Goal: Transaction & Acquisition: Purchase product/service

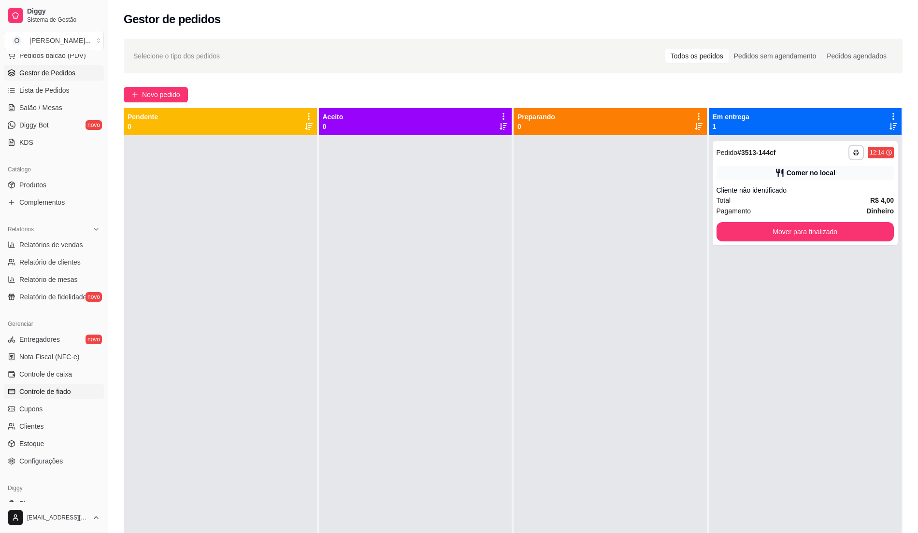
scroll to position [162, 0]
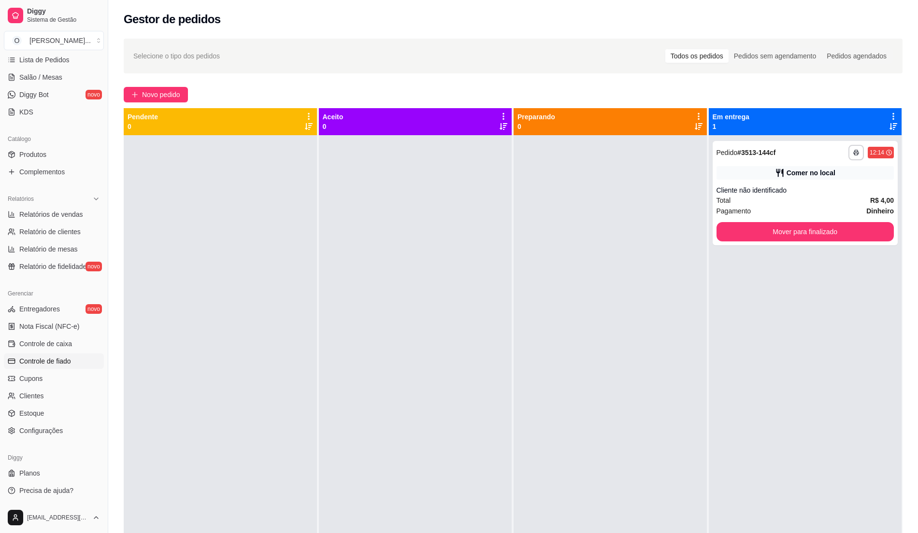
click at [75, 364] on link "Controle de fiado" at bounding box center [54, 361] width 100 height 15
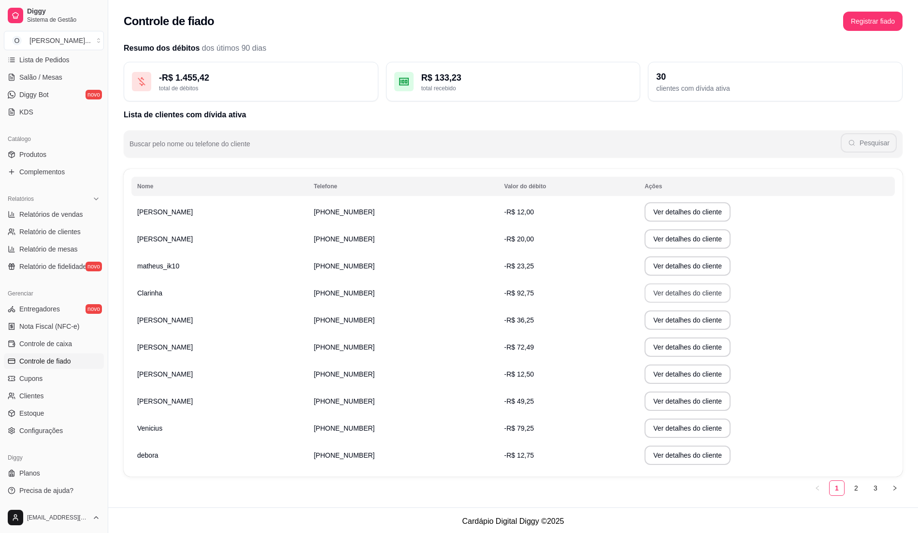
click at [677, 292] on button "Ver detalhes do cliente" at bounding box center [687, 293] width 86 height 19
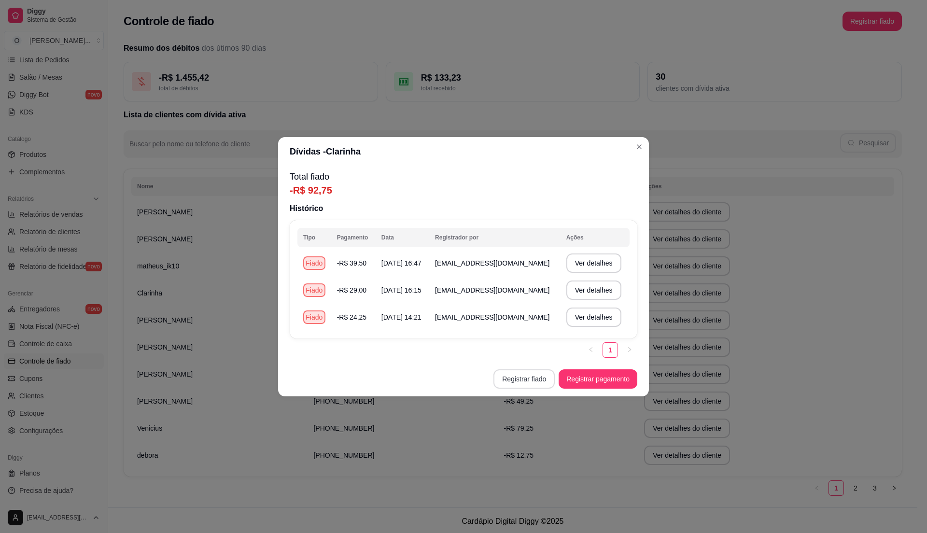
click at [532, 379] on button "Registrar fiado" at bounding box center [524, 378] width 61 height 19
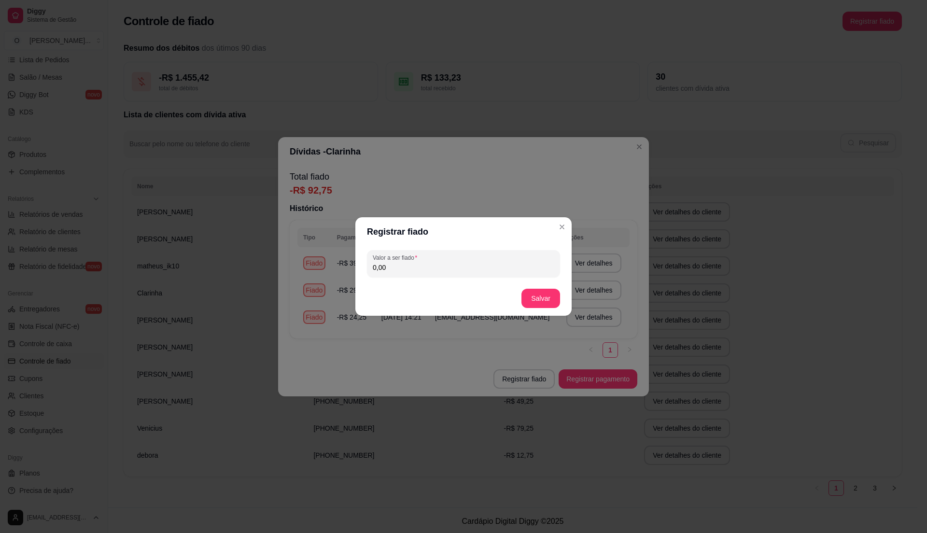
click at [408, 263] on input "0,00" at bounding box center [464, 268] width 182 height 10
type input "11,50"
click at [529, 293] on button "Salvar" at bounding box center [541, 298] width 39 height 19
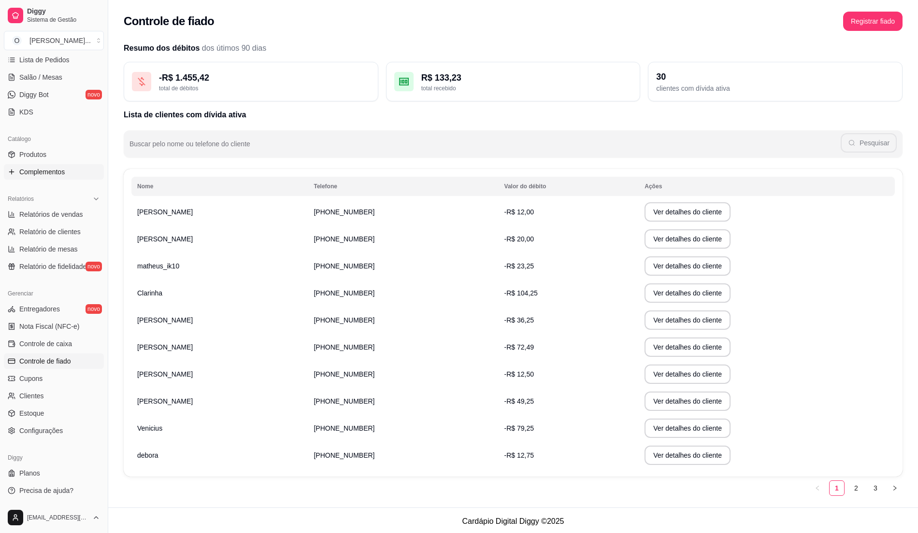
scroll to position [98, 0]
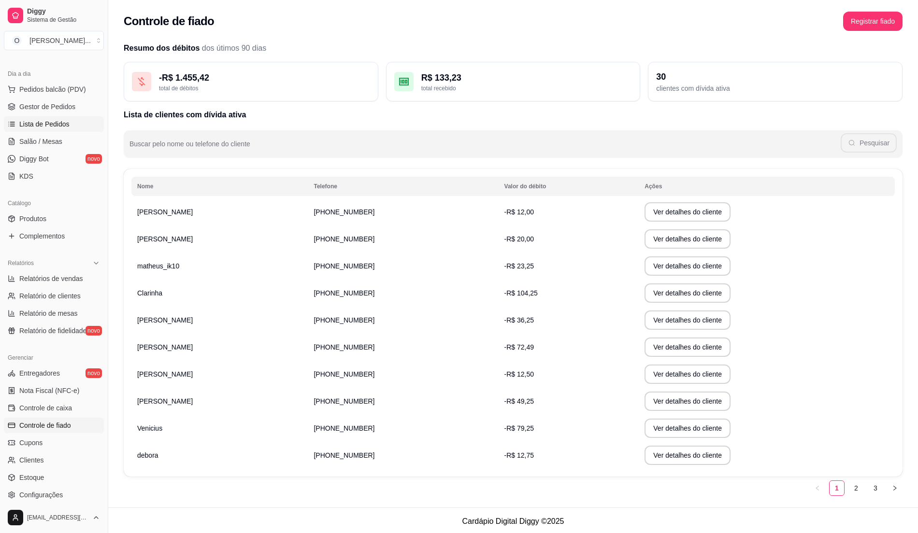
click at [80, 126] on link "Lista de Pedidos" at bounding box center [54, 123] width 100 height 15
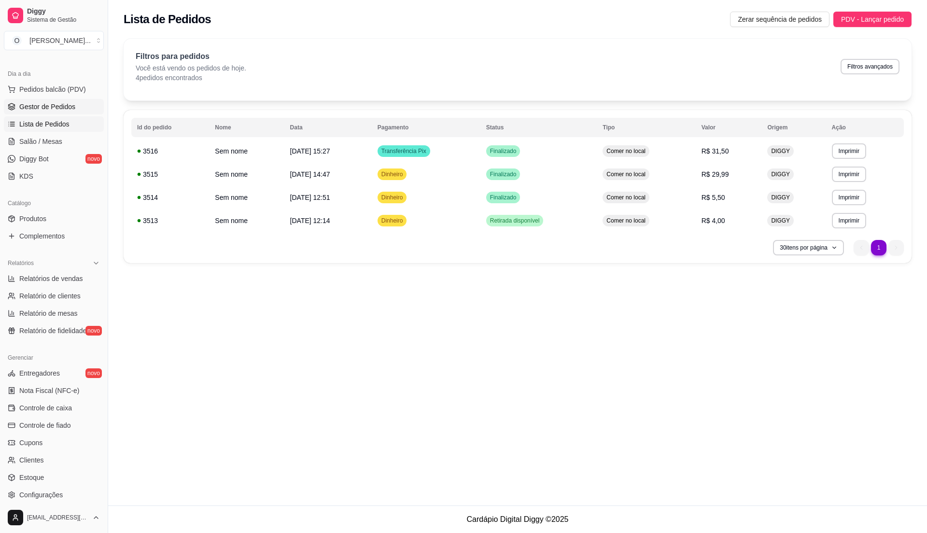
click at [81, 102] on link "Gestor de Pedidos" at bounding box center [54, 106] width 100 height 15
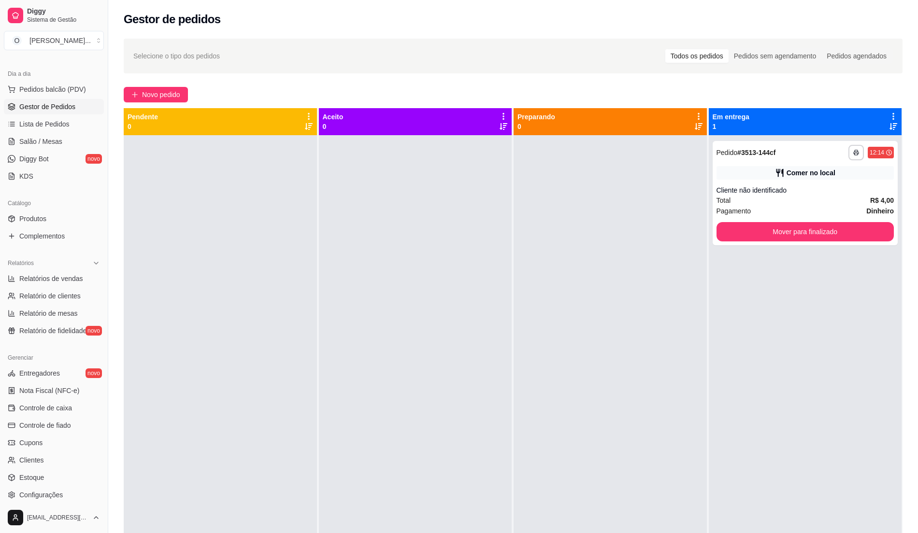
scroll to position [162, 0]
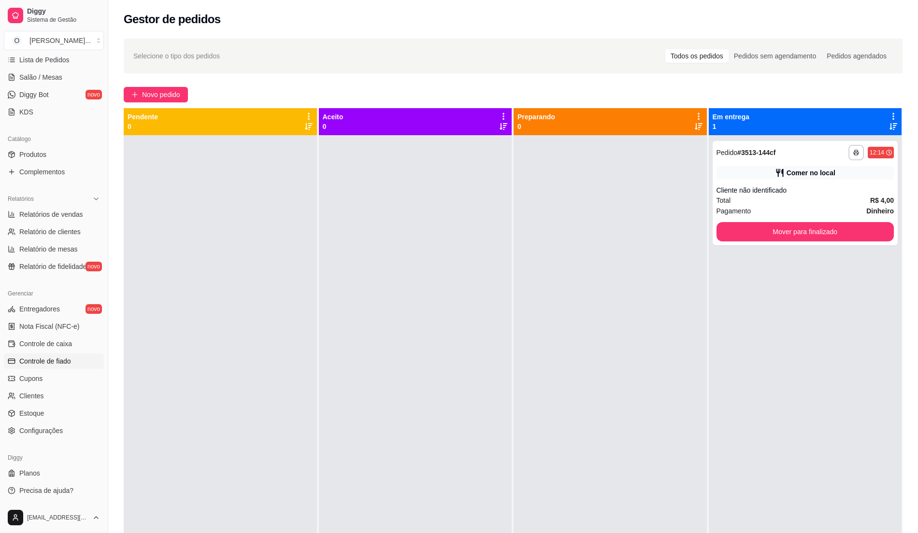
click at [43, 362] on span "Controle de fiado" at bounding box center [45, 361] width 52 height 10
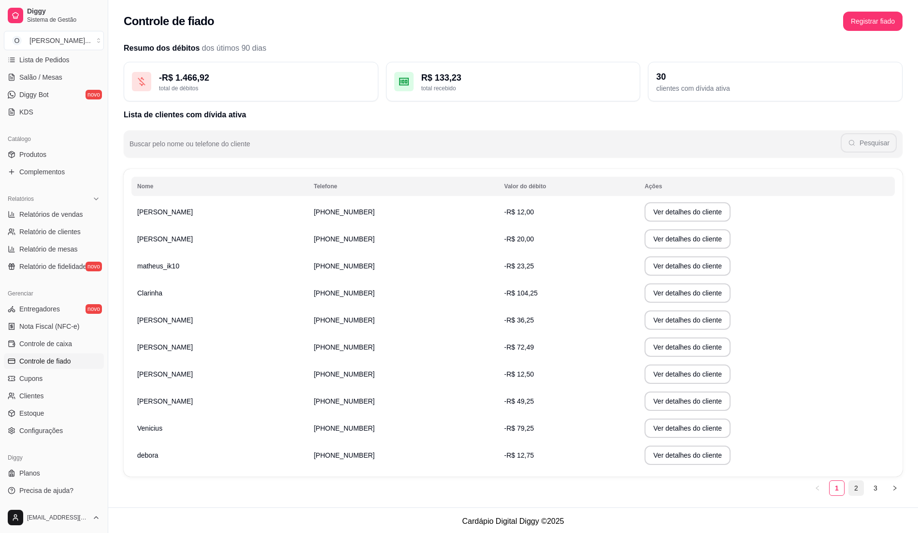
click at [852, 485] on link "2" at bounding box center [856, 488] width 14 height 14
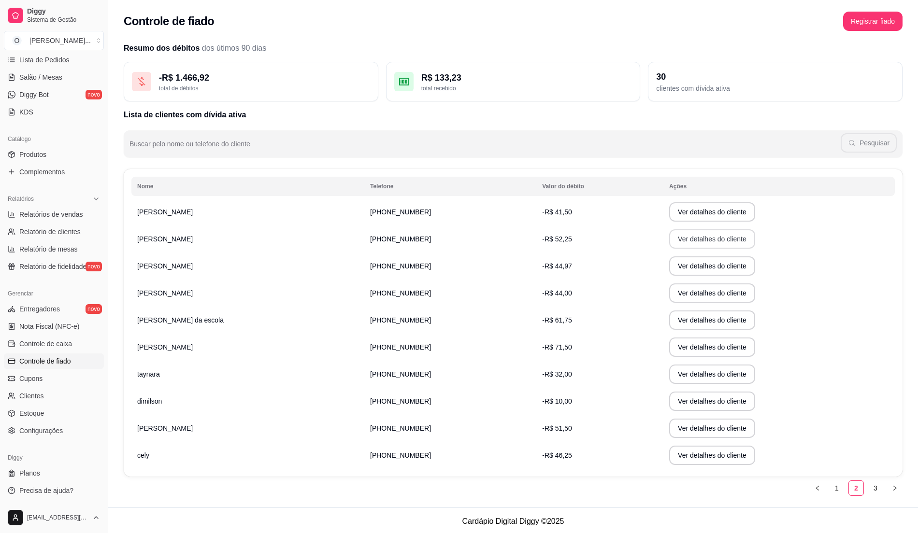
click at [669, 242] on button "Ver detalhes do cliente" at bounding box center [712, 238] width 86 height 19
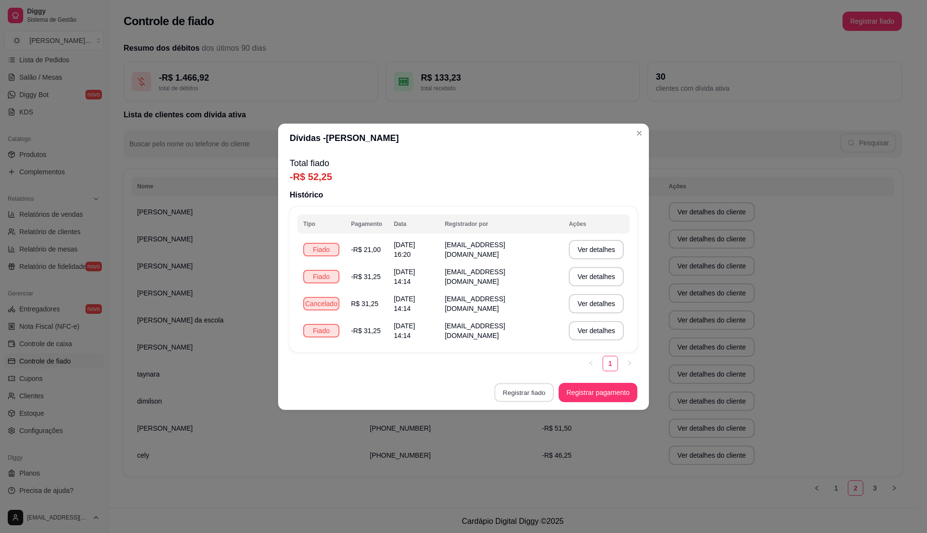
click at [532, 397] on button "Registrar fiado" at bounding box center [524, 392] width 59 height 19
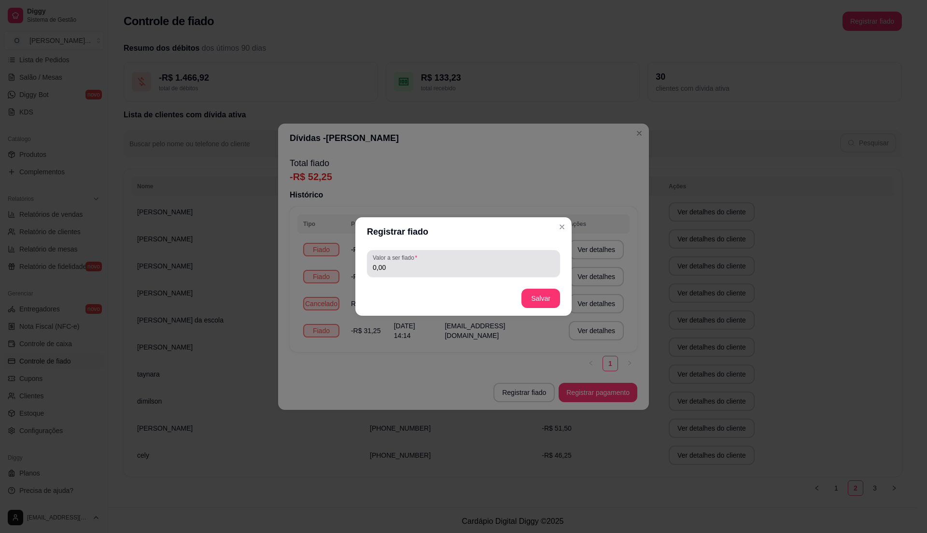
click at [426, 265] on input "0,00" at bounding box center [464, 268] width 182 height 10
type input "13,98"
click at [559, 298] on button "Salvar" at bounding box center [541, 298] width 39 height 19
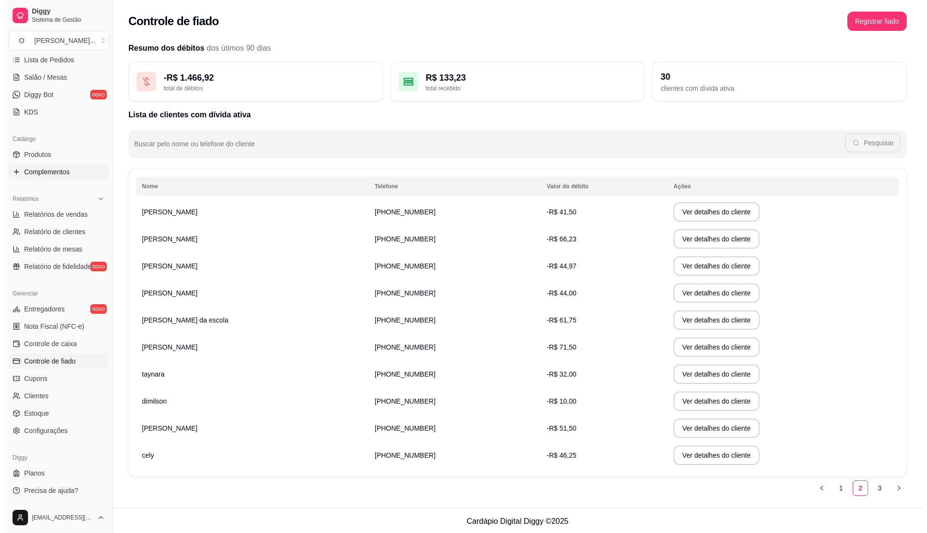
scroll to position [33, 0]
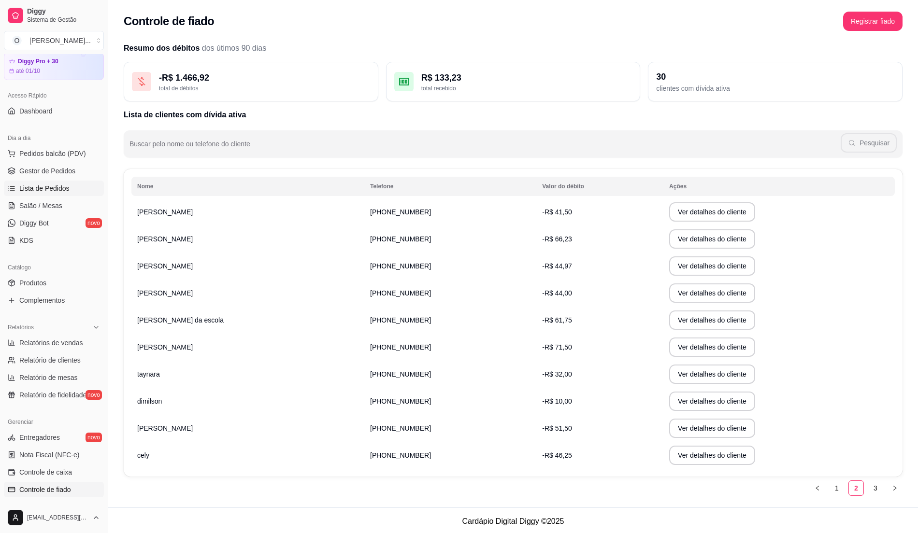
click at [76, 188] on link "Lista de Pedidos" at bounding box center [54, 188] width 100 height 15
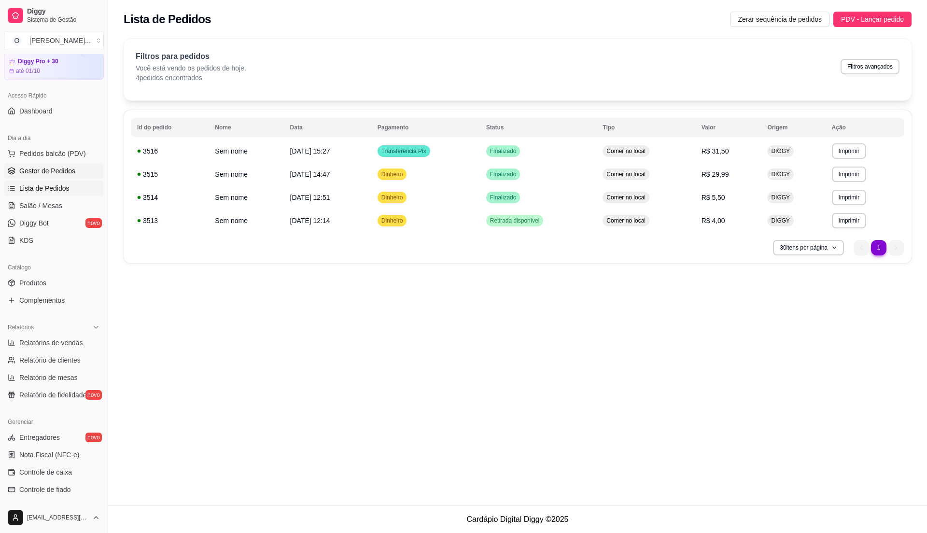
click at [72, 166] on span "Gestor de Pedidos" at bounding box center [47, 171] width 56 height 10
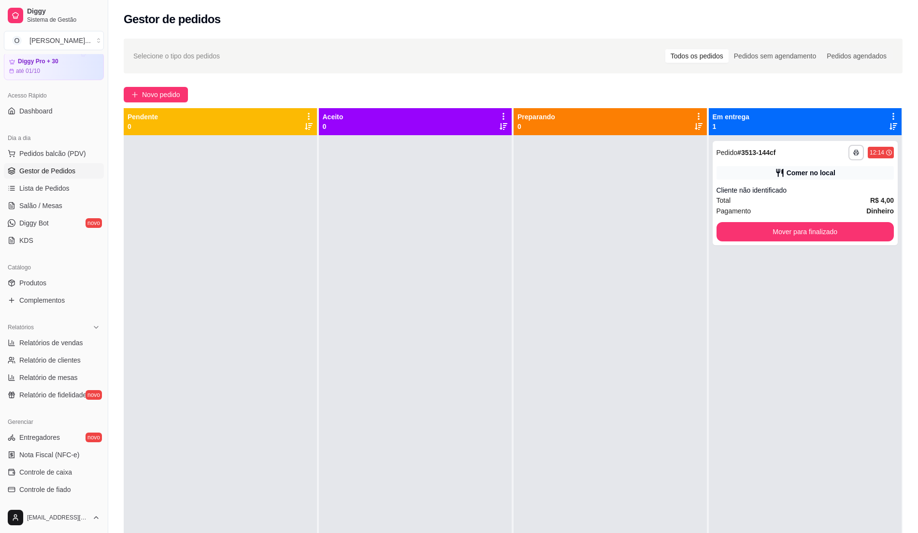
click at [406, 347] on div at bounding box center [415, 401] width 193 height 533
click at [49, 167] on span "Gestor de Pedidos" at bounding box center [47, 171] width 56 height 10
click at [358, 289] on div at bounding box center [415, 401] width 193 height 533
click at [71, 156] on span "Pedidos balcão (PDV)" at bounding box center [52, 154] width 67 height 10
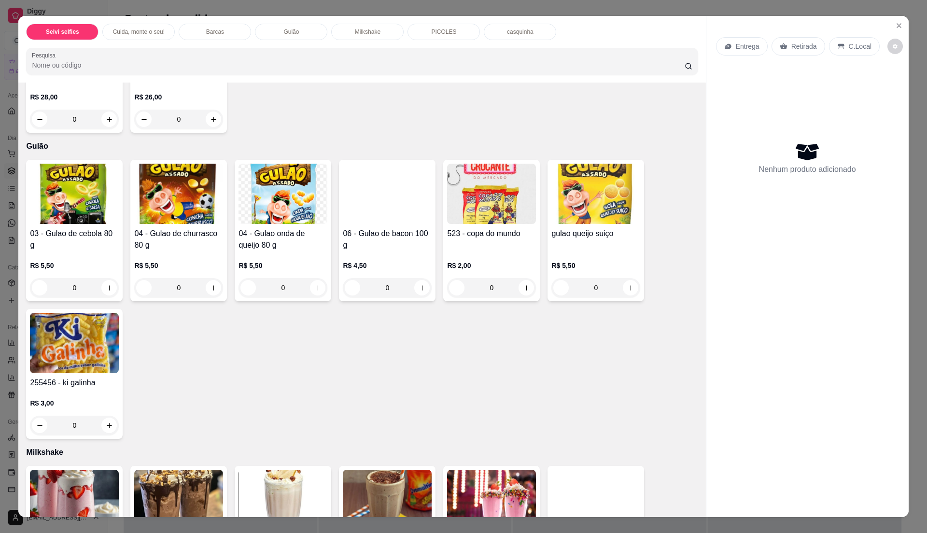
scroll to position [451, 0]
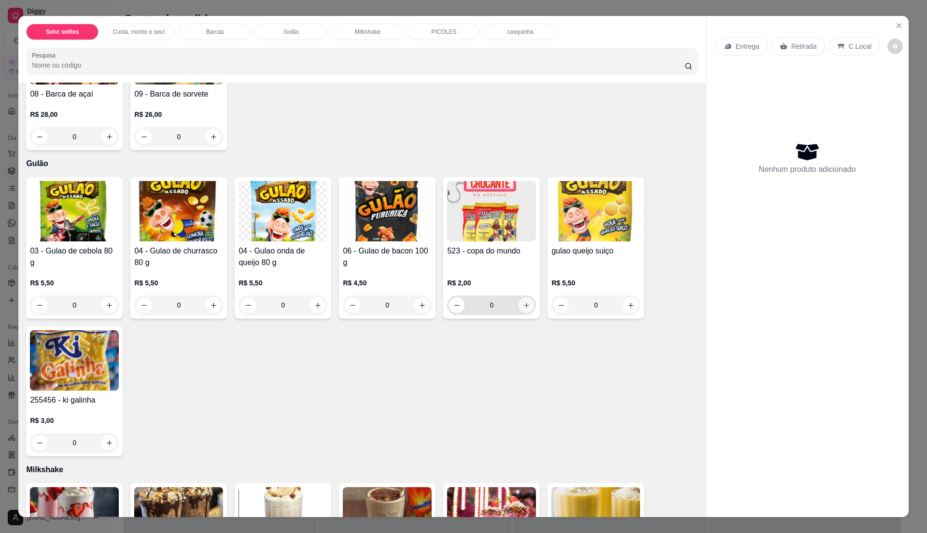
click at [523, 301] on button "increase-product-quantity" at bounding box center [526, 305] width 15 height 15
type input "1"
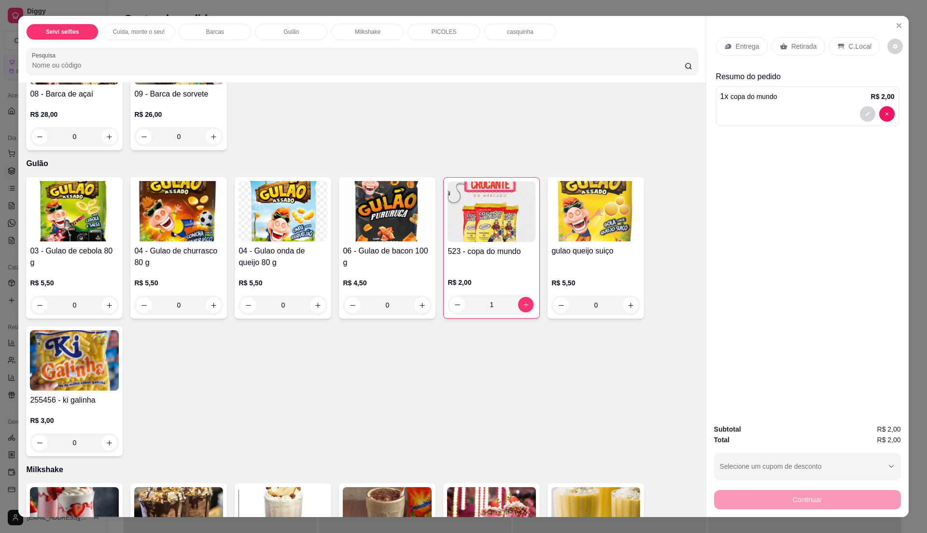
click at [849, 46] on p "C.Local" at bounding box center [860, 47] width 23 height 10
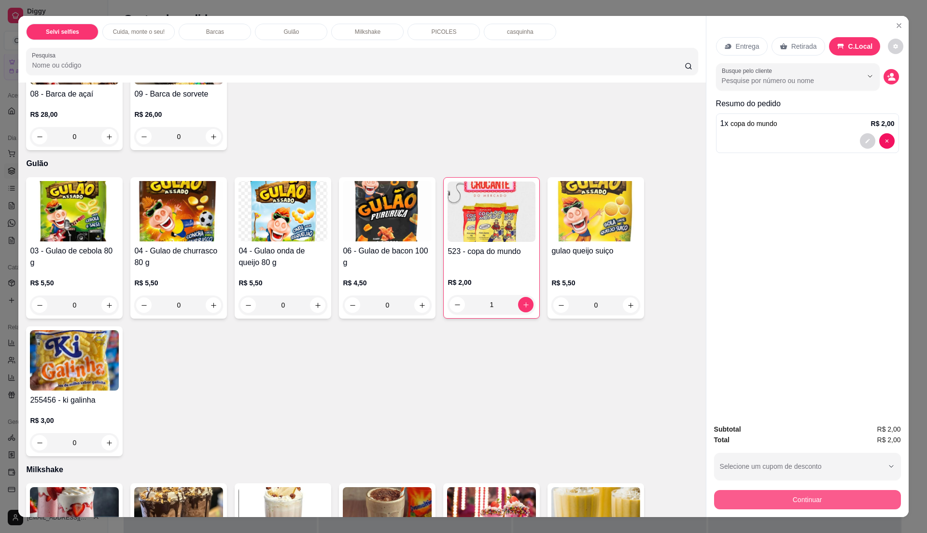
click at [802, 499] on button "Continuar" at bounding box center [807, 499] width 187 height 19
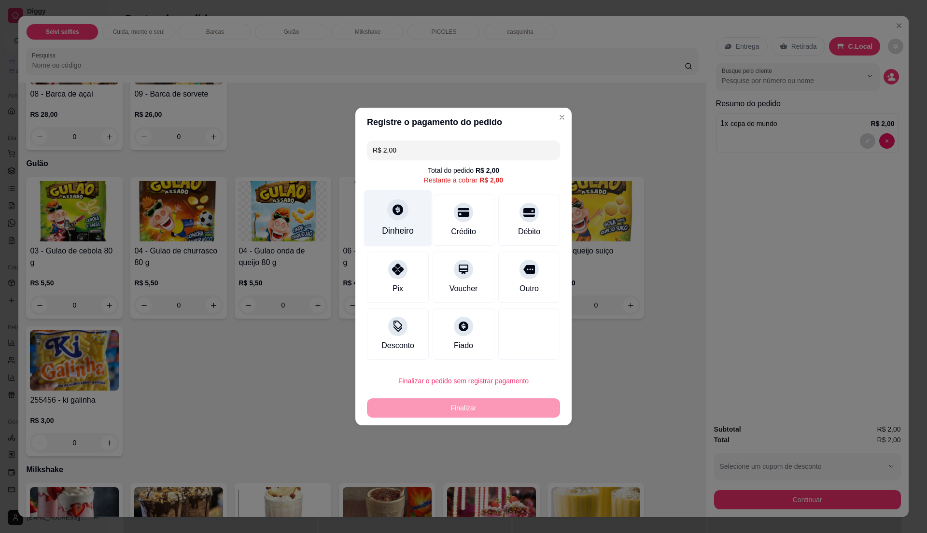
click at [403, 235] on div "Dinheiro" at bounding box center [398, 231] width 32 height 13
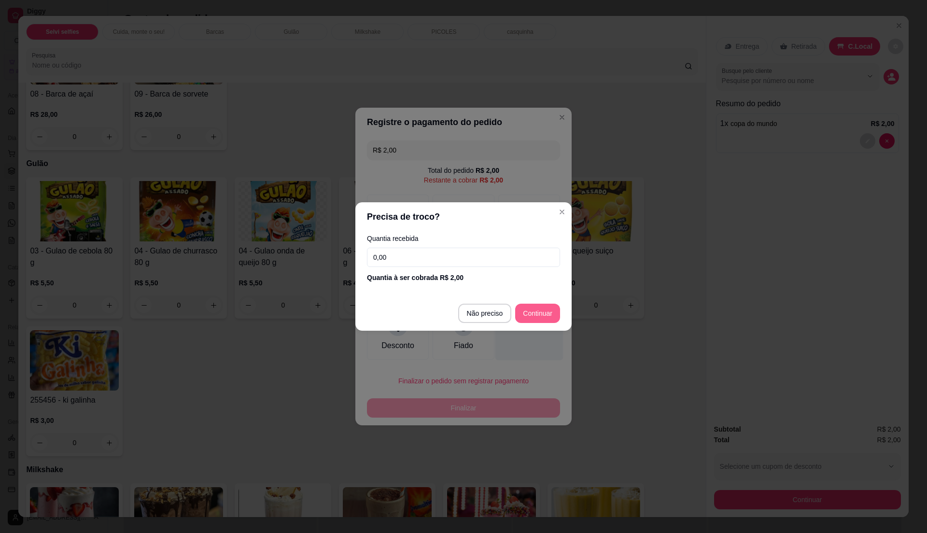
type input "R$ 0,00"
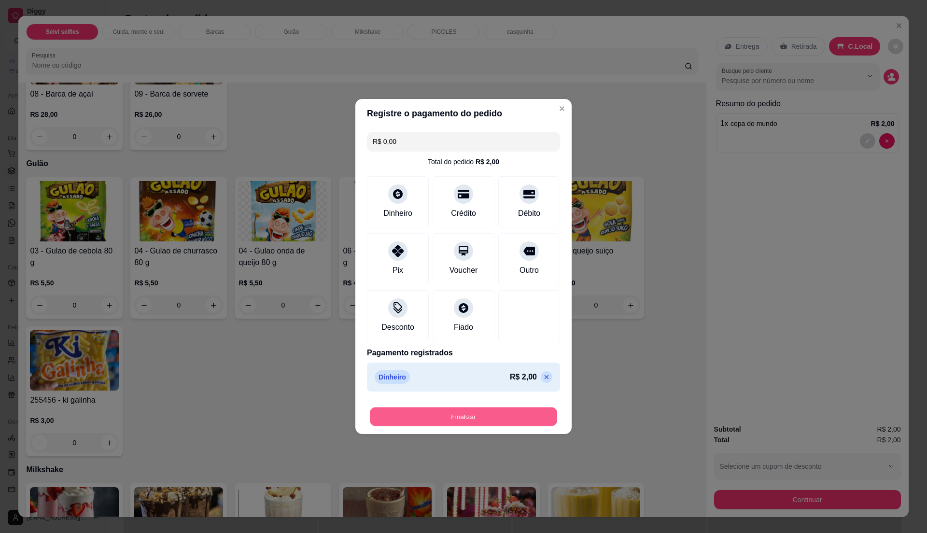
click at [469, 419] on button "Finalizar" at bounding box center [463, 417] width 187 height 19
type input "0"
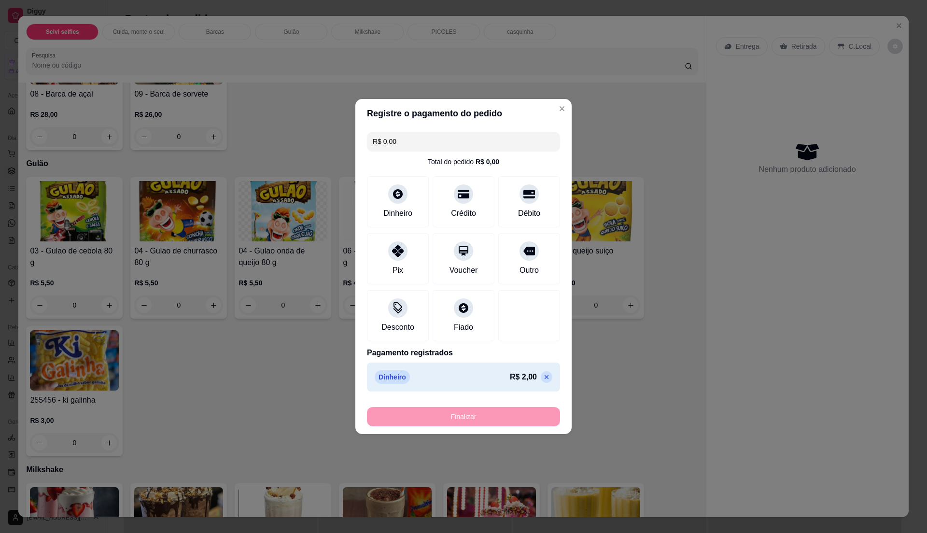
type input "-R$ 2,00"
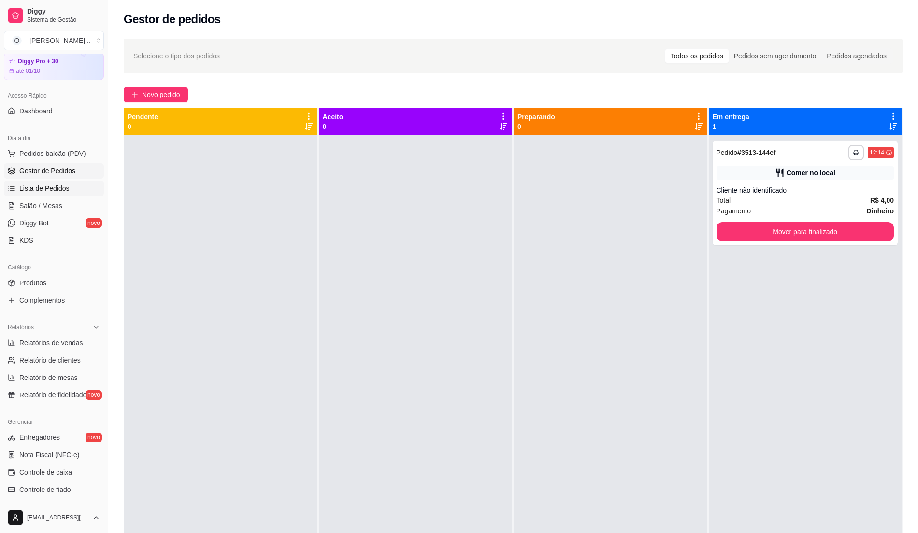
click at [54, 184] on span "Lista de Pedidos" at bounding box center [44, 189] width 50 height 10
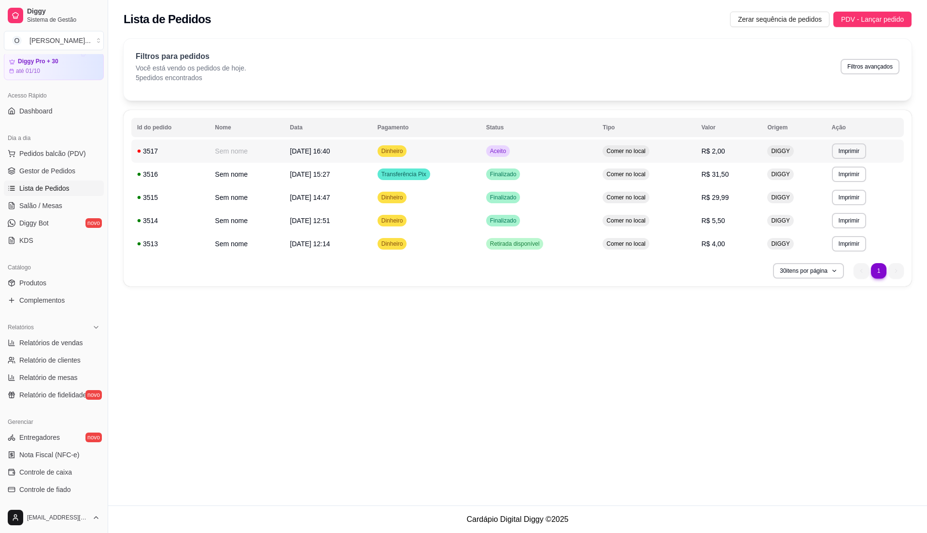
click at [538, 150] on td "Aceito" at bounding box center [539, 151] width 117 height 23
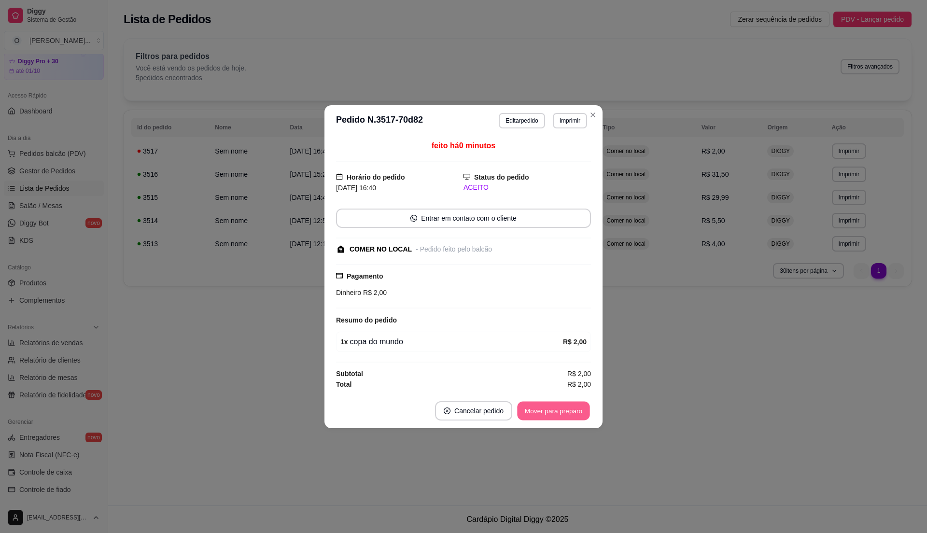
click at [554, 407] on button "Mover para preparo" at bounding box center [553, 410] width 72 height 19
click at [554, 407] on button "Mover para retirada disponível" at bounding box center [537, 410] width 107 height 19
click at [554, 407] on button "Mover para finalizado" at bounding box center [551, 410] width 80 height 19
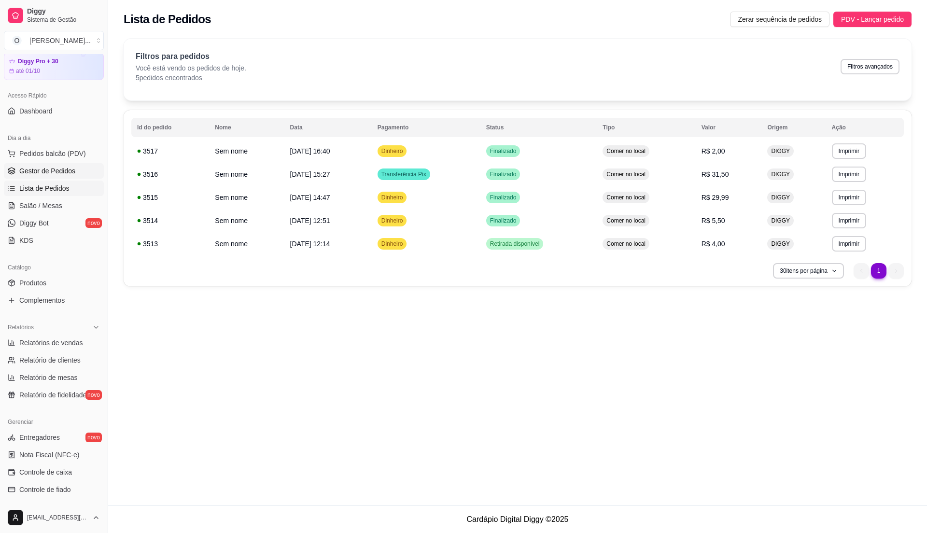
click at [58, 172] on span "Gestor de Pedidos" at bounding box center [47, 171] width 56 height 10
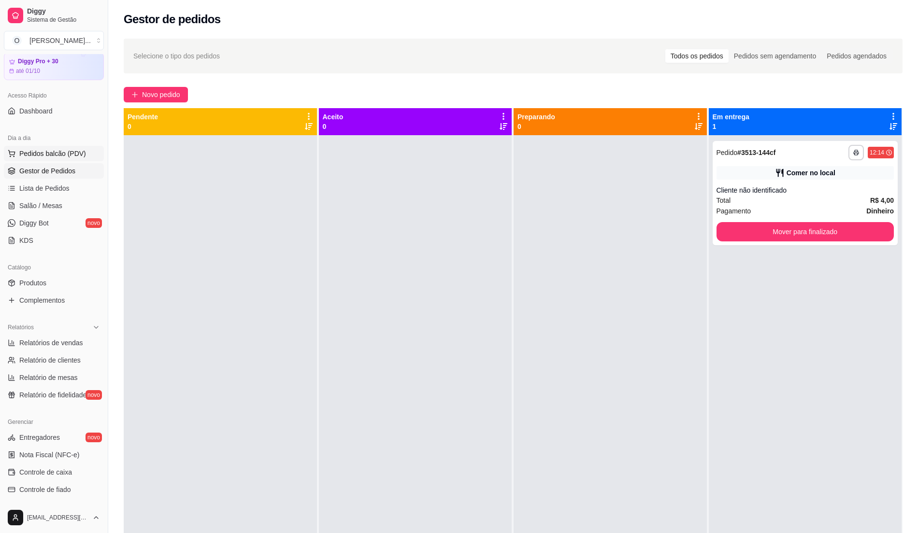
click at [84, 154] on button "Pedidos balcão (PDV)" at bounding box center [54, 153] width 100 height 15
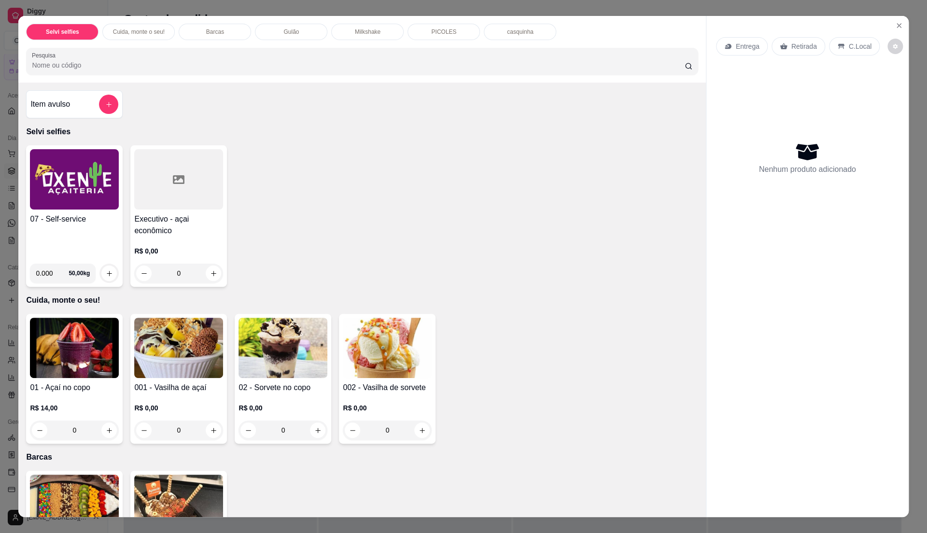
click at [60, 154] on img at bounding box center [74, 179] width 89 height 60
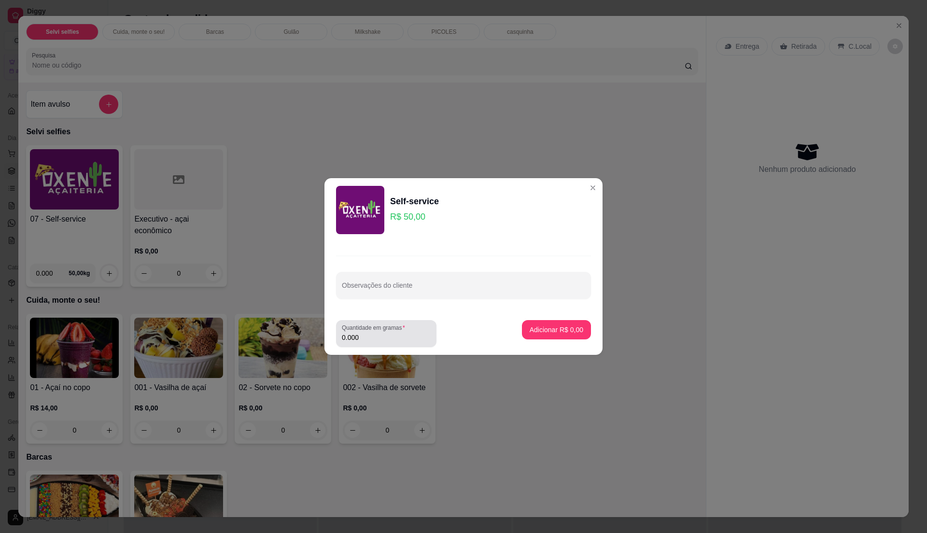
click at [408, 331] on div "0.000" at bounding box center [386, 333] width 89 height 19
click at [369, 337] on input "0.000" at bounding box center [386, 338] width 89 height 10
type input "0.285"
click at [561, 325] on p "Adicionar R$ 14,25" at bounding box center [554, 330] width 57 height 10
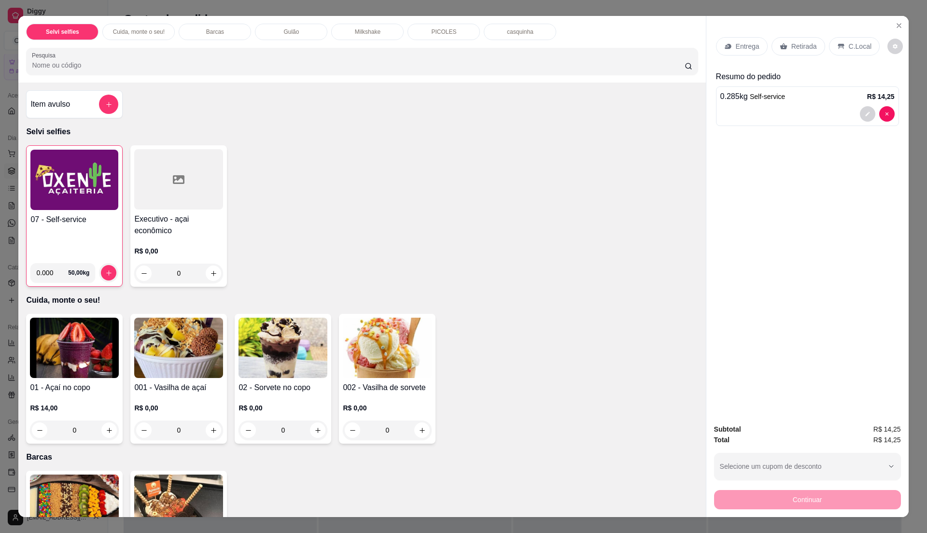
click at [80, 221] on h4 "07 - Self-service" at bounding box center [74, 220] width 88 height 12
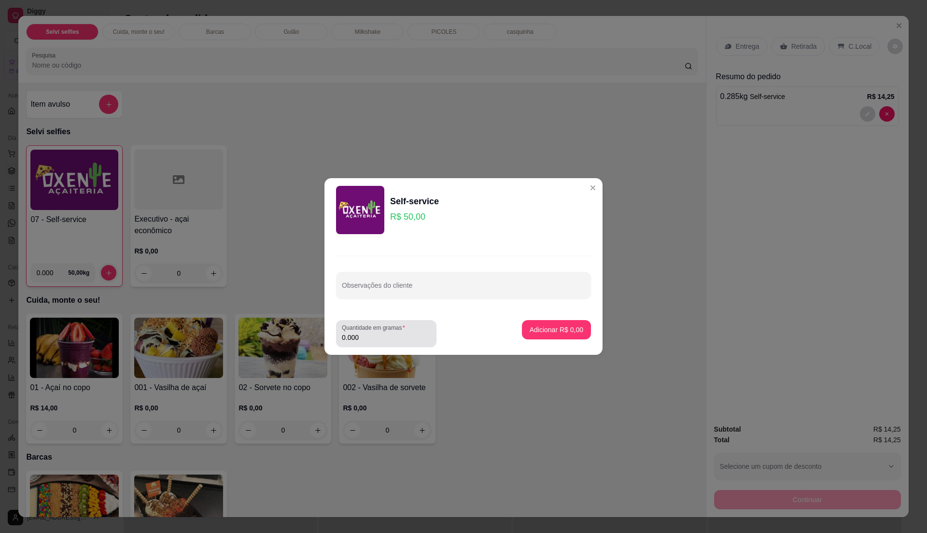
click at [393, 341] on input "0.000" at bounding box center [386, 338] width 89 height 10
click at [395, 339] on input "0" at bounding box center [386, 338] width 89 height 10
type input "0.32"
click at [551, 327] on p "Adicionar R$ 16,00" at bounding box center [555, 329] width 56 height 9
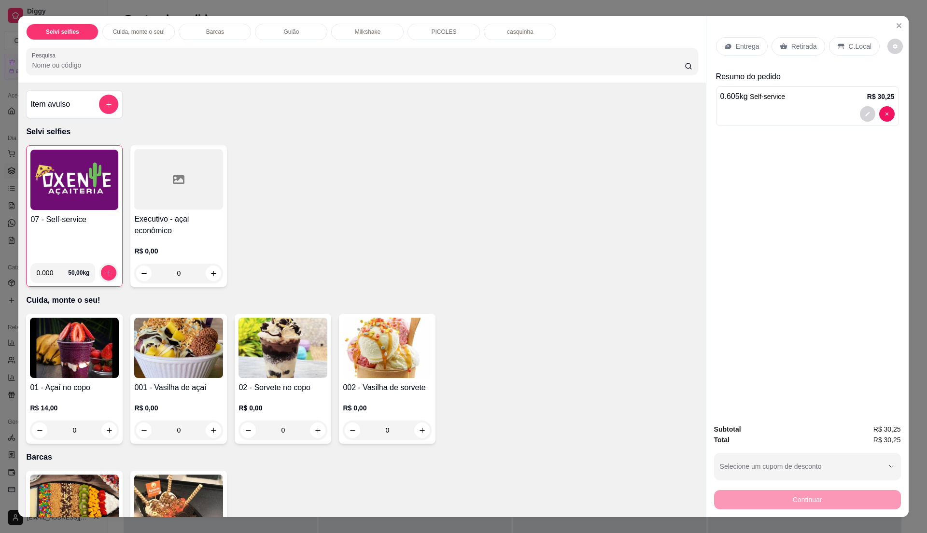
click at [71, 238] on div "07 - Self-service" at bounding box center [74, 235] width 88 height 42
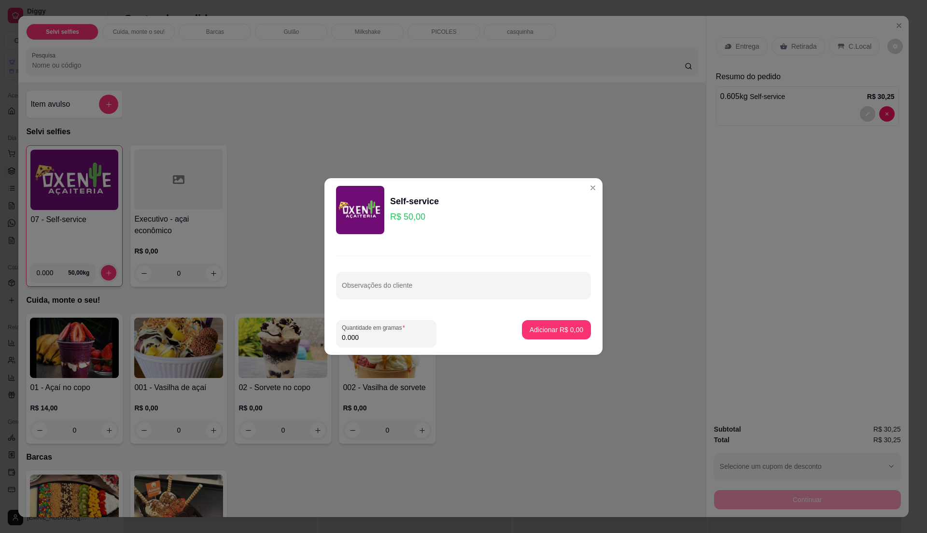
click at [407, 335] on input "0.000" at bounding box center [386, 338] width 89 height 10
type input "0.755"
click at [528, 333] on p "Adicionar R$ 37,75" at bounding box center [554, 330] width 57 height 10
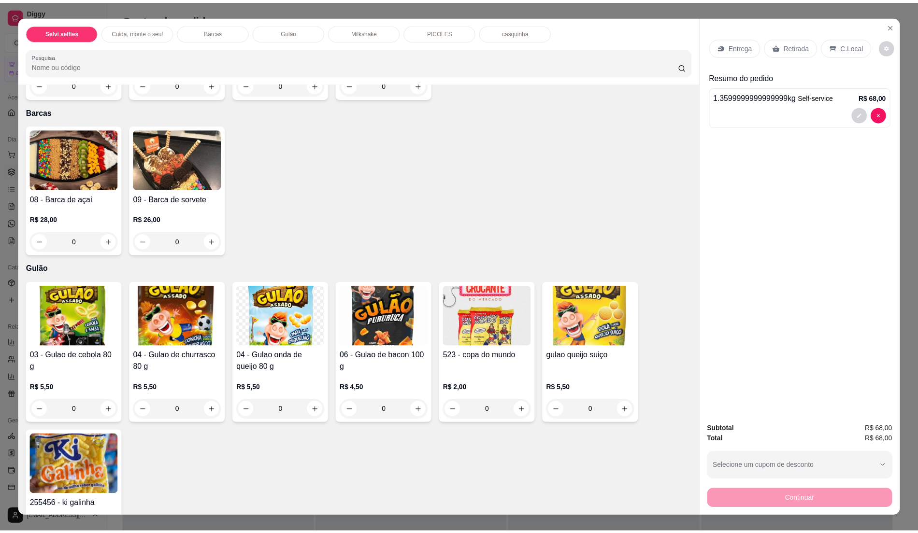
scroll to position [515, 0]
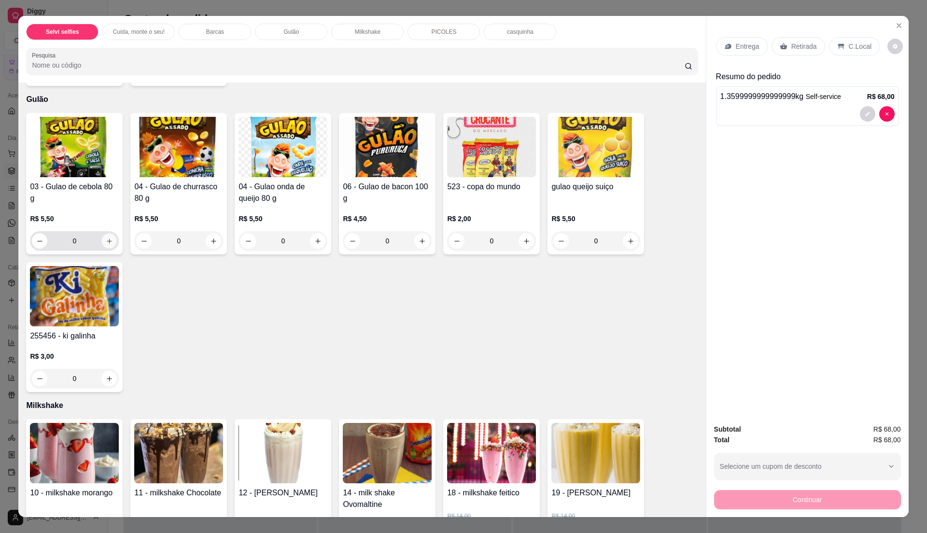
click at [109, 239] on button "increase-product-quantity" at bounding box center [109, 241] width 15 height 15
type input "1"
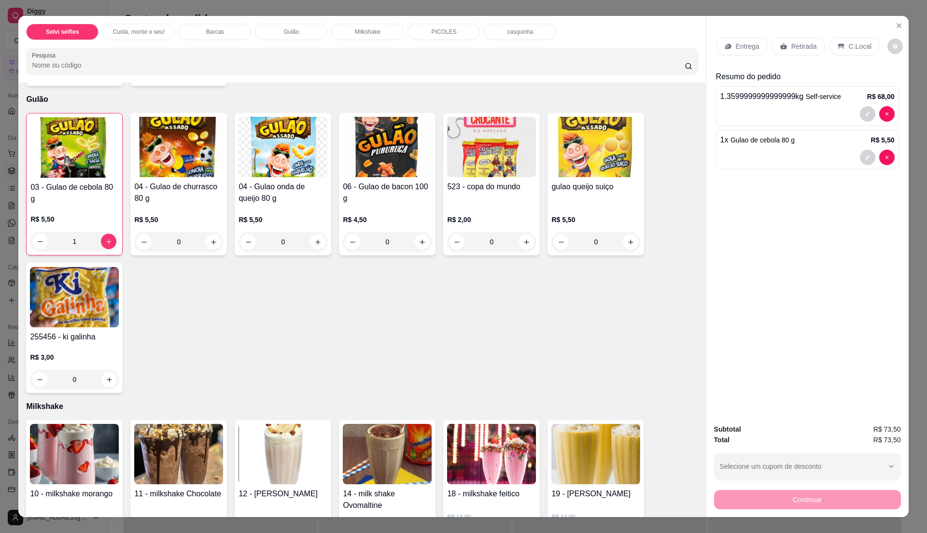
click at [862, 45] on p "C.Local" at bounding box center [860, 47] width 23 height 10
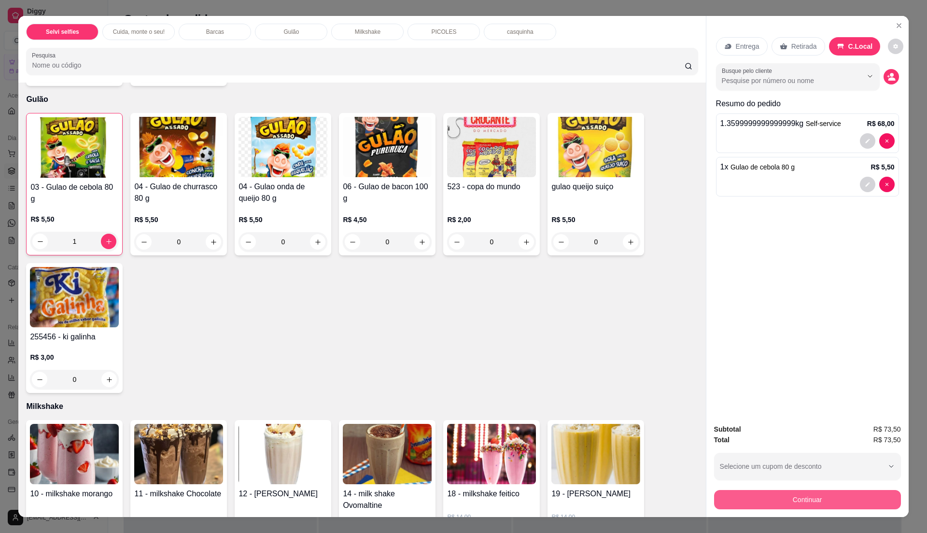
click at [817, 501] on button "Continuar" at bounding box center [807, 499] width 187 height 19
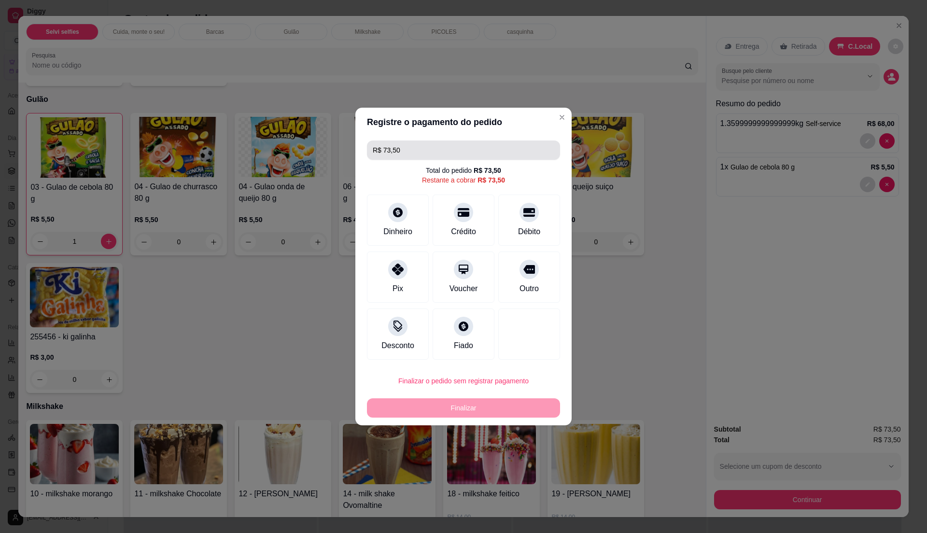
click at [417, 149] on input "R$ 73,50" at bounding box center [464, 150] width 182 height 19
click at [400, 285] on div "Pix" at bounding box center [398, 288] width 12 height 13
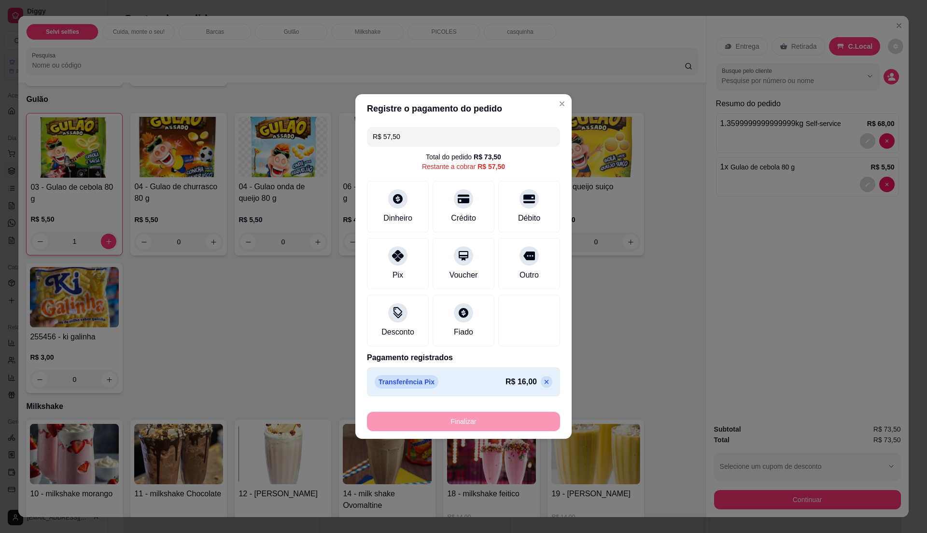
click at [435, 138] on input "R$ 57,50" at bounding box center [464, 136] width 182 height 19
click at [395, 280] on div "Pix" at bounding box center [398, 274] width 12 height 13
type input "R$ 43,25"
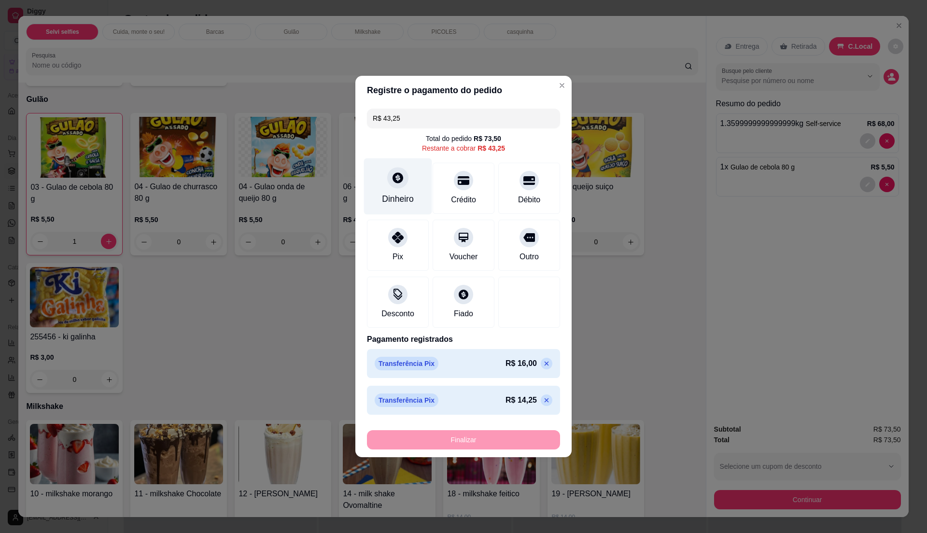
click at [400, 199] on div "Dinheiro" at bounding box center [398, 199] width 32 height 13
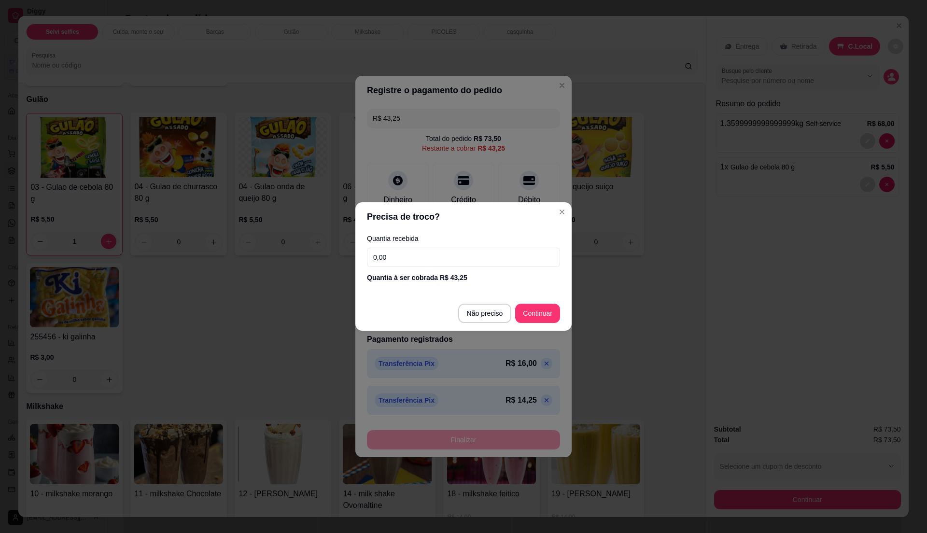
click at [412, 263] on input "0,00" at bounding box center [463, 257] width 193 height 19
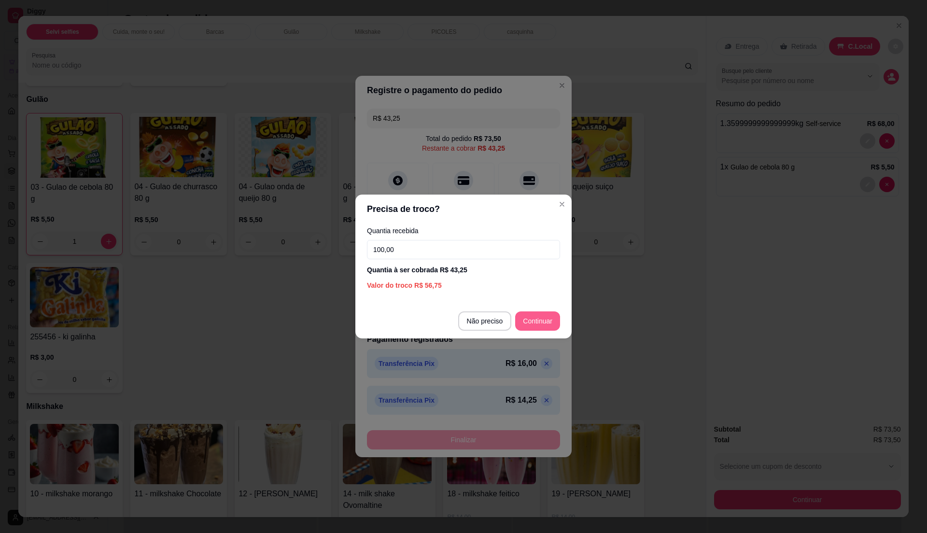
type input "100,00"
type input "R$ 0,00"
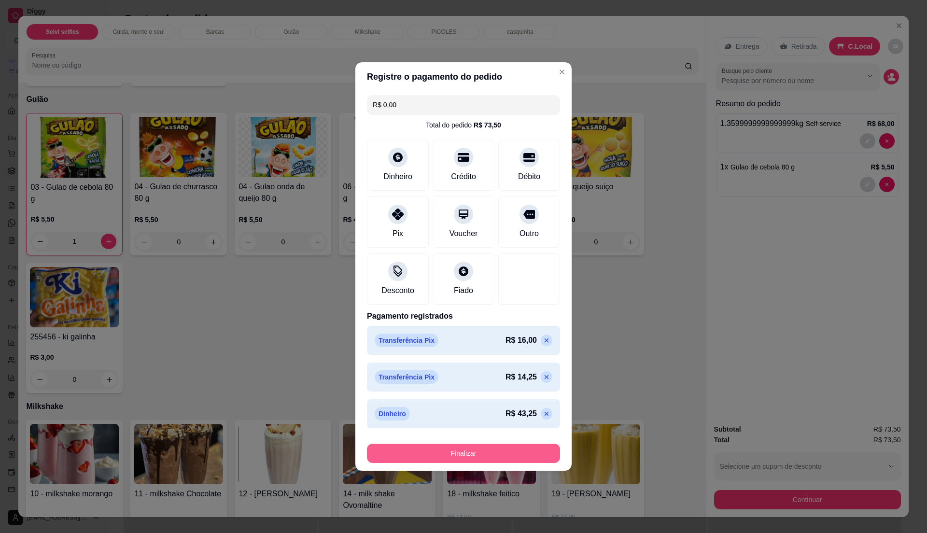
click at [507, 453] on button "Finalizar" at bounding box center [463, 453] width 193 height 19
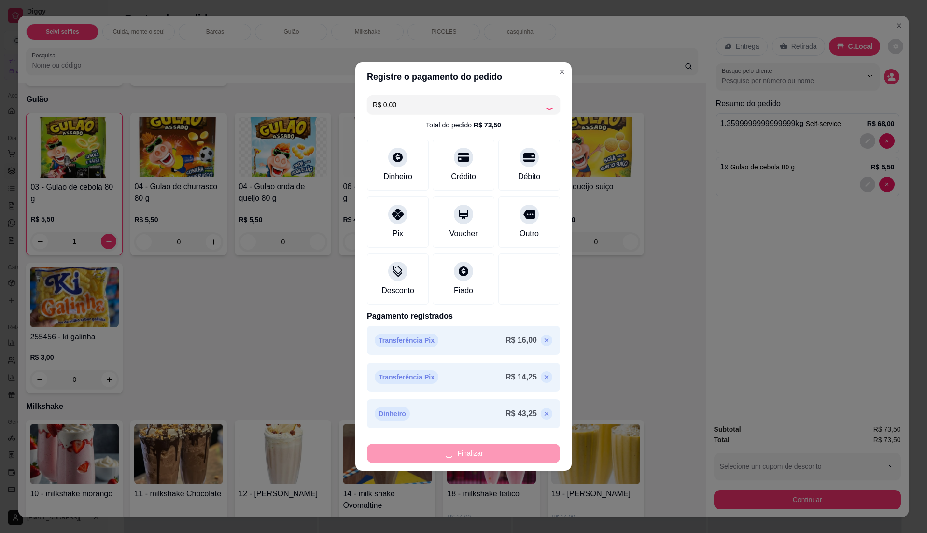
type input "0"
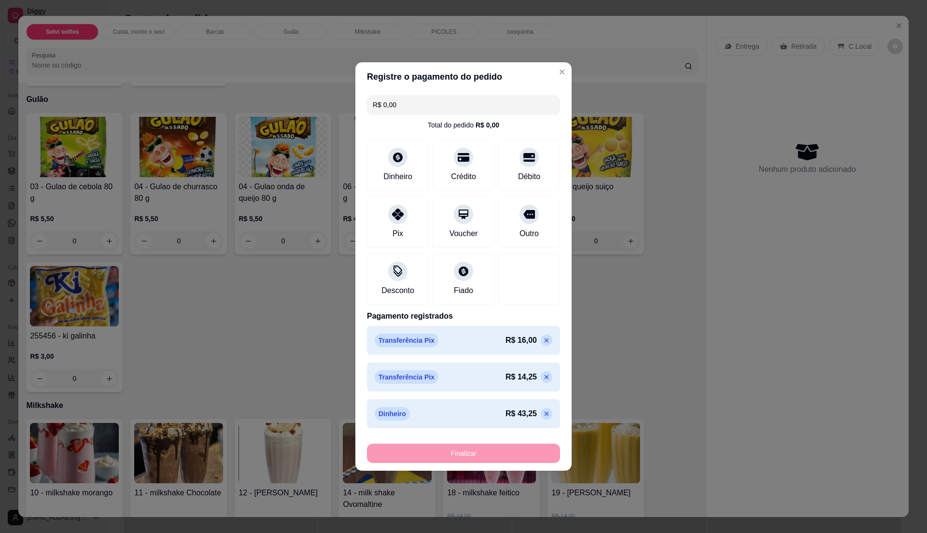
type input "-R$ 73,50"
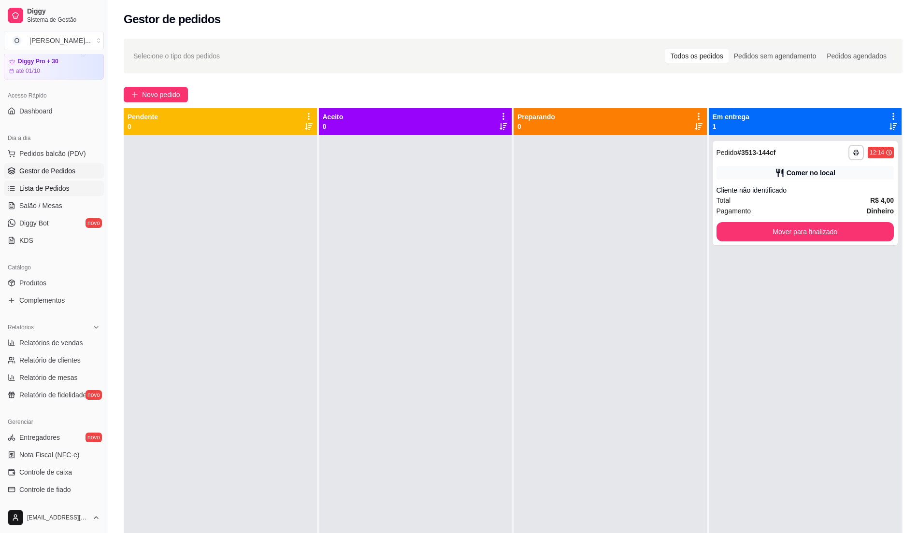
click at [60, 184] on span "Lista de Pedidos" at bounding box center [44, 189] width 50 height 10
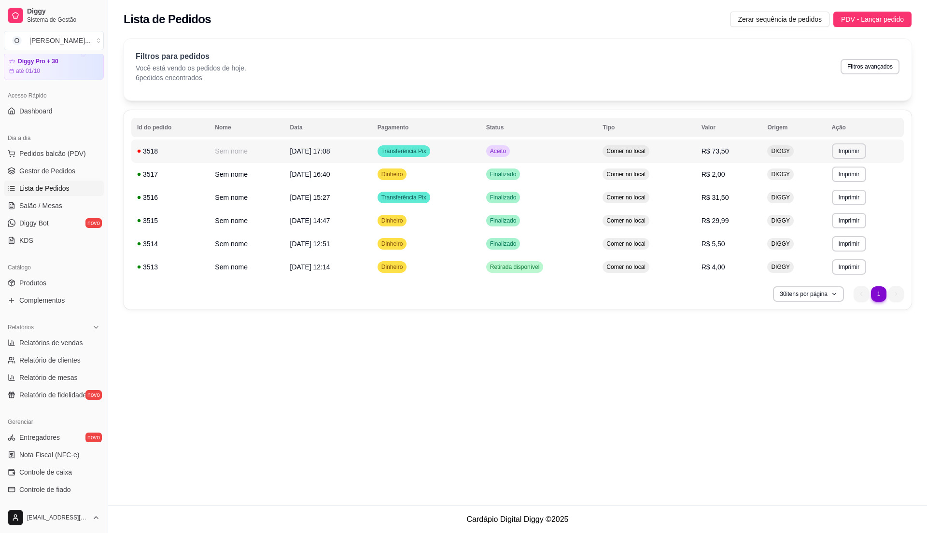
click at [495, 155] on td "Aceito" at bounding box center [539, 151] width 117 height 23
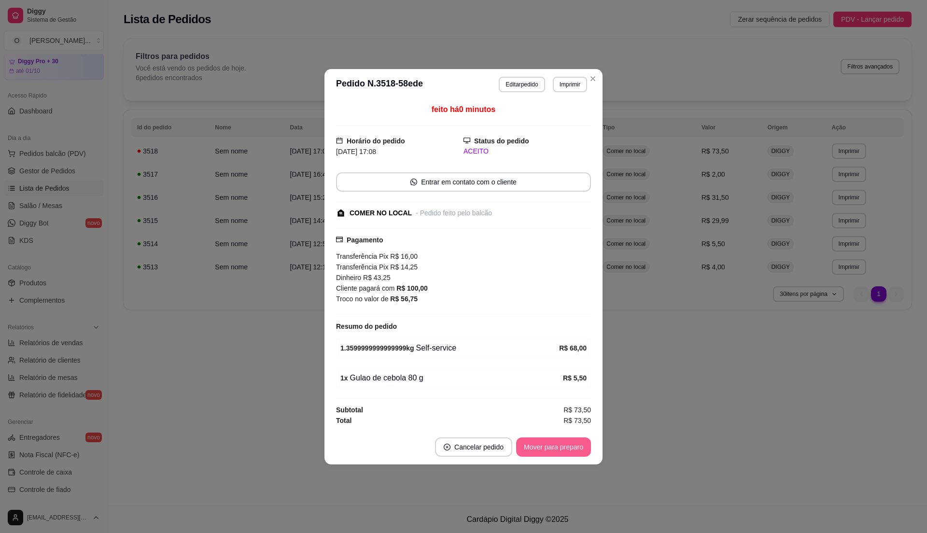
click at [549, 449] on button "Mover para preparo" at bounding box center [553, 447] width 75 height 19
click at [549, 449] on button "Mover para retirada disponível" at bounding box center [537, 447] width 103 height 19
click at [551, 449] on button "Mover para finalizado" at bounding box center [551, 447] width 80 height 19
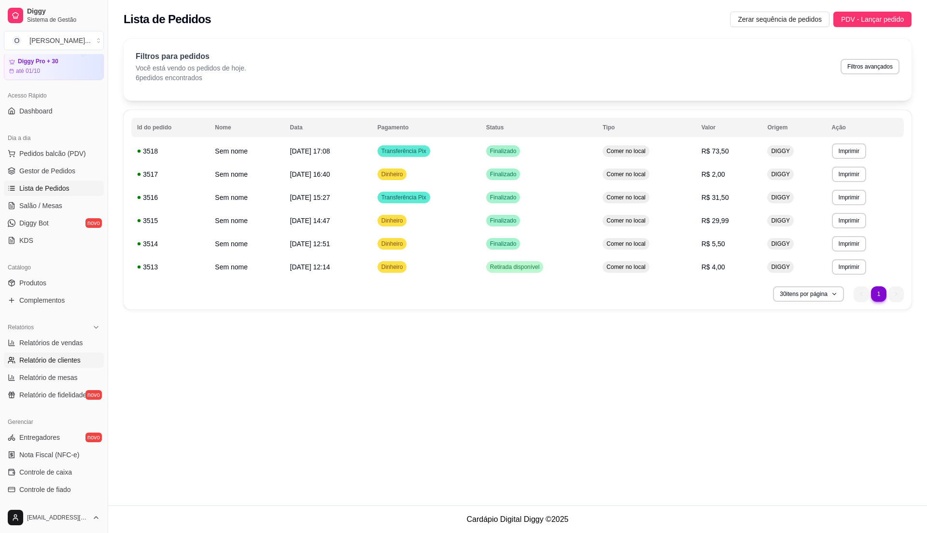
click at [43, 362] on span "Relatório de clientes" at bounding box center [49, 360] width 61 height 10
select select "30"
select select "HIGHEST_TOTAL_SPENT_WITH_ORDERS"
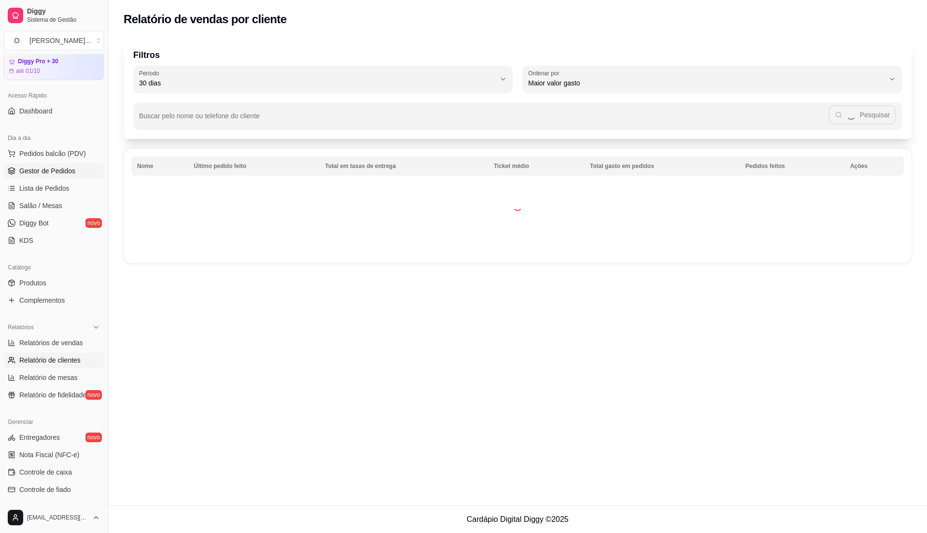
click at [75, 167] on link "Gestor de Pedidos" at bounding box center [54, 170] width 100 height 15
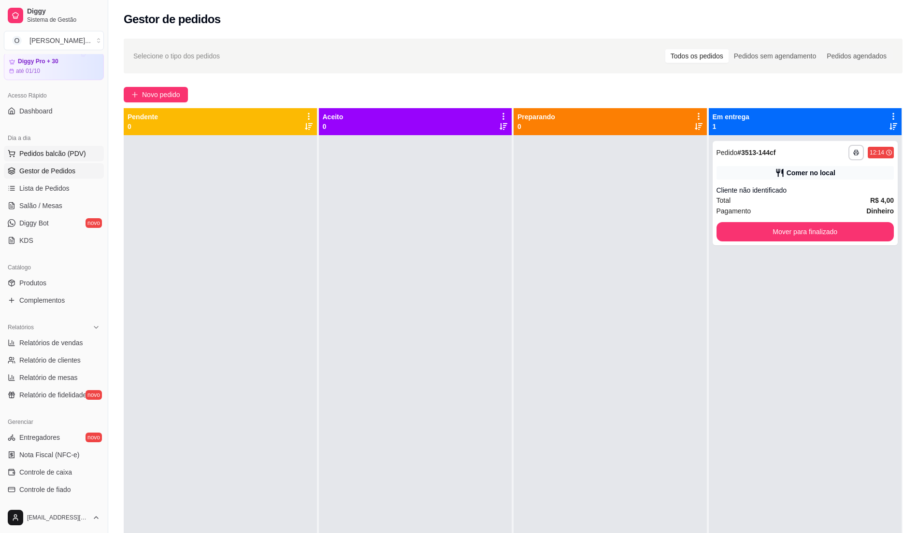
click at [64, 147] on button "Pedidos balcão (PDV)" at bounding box center [54, 153] width 100 height 15
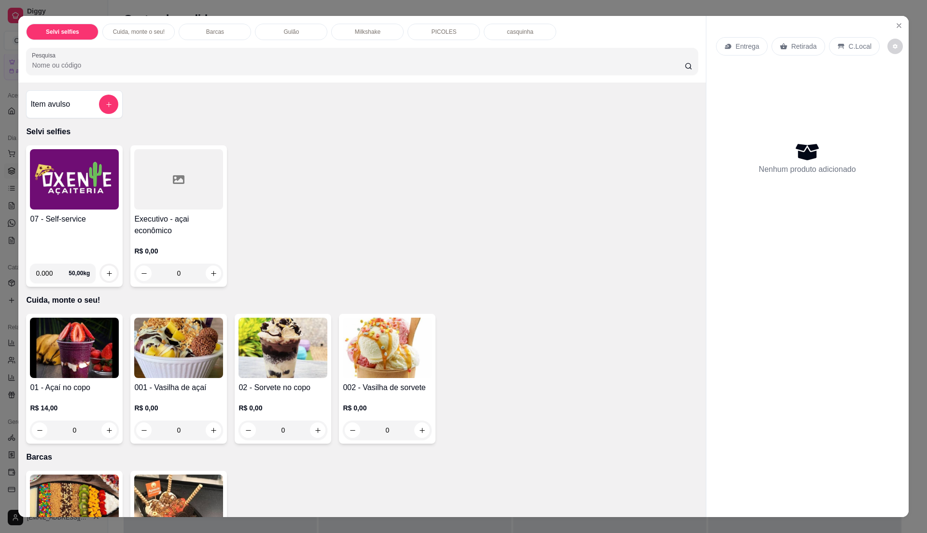
click at [69, 223] on h4 "07 - Self-service" at bounding box center [74, 219] width 89 height 12
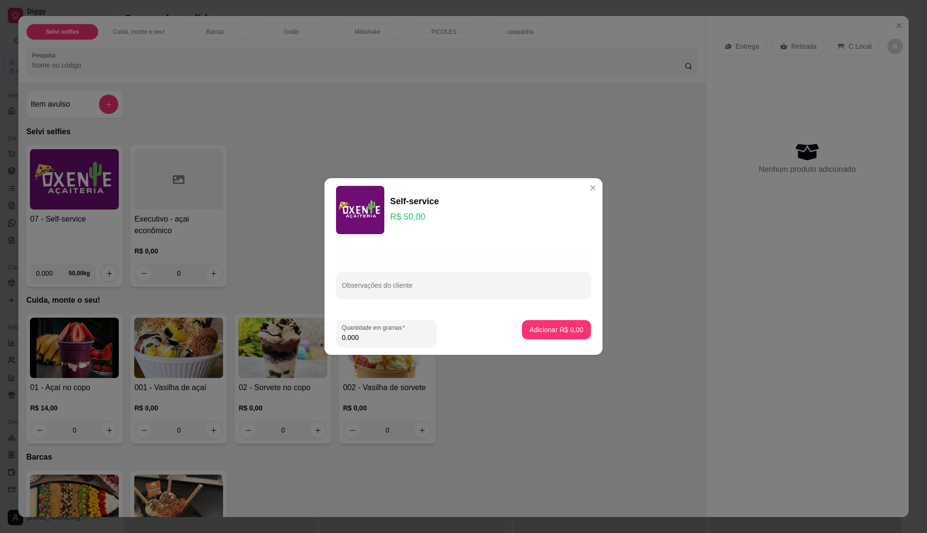
click at [390, 335] on input "0.000" at bounding box center [386, 338] width 89 height 10
click at [390, 335] on input "0" at bounding box center [386, 338] width 89 height 10
type input "0.365"
click at [565, 334] on p "Adicionar R$ 18,25" at bounding box center [555, 329] width 56 height 9
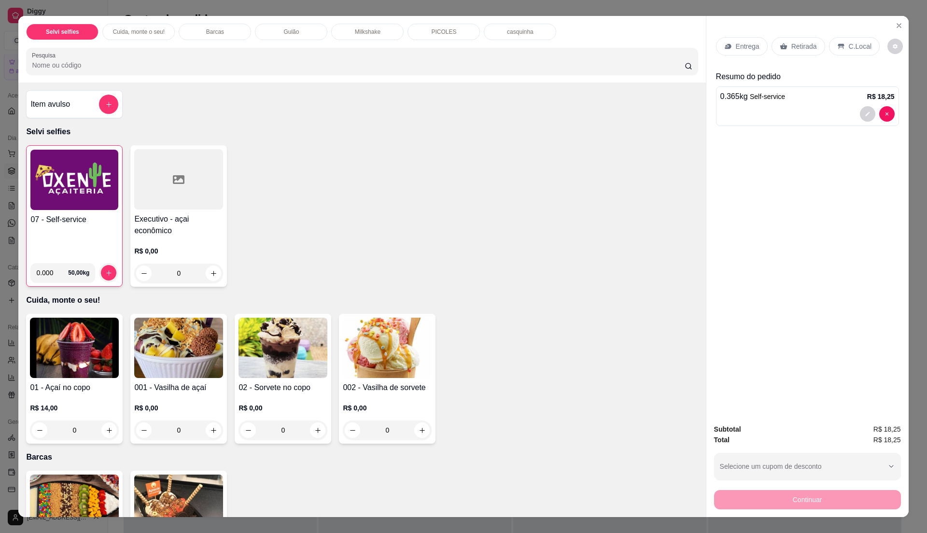
click at [851, 37] on div "C.Local" at bounding box center [854, 46] width 51 height 18
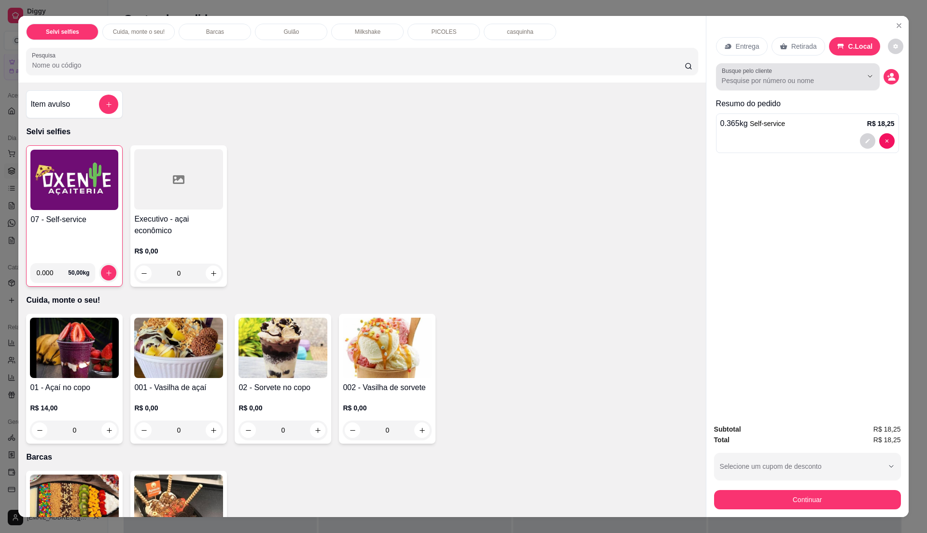
click at [775, 81] on input "Busque pelo cliente" at bounding box center [784, 81] width 125 height 10
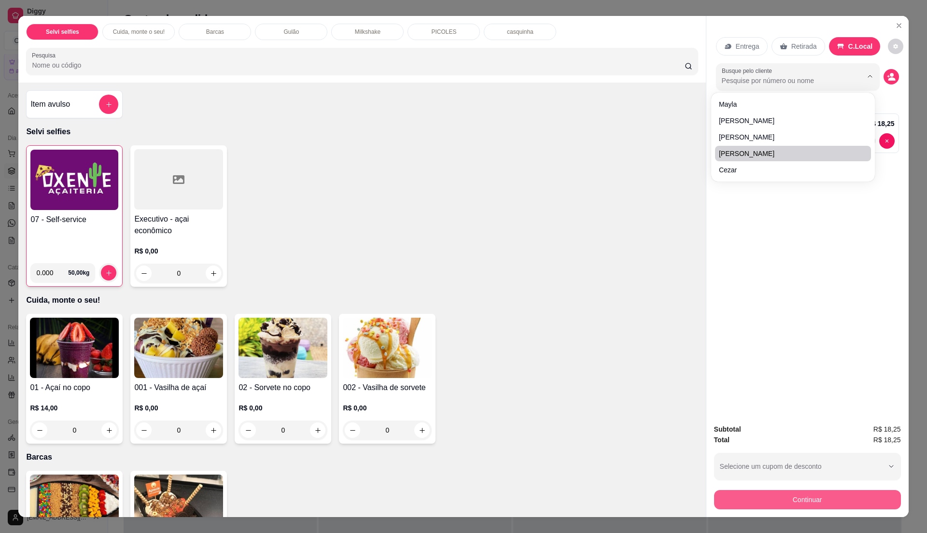
click at [769, 493] on button "Continuar" at bounding box center [807, 499] width 187 height 19
click at [744, 490] on button "Continuar" at bounding box center [807, 499] width 187 height 19
click at [793, 503] on button "Continuar" at bounding box center [807, 499] width 187 height 19
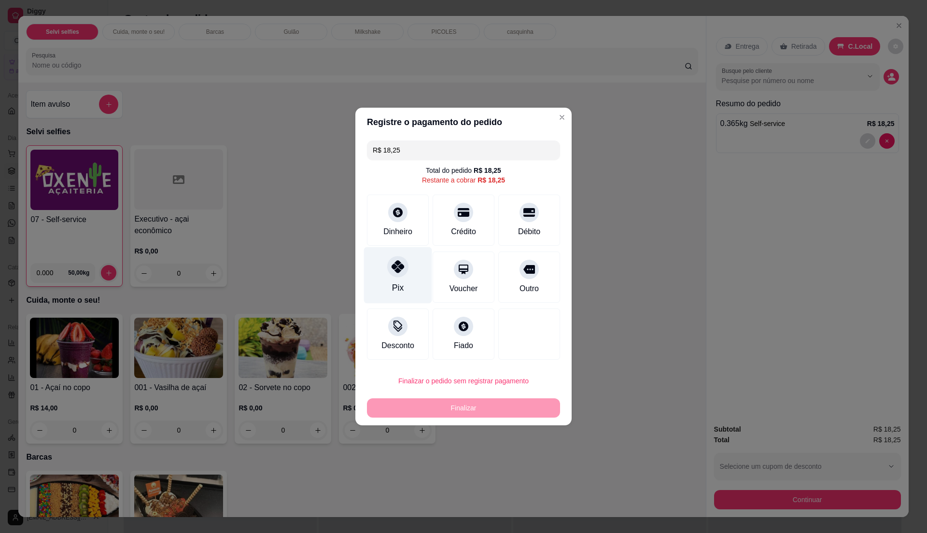
click at [398, 273] on icon at bounding box center [398, 266] width 13 height 13
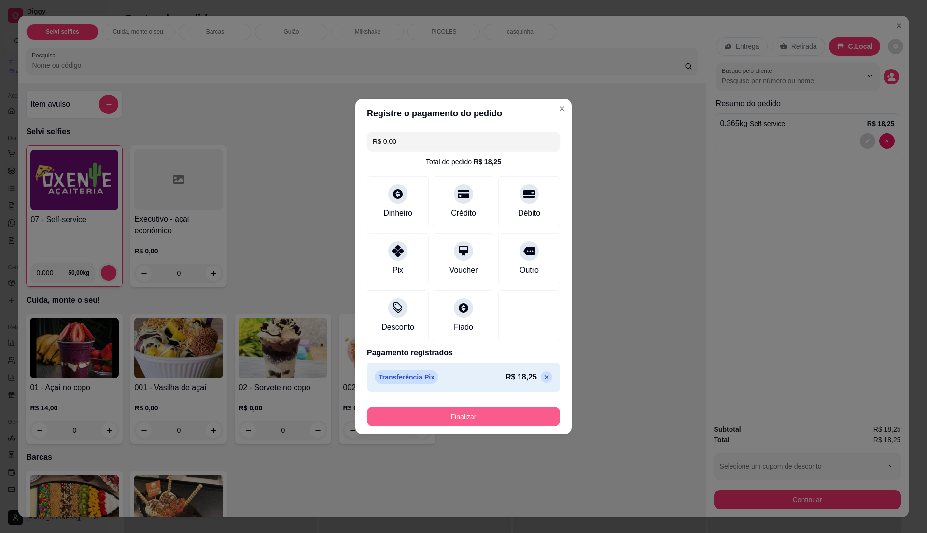
click at [480, 411] on button "Finalizar" at bounding box center [463, 416] width 193 height 19
type input "-R$ 18,25"
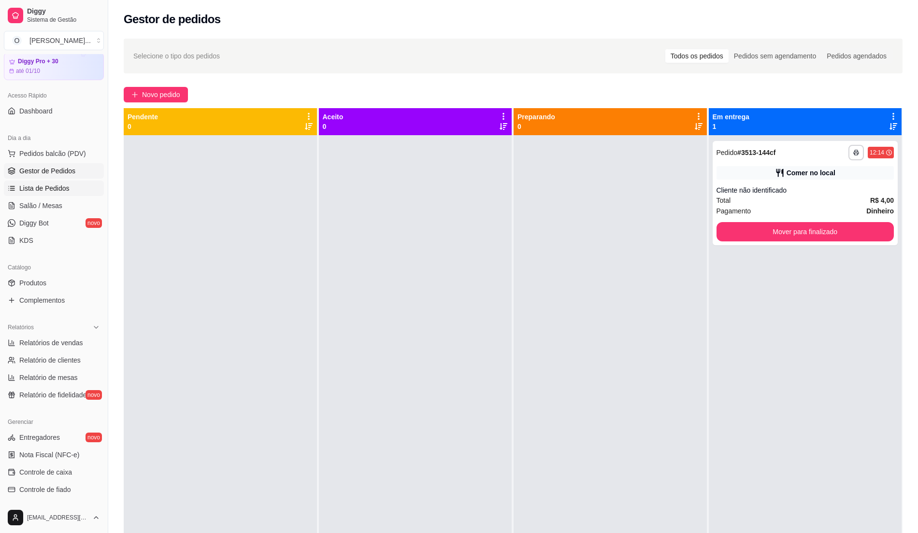
click at [57, 192] on span "Lista de Pedidos" at bounding box center [44, 189] width 50 height 10
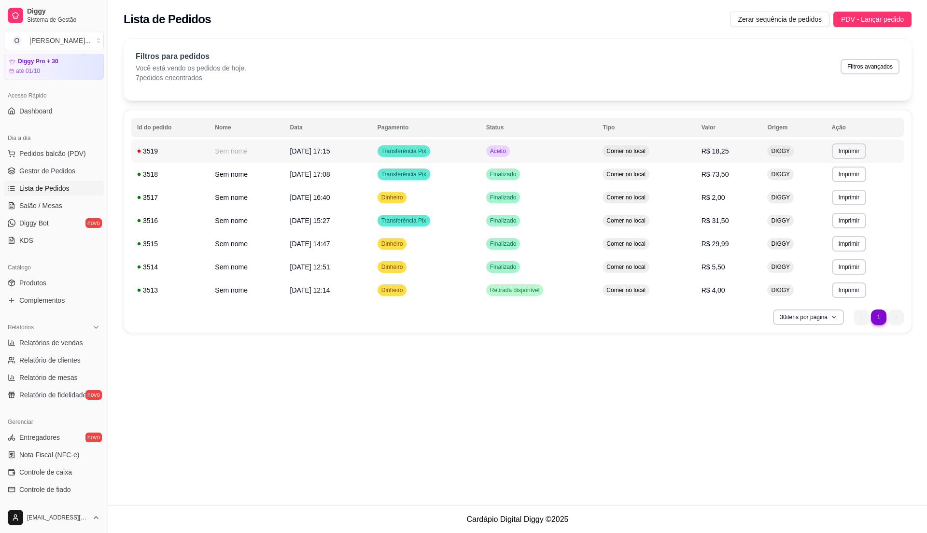
click at [557, 151] on td "Aceito" at bounding box center [539, 151] width 117 height 23
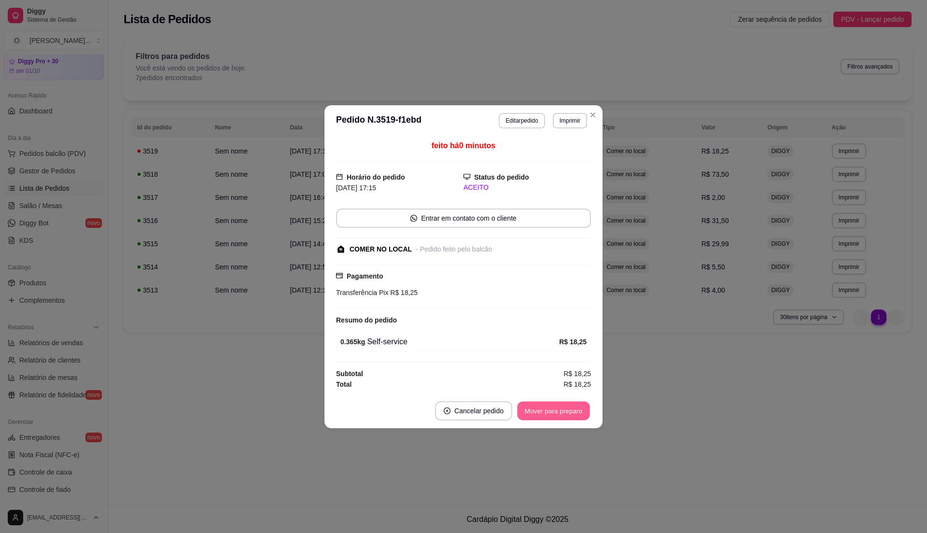
click at [559, 412] on button "Mover para preparo" at bounding box center [553, 410] width 72 height 19
click at [559, 412] on button "Mover para retirada disponível" at bounding box center [537, 410] width 107 height 19
click at [559, 412] on button "Mover para finalizado" at bounding box center [551, 410] width 78 height 19
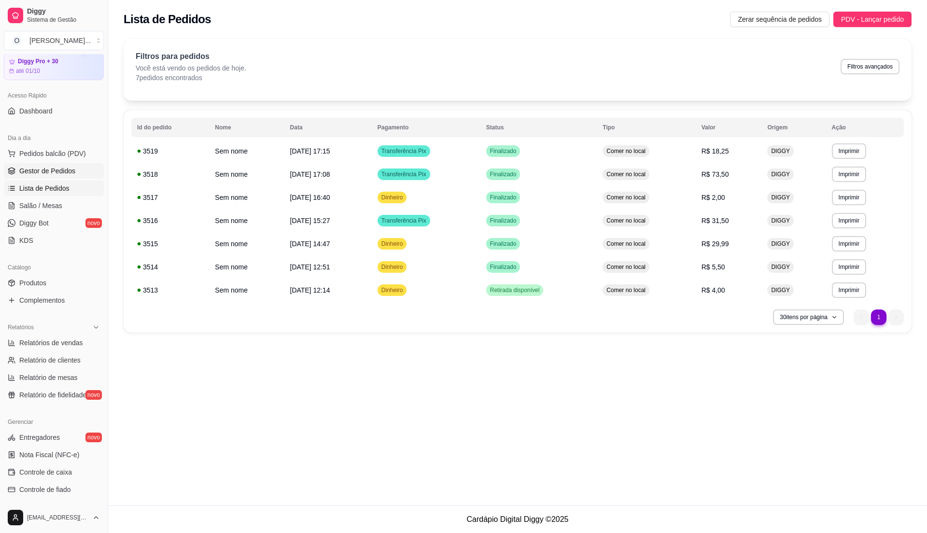
click at [74, 174] on link "Gestor de Pedidos" at bounding box center [54, 170] width 100 height 15
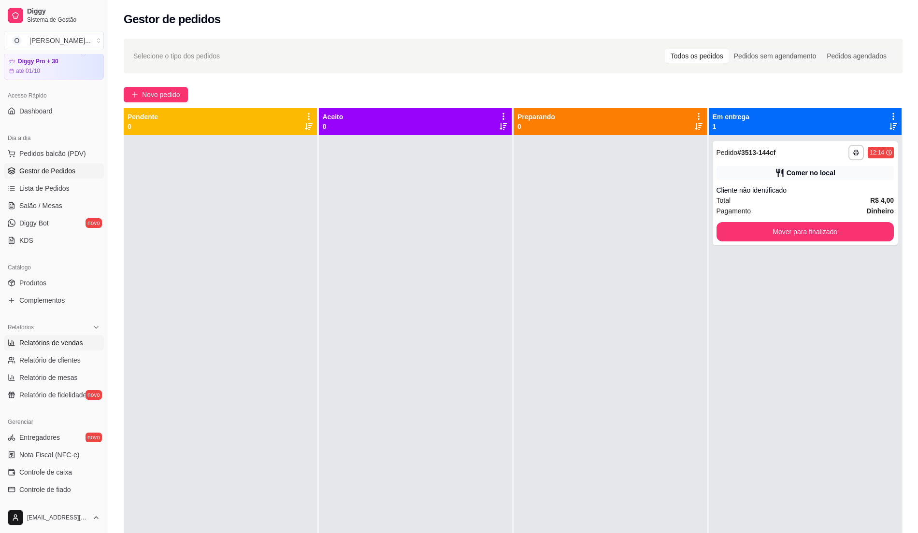
click at [50, 347] on span "Relatórios de vendas" at bounding box center [51, 343] width 64 height 10
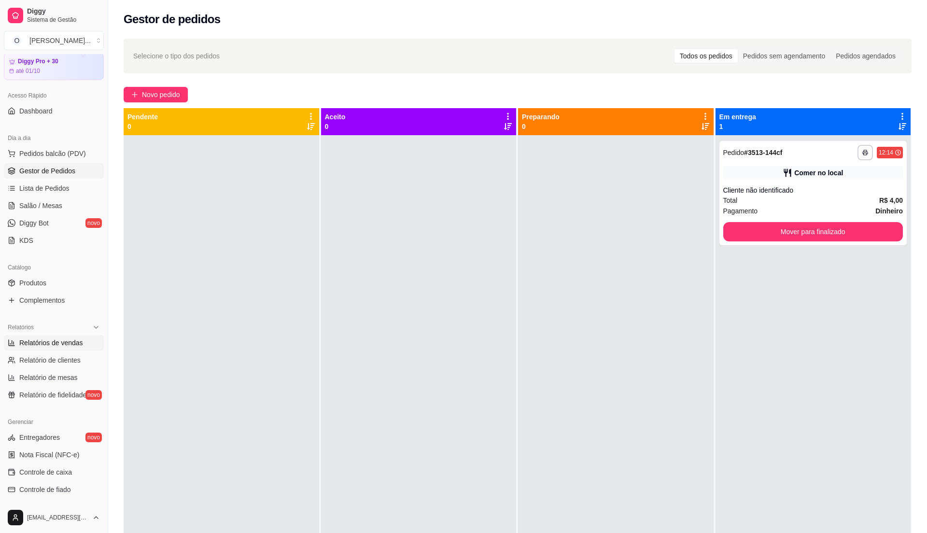
select select "ALL"
select select "0"
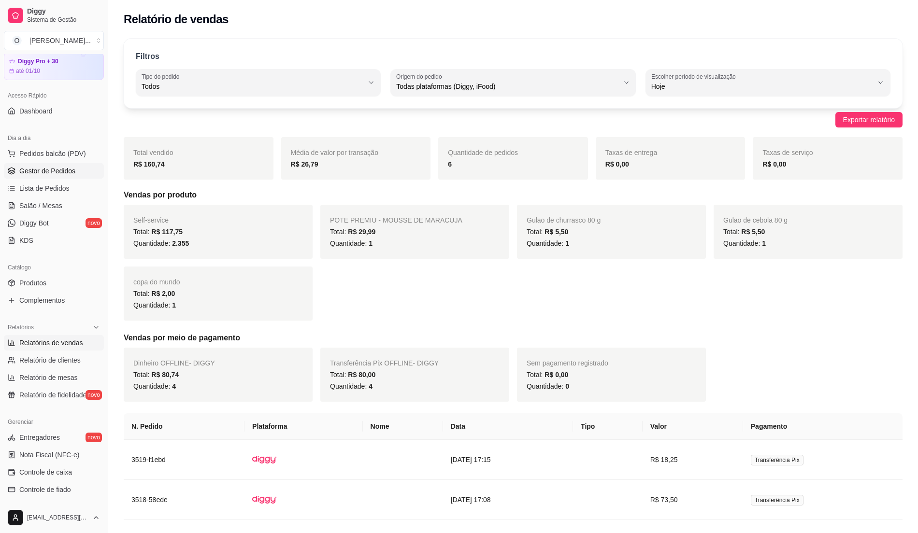
click at [66, 169] on span "Gestor de Pedidos" at bounding box center [47, 171] width 56 height 10
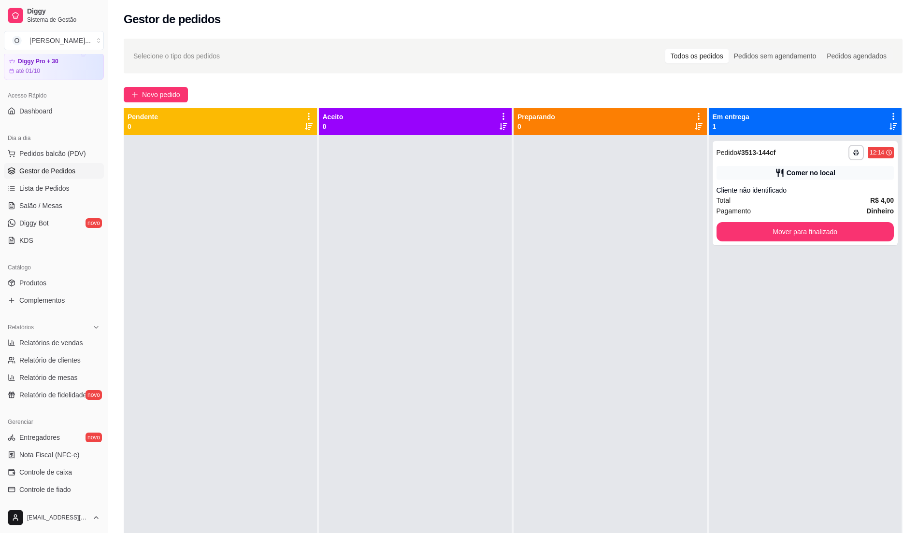
click at [196, 301] on div at bounding box center [220, 401] width 193 height 533
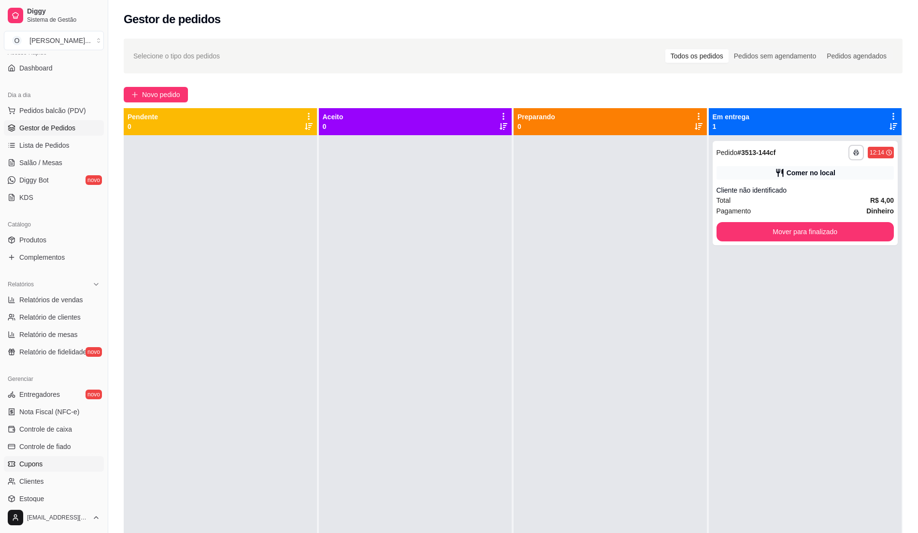
scroll to position [98, 0]
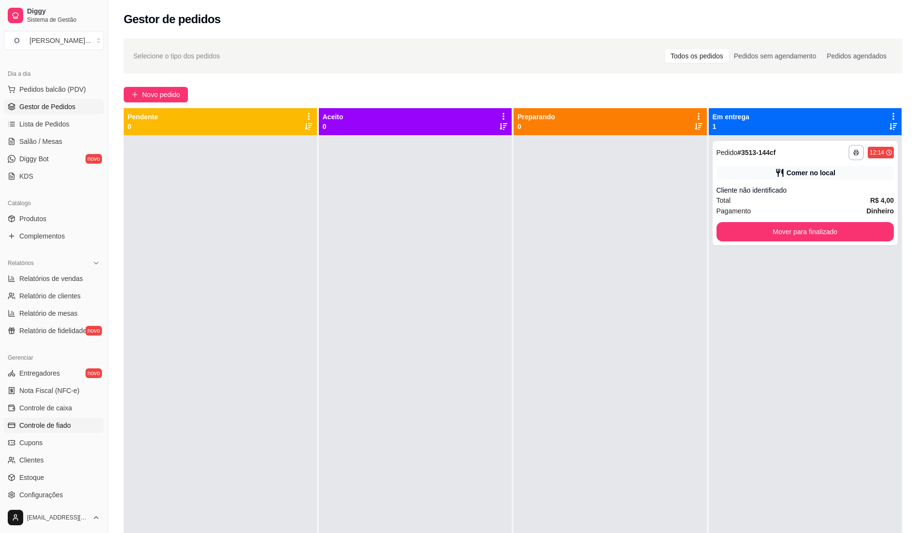
click at [67, 425] on span "Controle de fiado" at bounding box center [45, 426] width 52 height 10
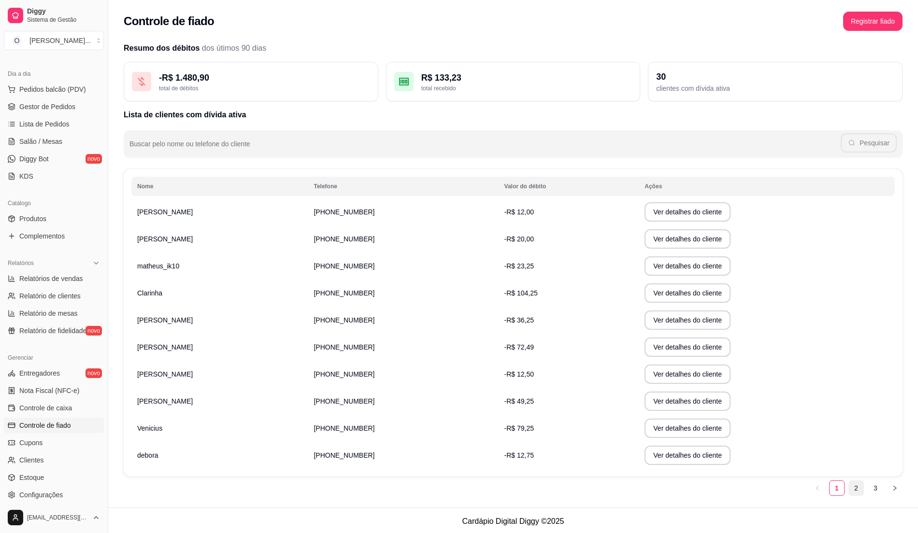
click at [852, 490] on link "2" at bounding box center [856, 488] width 14 height 14
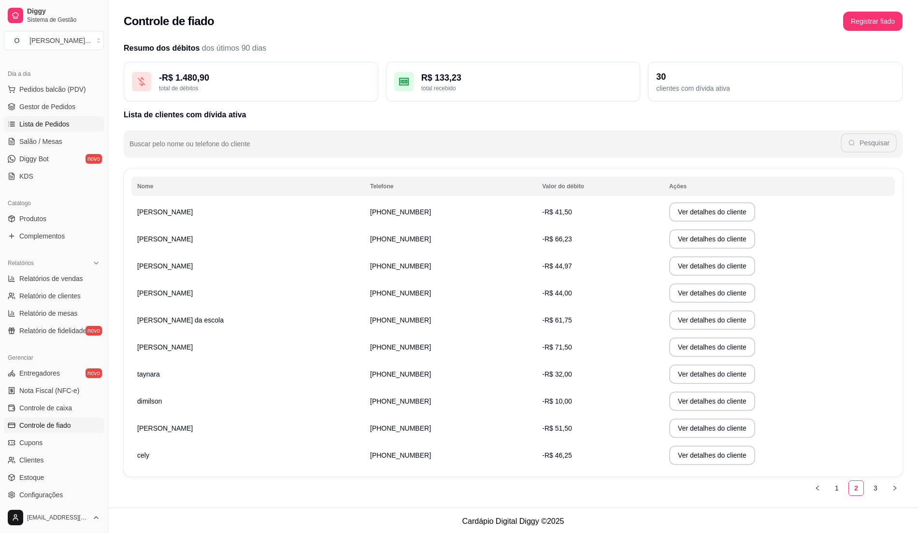
click at [59, 124] on span "Lista de Pedidos" at bounding box center [44, 124] width 50 height 10
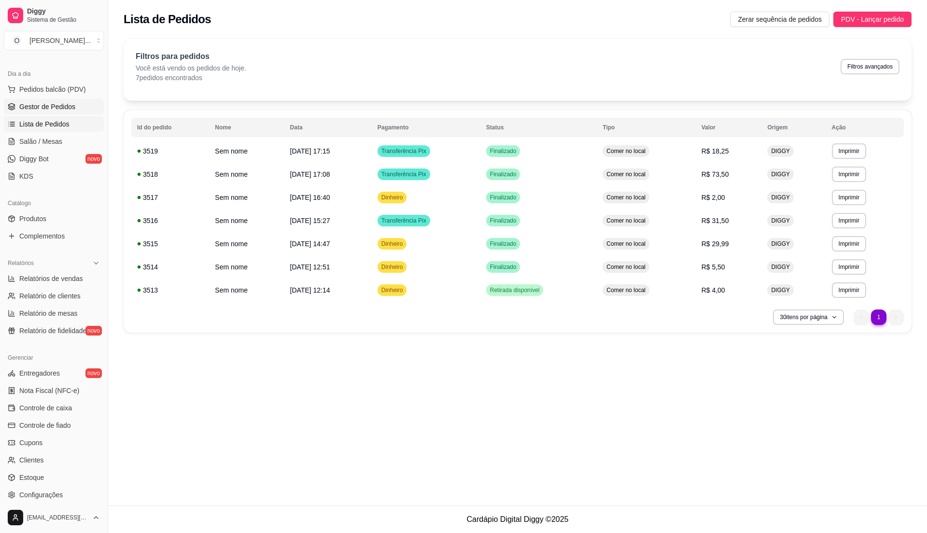
click at [58, 109] on span "Gestor de Pedidos" at bounding box center [47, 107] width 56 height 10
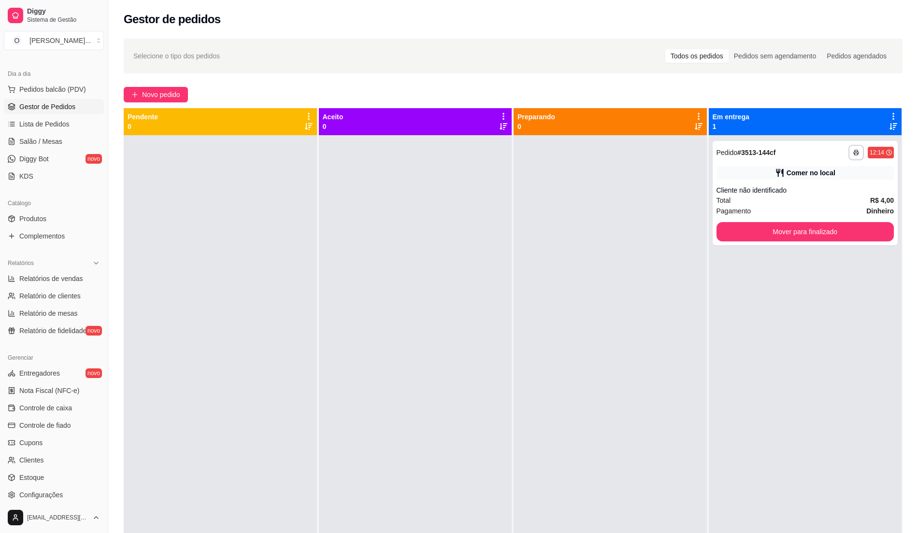
drag, startPoint x: 70, startPoint y: 277, endPoint x: 66, endPoint y: 254, distance: 23.0
click at [70, 276] on span "Relatórios de vendas" at bounding box center [51, 279] width 64 height 10
select select "ALL"
select select "0"
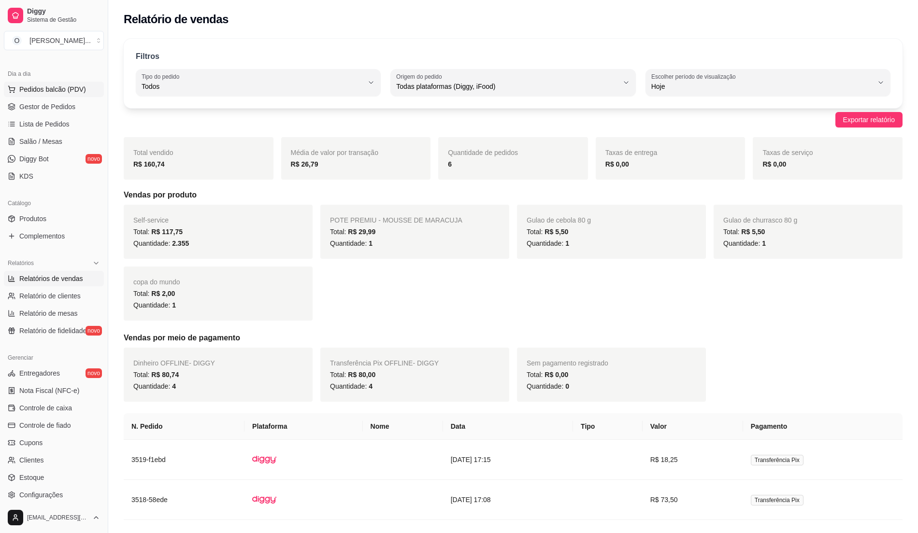
click at [72, 93] on span "Pedidos balcão (PDV)" at bounding box center [52, 90] width 67 height 10
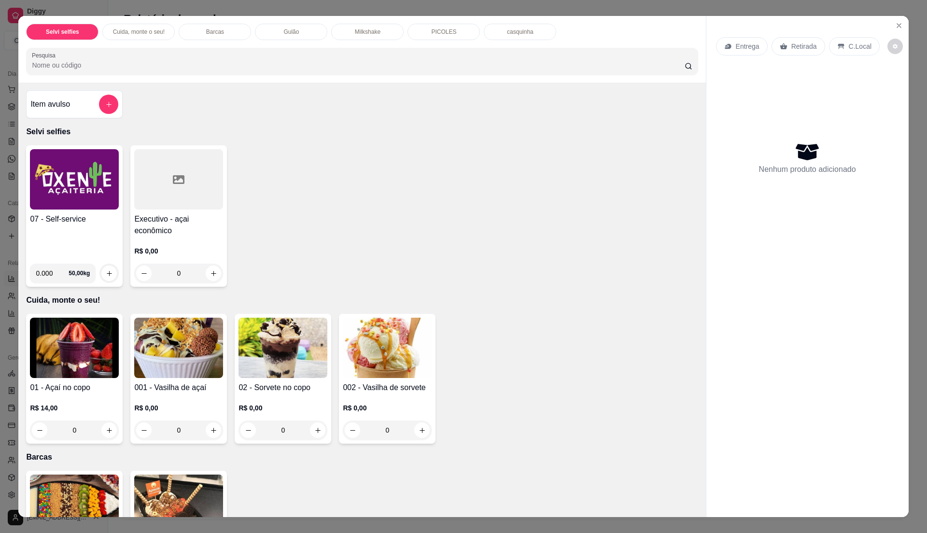
click at [86, 217] on h4 "07 - Self-service" at bounding box center [74, 219] width 89 height 12
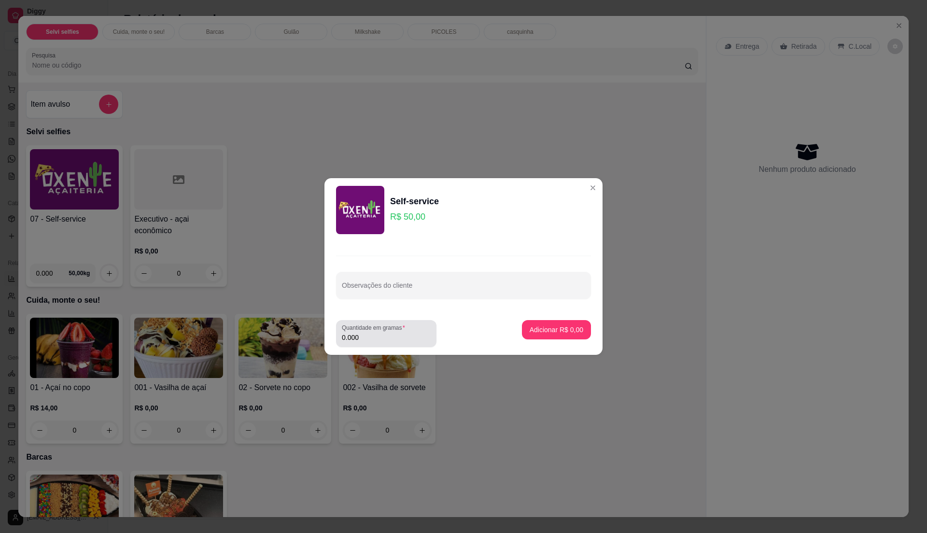
click at [389, 333] on input "0.000" at bounding box center [386, 338] width 89 height 10
type input "0.405"
click at [538, 324] on button "Adicionar R$ 20,25" at bounding box center [554, 330] width 71 height 19
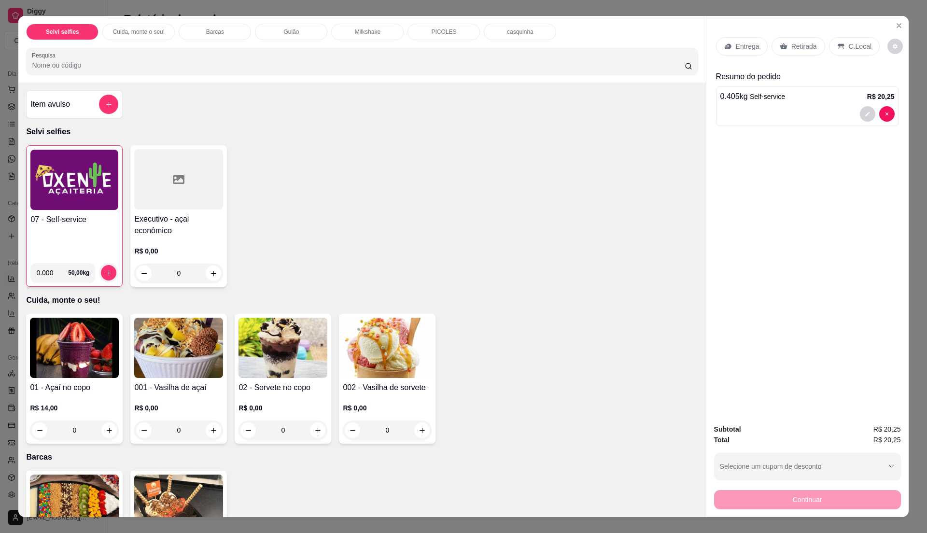
click at [849, 47] on p "C.Local" at bounding box center [860, 47] width 23 height 10
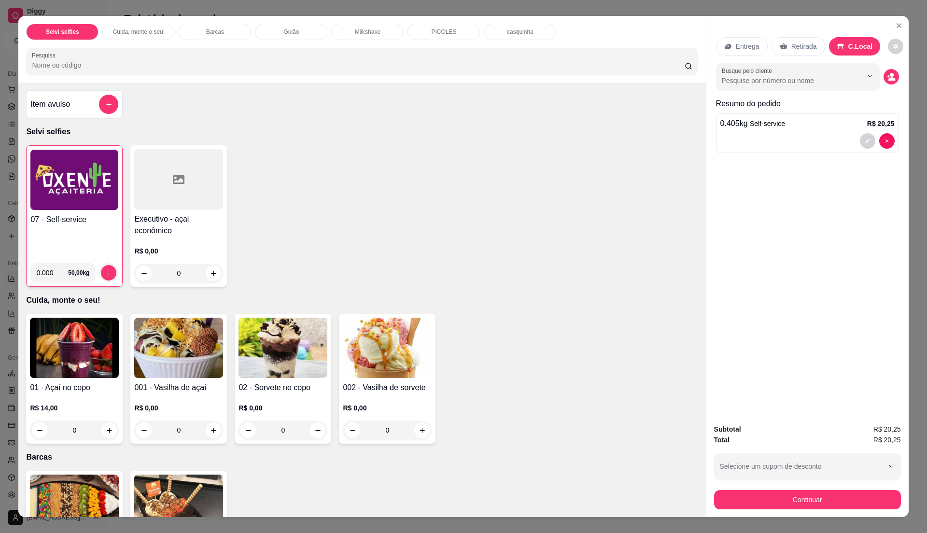
click at [85, 213] on div "07 - Self-service 0.000 50,00 kg" at bounding box center [74, 216] width 97 height 142
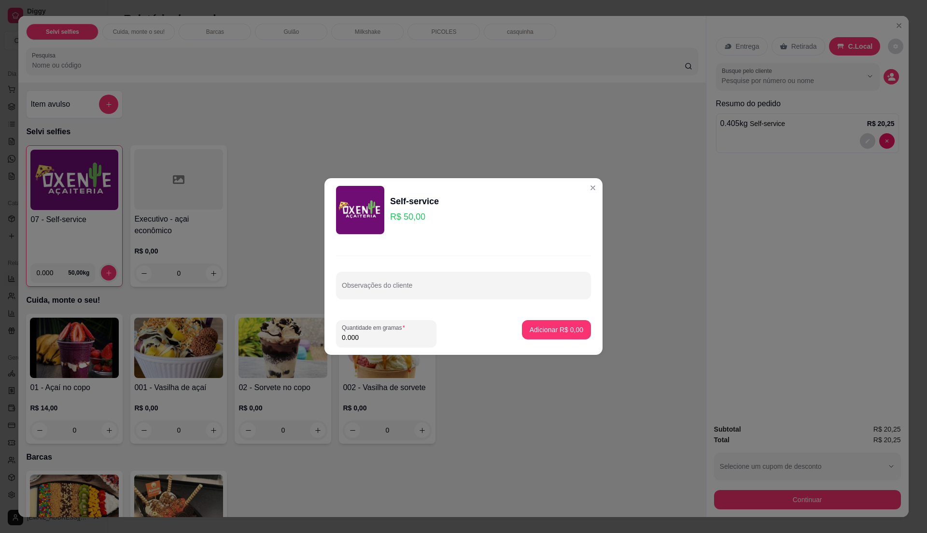
click at [359, 336] on input "0.000" at bounding box center [386, 338] width 89 height 10
type input "0.34"
click at [552, 327] on p "Adicionar R$ 17,00" at bounding box center [555, 329] width 56 height 9
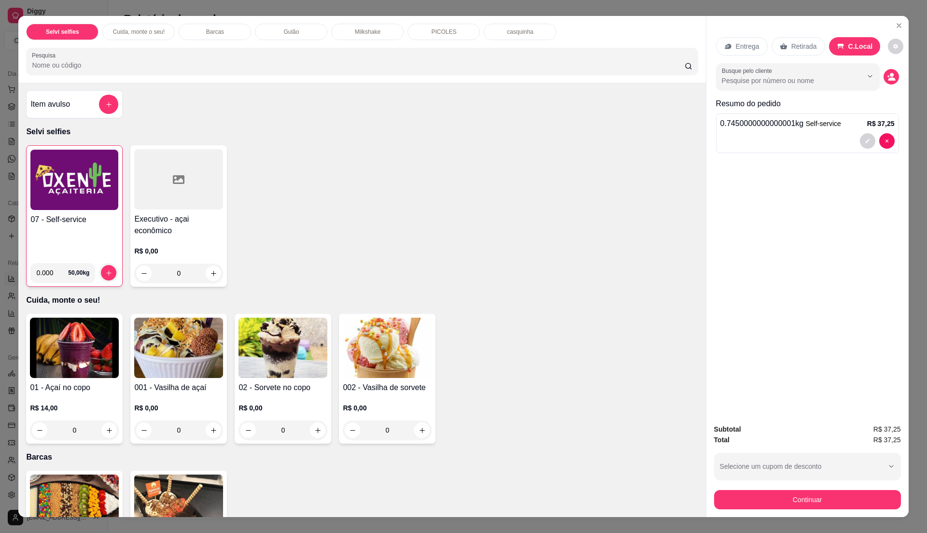
click at [41, 244] on div "07 - Self-service" at bounding box center [74, 235] width 88 height 42
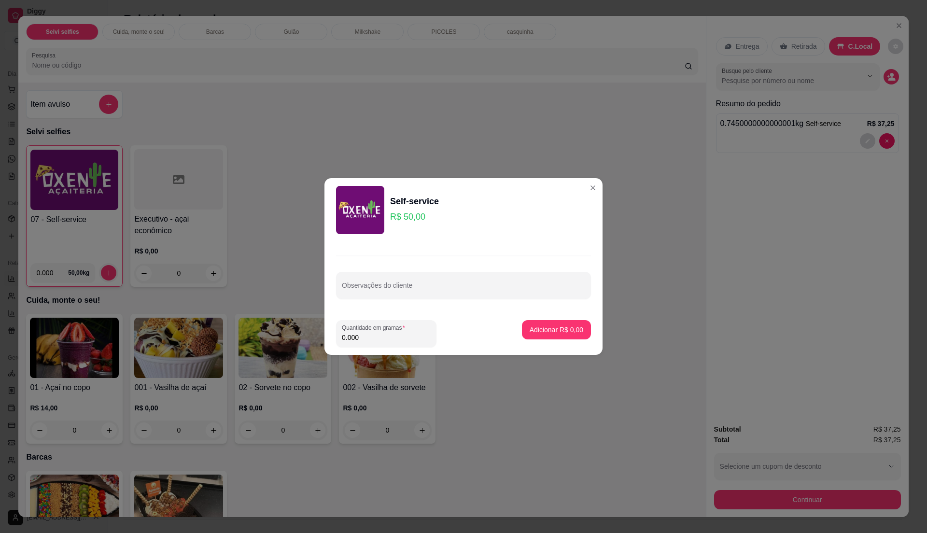
click at [396, 337] on input "0.000" at bounding box center [386, 338] width 89 height 10
type input "0.22"
click at [570, 327] on p "Adicionar R$ 11,00" at bounding box center [554, 330] width 57 height 10
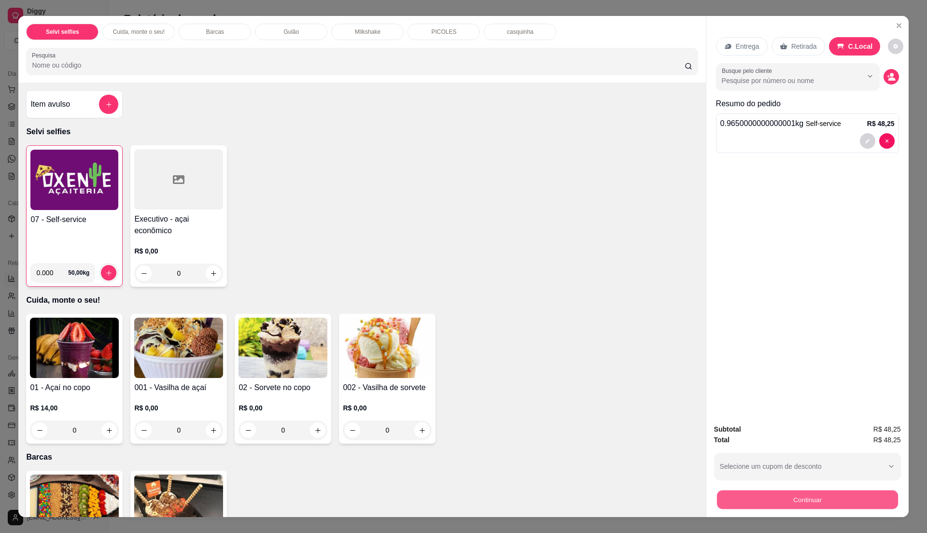
click at [755, 499] on button "Continuar" at bounding box center [807, 499] width 181 height 19
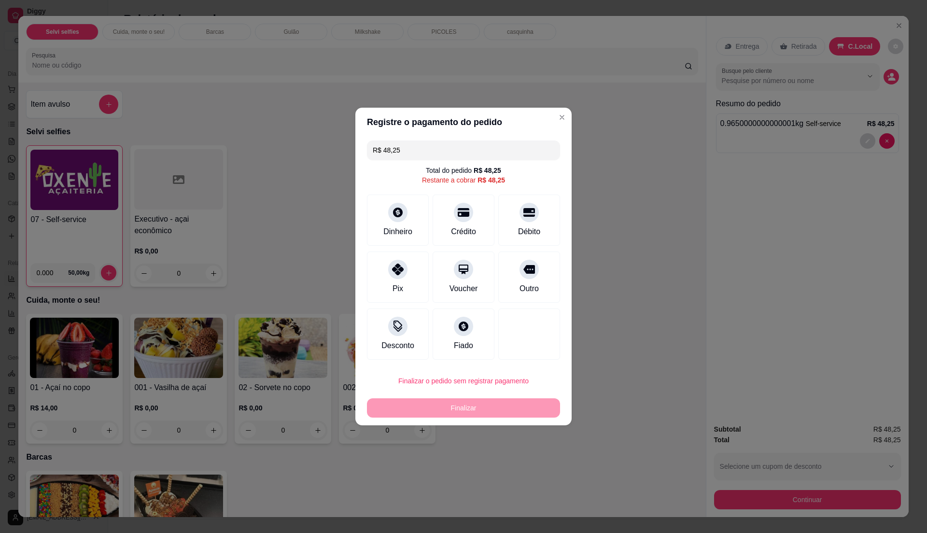
click at [412, 147] on input "R$ 48,25" at bounding box center [464, 150] width 182 height 19
type input "R$ 11,00"
click at [414, 218] on div "Dinheiro" at bounding box center [398, 218] width 68 height 57
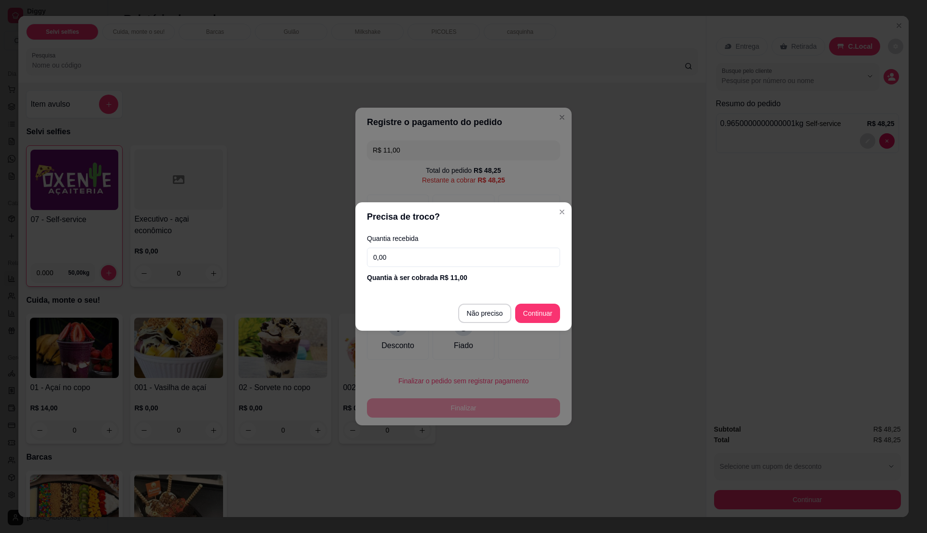
click at [410, 251] on input "0,00" at bounding box center [463, 257] width 193 height 19
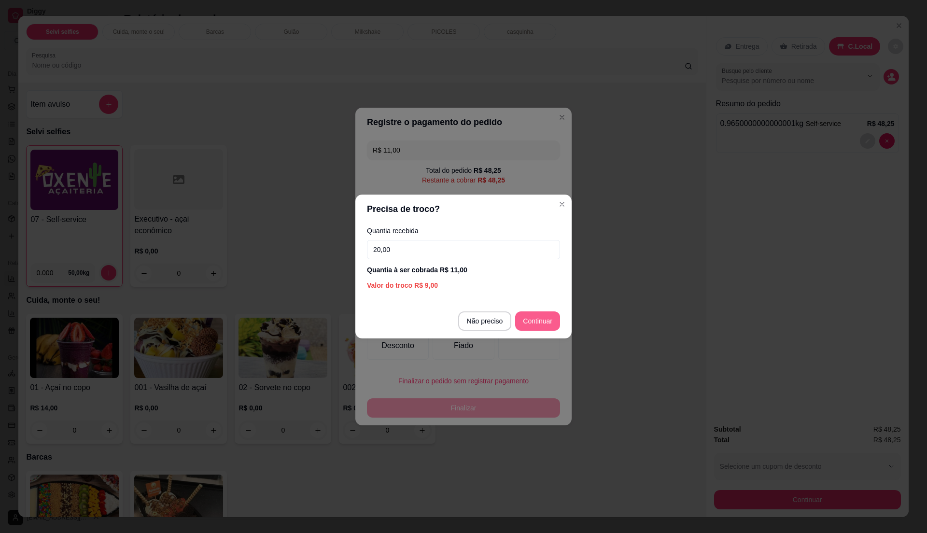
type input "20,00"
type input "R$ 37,25"
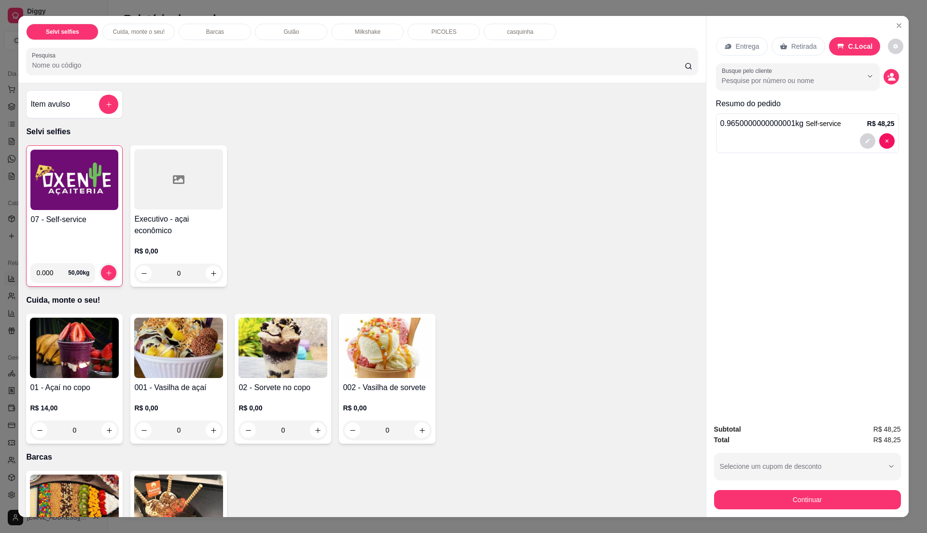
click at [57, 246] on div "07 - Self-service" at bounding box center [74, 235] width 88 height 42
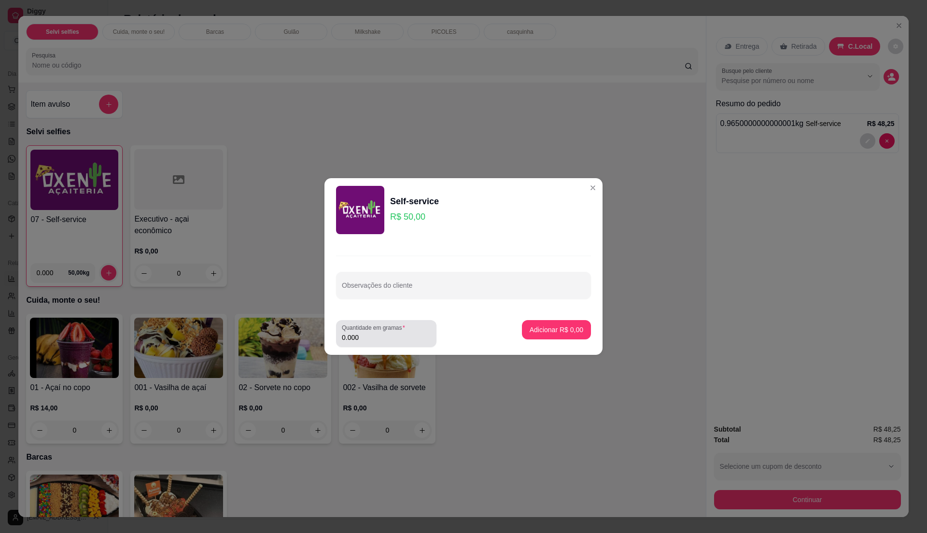
click at [387, 341] on input "0.000" at bounding box center [386, 338] width 89 height 10
type input "0.22"
click at [561, 327] on p "Adicionar R$ 11,00" at bounding box center [554, 330] width 57 height 10
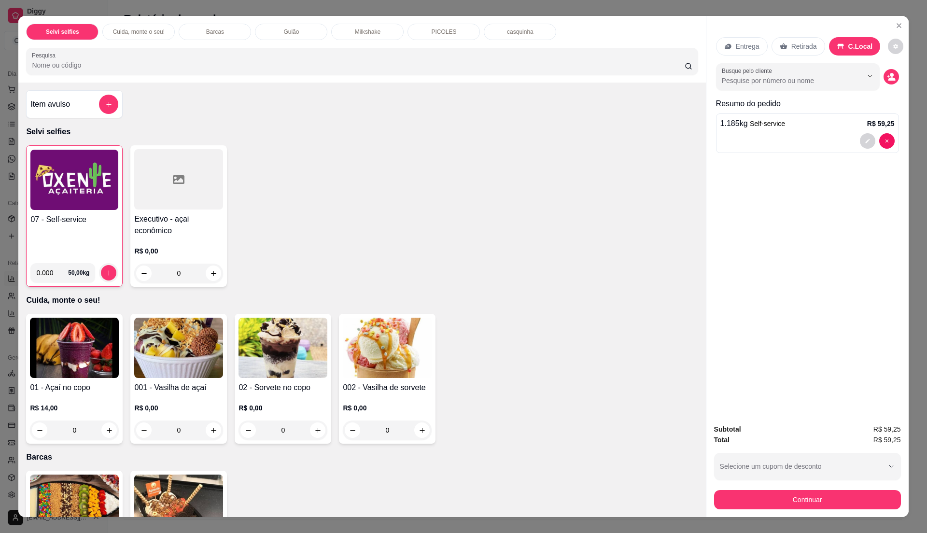
click at [69, 216] on h4 "07 - Self-service" at bounding box center [74, 220] width 88 height 12
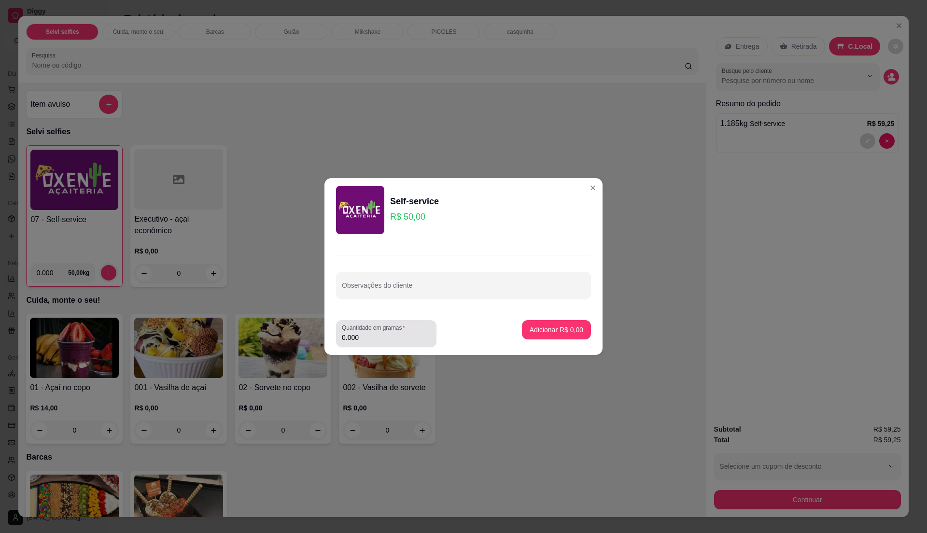
click at [375, 344] on div "Quantidade em gramas 0.000" at bounding box center [386, 333] width 100 height 27
type input "0.220"
click at [542, 329] on p "Adicionar R$ 11,00" at bounding box center [554, 330] width 57 height 10
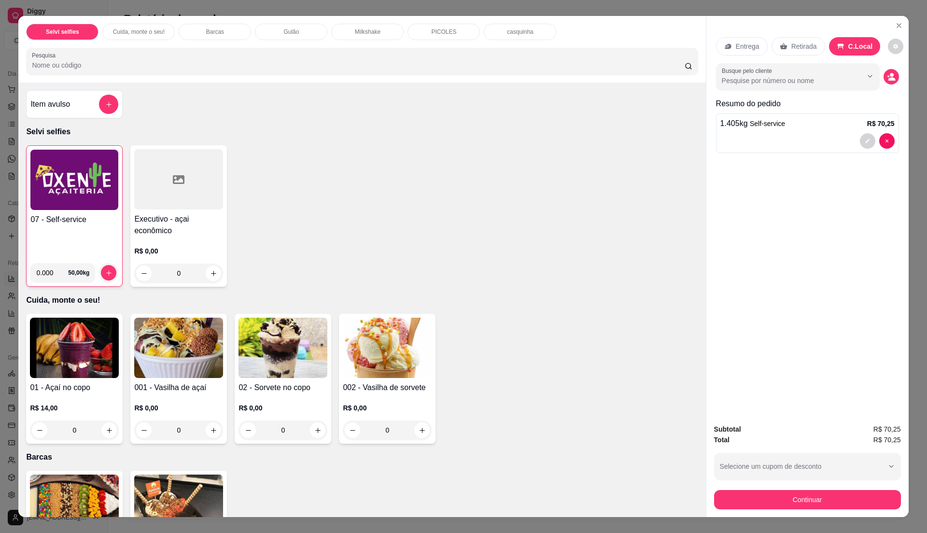
click at [58, 110] on h4 "Item avulso" at bounding box center [50, 105] width 40 height 12
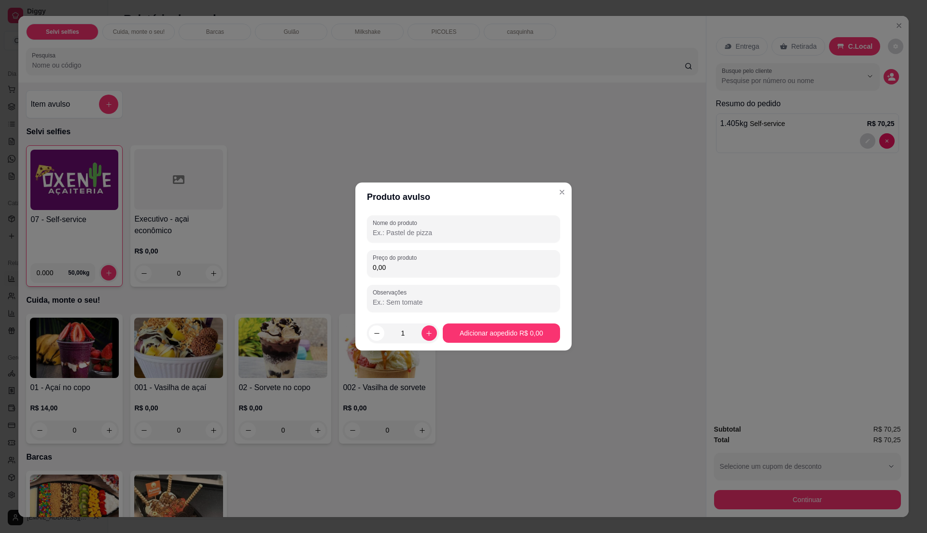
click at [413, 264] on input "0,00" at bounding box center [464, 268] width 182 height 10
type input "1,50"
click at [434, 227] on div at bounding box center [464, 228] width 182 height 19
type input "adicional"
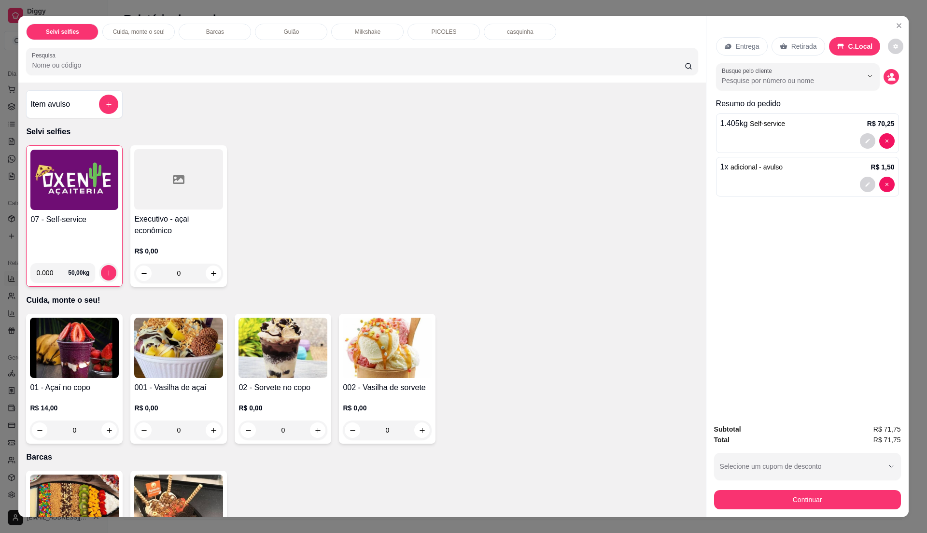
click at [105, 237] on div "07 - Self-service" at bounding box center [74, 235] width 88 height 42
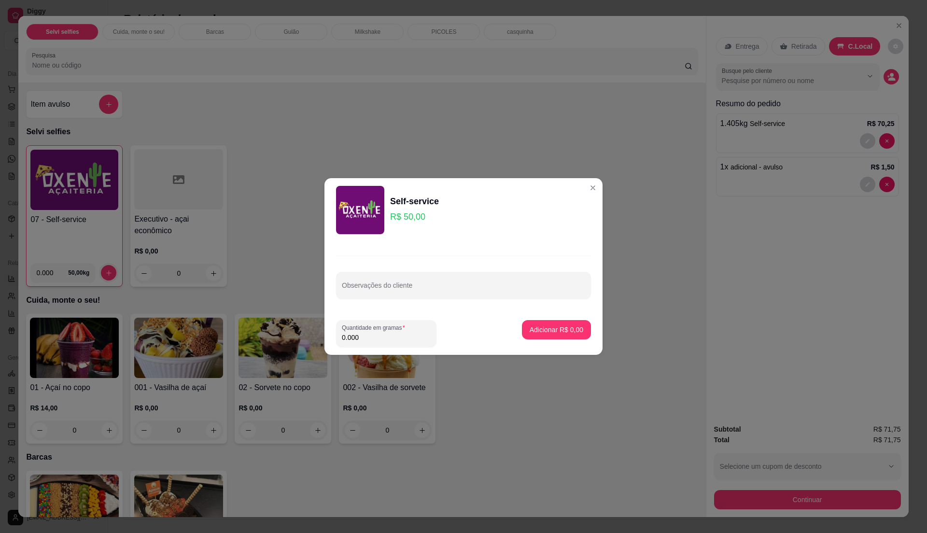
click at [410, 339] on input "0.000" at bounding box center [386, 338] width 89 height 10
click at [407, 328] on label "Quantidade em gramas" at bounding box center [375, 328] width 67 height 8
click at [407, 333] on input "0" at bounding box center [386, 338] width 89 height 10
click at [375, 339] on input "0" at bounding box center [386, 338] width 89 height 10
click at [373, 337] on input "0" at bounding box center [386, 338] width 89 height 10
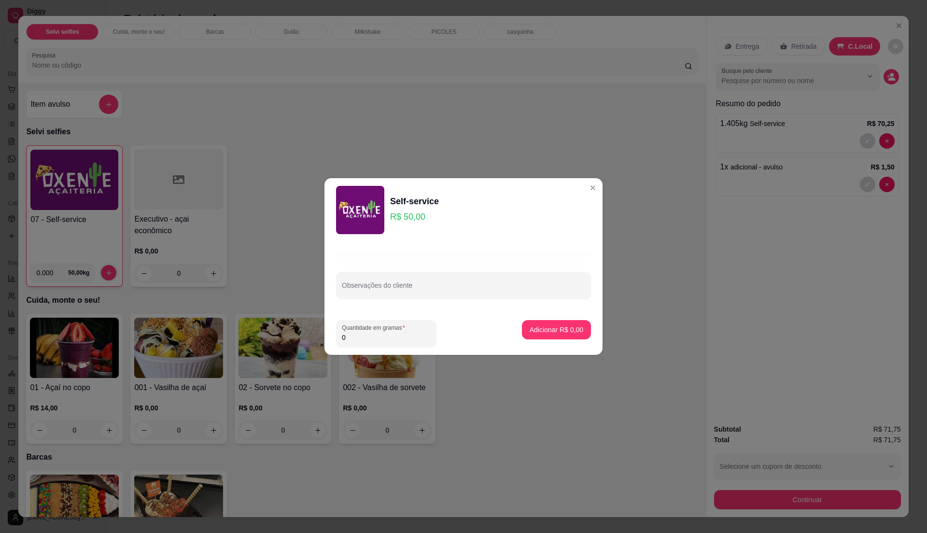
click at [390, 337] on input "0" at bounding box center [386, 338] width 89 height 10
click at [404, 334] on input "0" at bounding box center [386, 338] width 89 height 10
type input "0.43"
click at [561, 329] on p "Adicionar R$ 21,50" at bounding box center [555, 329] width 56 height 9
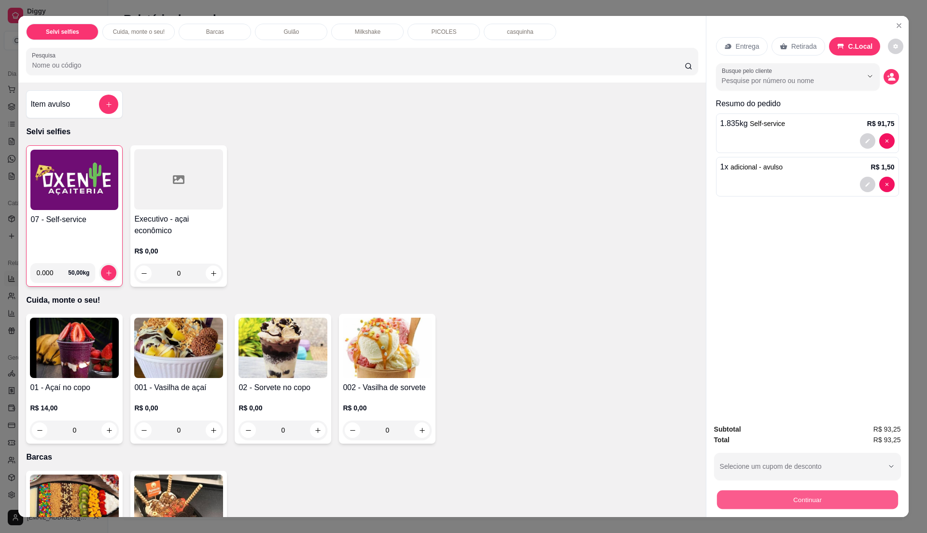
click at [843, 503] on button "Continuar" at bounding box center [807, 499] width 181 height 19
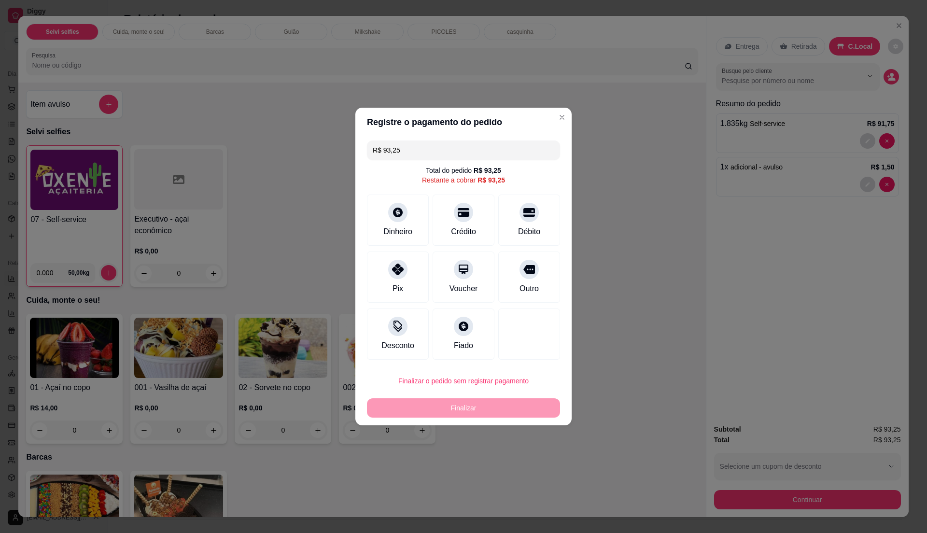
click at [428, 148] on input "R$ 93,25" at bounding box center [464, 150] width 182 height 19
click at [393, 213] on icon at bounding box center [398, 209] width 11 height 11
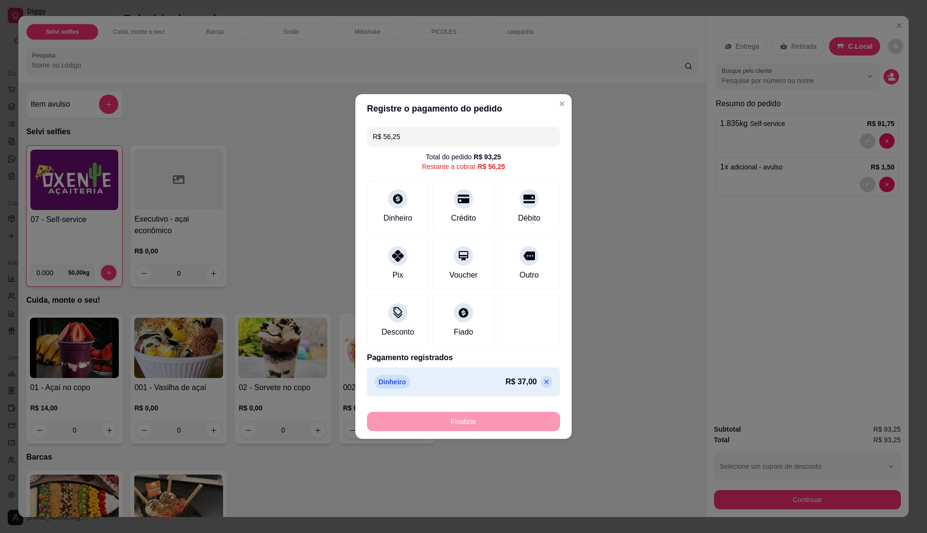
click at [409, 137] on input "R$ 56,25" at bounding box center [464, 136] width 182 height 19
type input "R$ 11,00"
click at [398, 199] on icon at bounding box center [398, 196] width 13 height 13
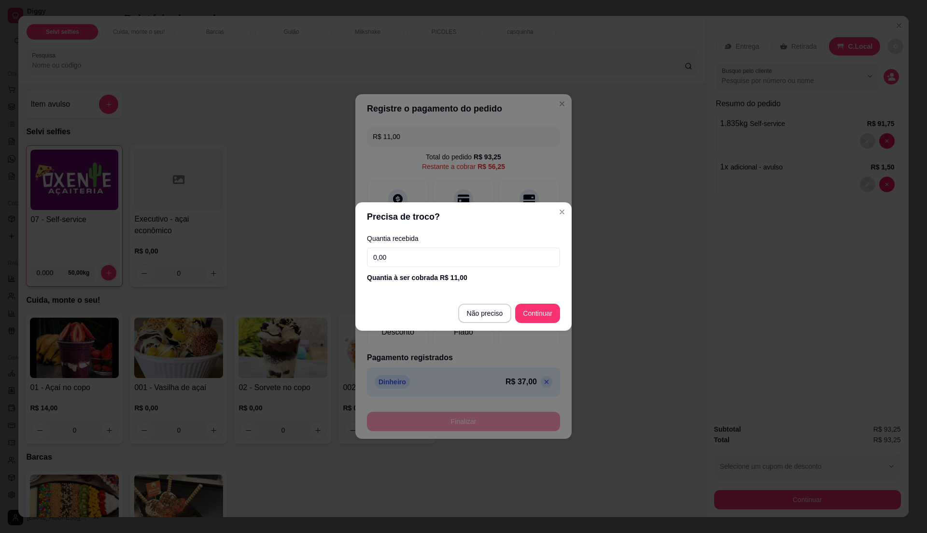
click at [410, 252] on input "0,00" at bounding box center [463, 257] width 193 height 19
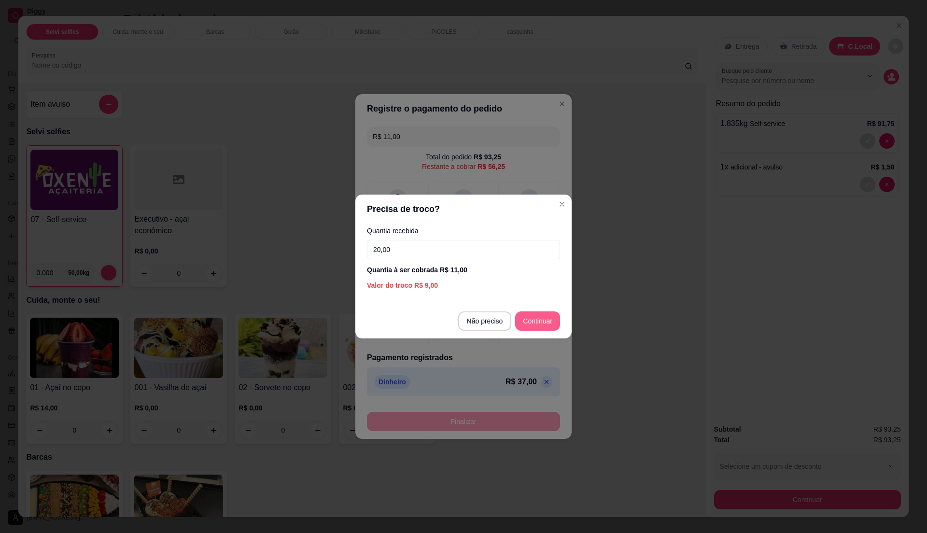
type input "20,00"
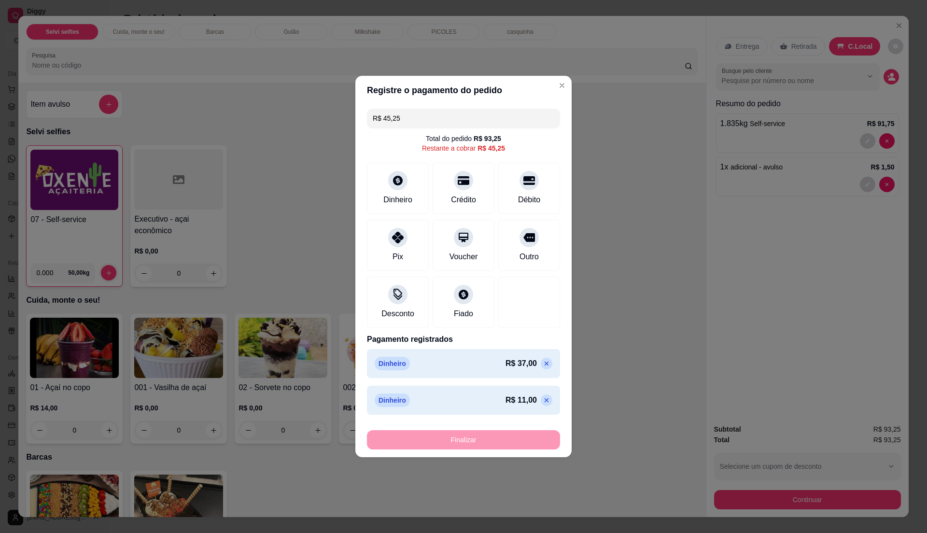
click at [412, 125] on input "R$ 45,25" at bounding box center [464, 118] width 182 height 19
click at [401, 205] on div "Dinheiro" at bounding box center [398, 186] width 68 height 57
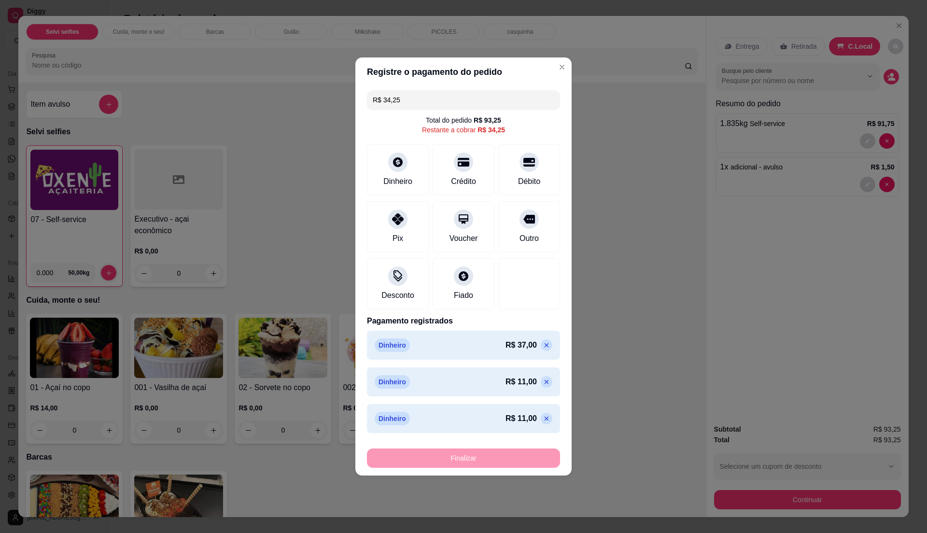
click at [419, 101] on input "R$ 34,25" at bounding box center [464, 99] width 182 height 19
click at [405, 178] on div "Dinheiro" at bounding box center [398, 180] width 32 height 13
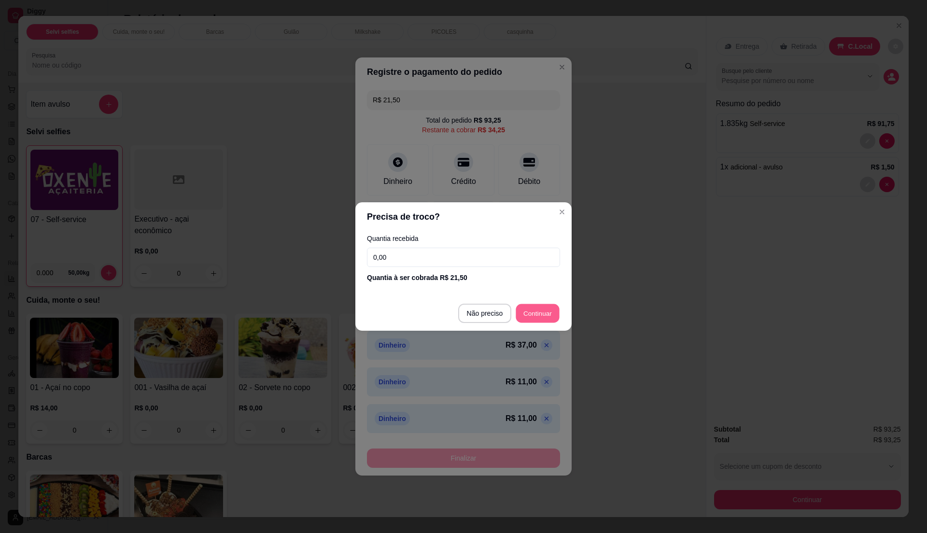
type input "R$ 12,75"
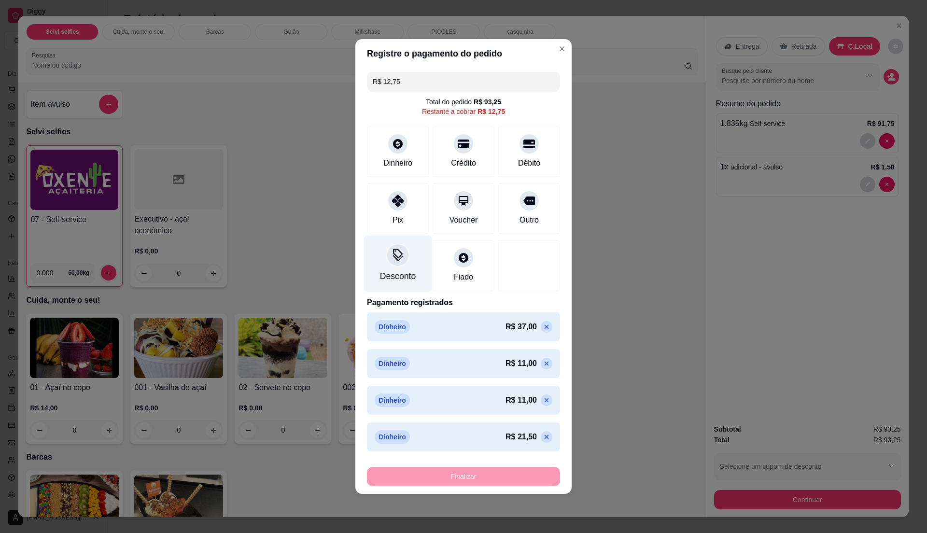
click at [398, 264] on div at bounding box center [397, 254] width 21 height 21
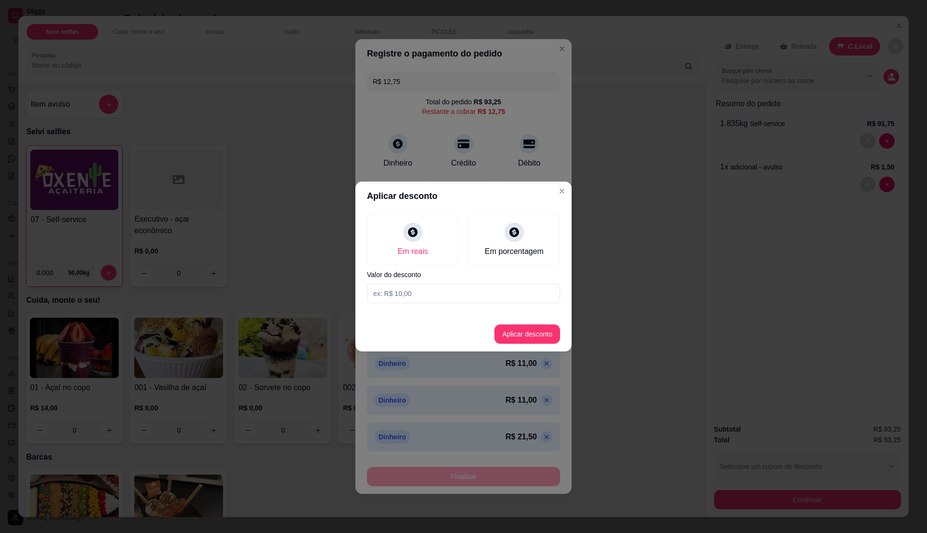
click at [418, 288] on input at bounding box center [463, 293] width 193 height 19
type input "12,50"
click at [503, 328] on button "Aplicar desconto" at bounding box center [528, 334] width 66 height 19
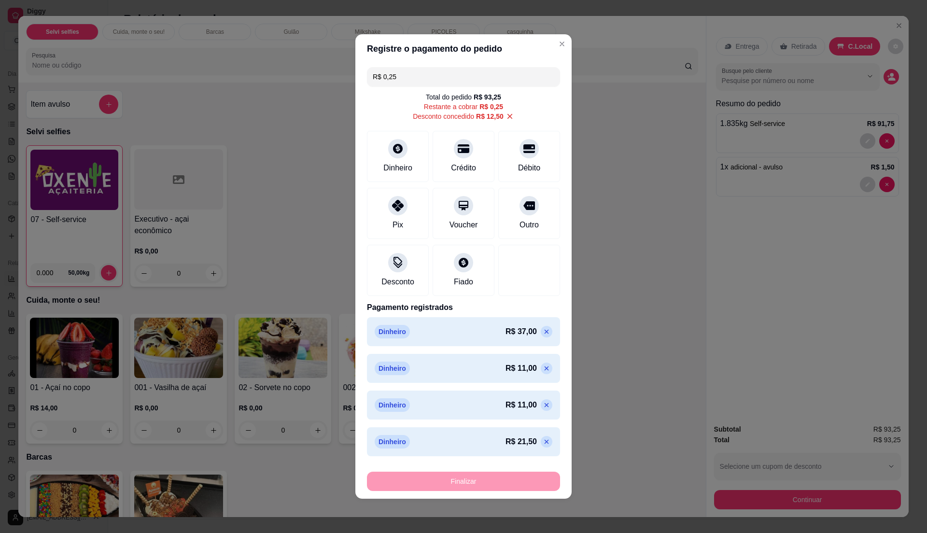
click at [508, 487] on div "Finalizar" at bounding box center [463, 481] width 193 height 19
click at [432, 78] on input "R$ 0,25" at bounding box center [464, 76] width 182 height 19
click at [416, 163] on div "Dinheiro" at bounding box center [398, 155] width 68 height 57
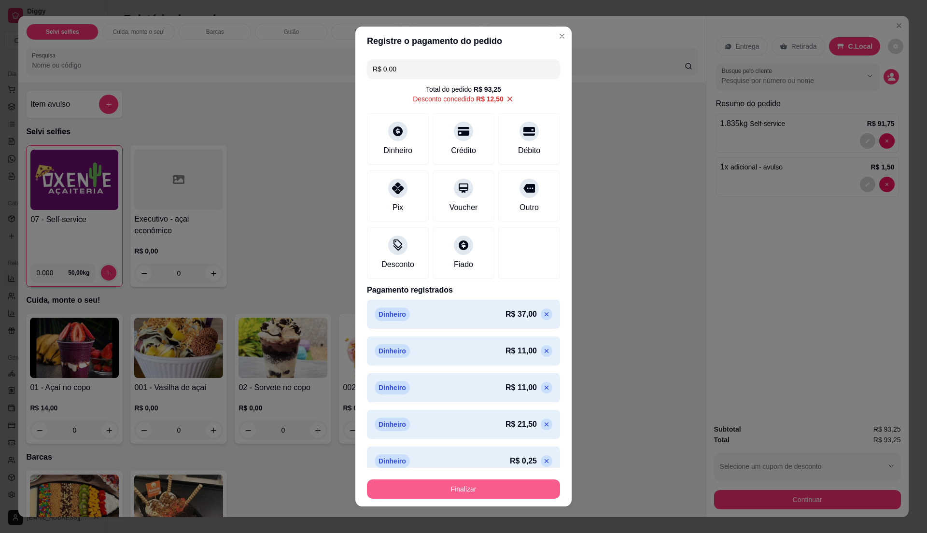
click at [516, 485] on button "Finalizar" at bounding box center [463, 489] width 193 height 19
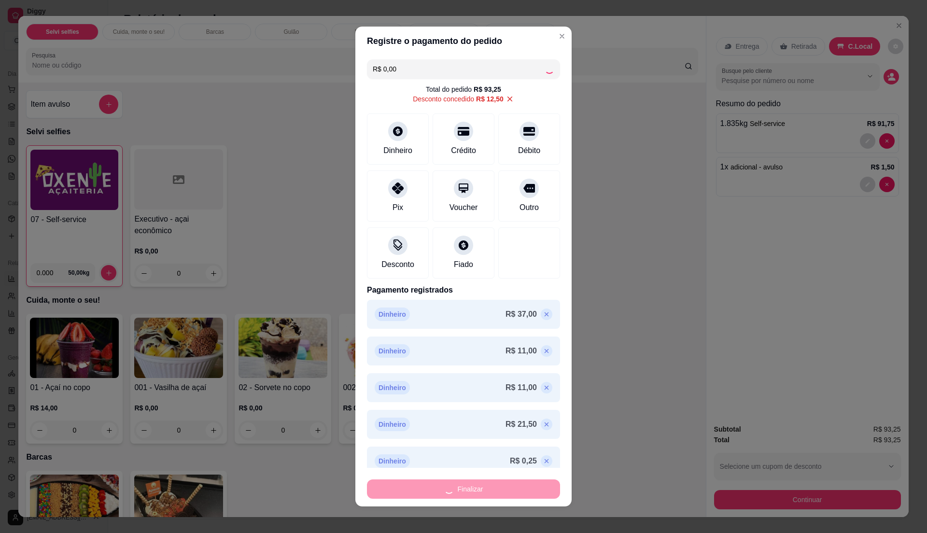
type input "-R$ 93,25"
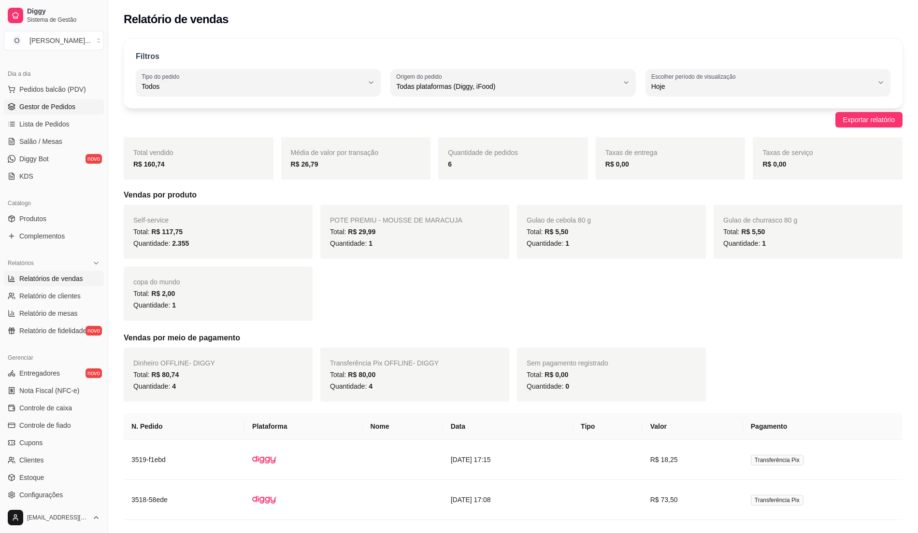
click at [49, 112] on link "Gestor de Pedidos" at bounding box center [54, 106] width 100 height 15
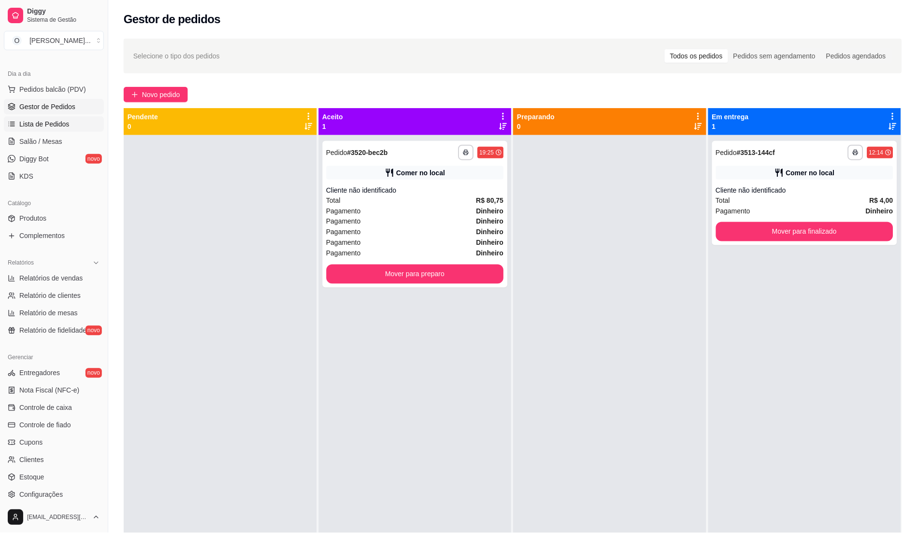
click at [49, 122] on span "Lista de Pedidos" at bounding box center [44, 124] width 50 height 10
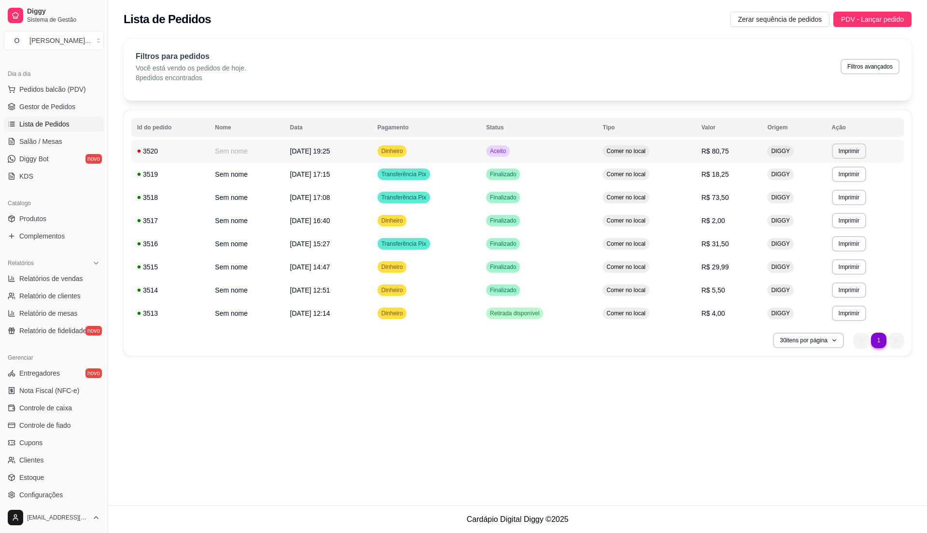
click at [464, 157] on td "Dinheiro" at bounding box center [426, 151] width 109 height 23
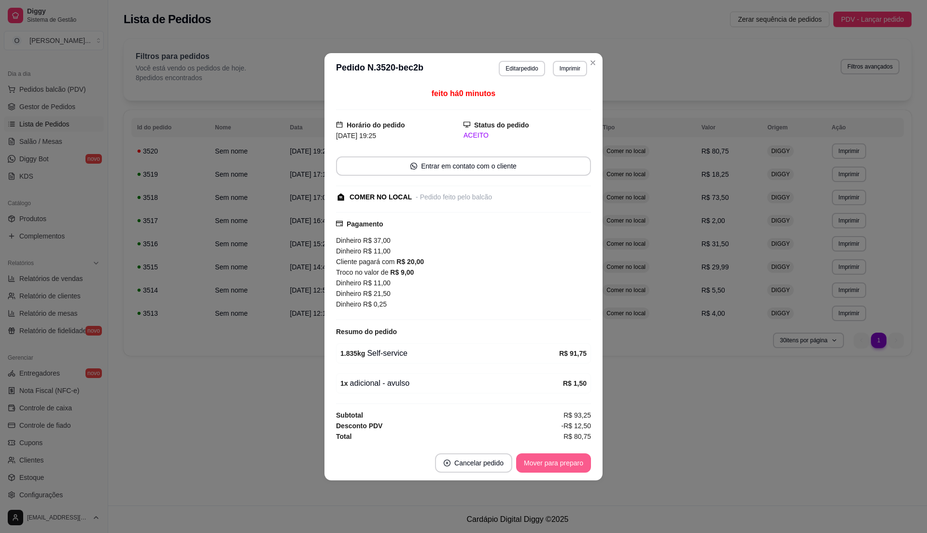
click at [557, 461] on button "Mover para preparo" at bounding box center [553, 463] width 75 height 19
click at [557, 461] on button "Mover para retirada disponível" at bounding box center [537, 463] width 103 height 19
click at [557, 461] on button "Mover para finalizado" at bounding box center [551, 463] width 78 height 19
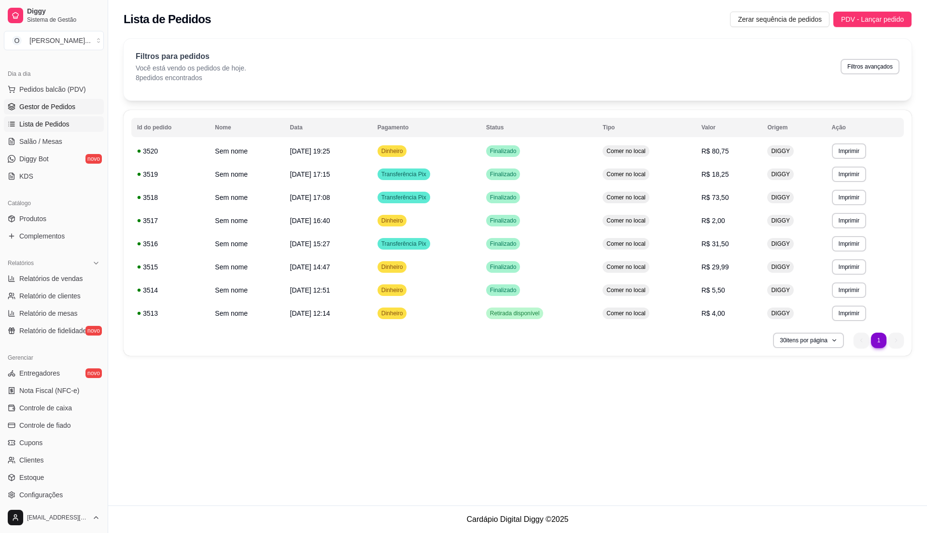
click at [78, 108] on link "Gestor de Pedidos" at bounding box center [54, 106] width 100 height 15
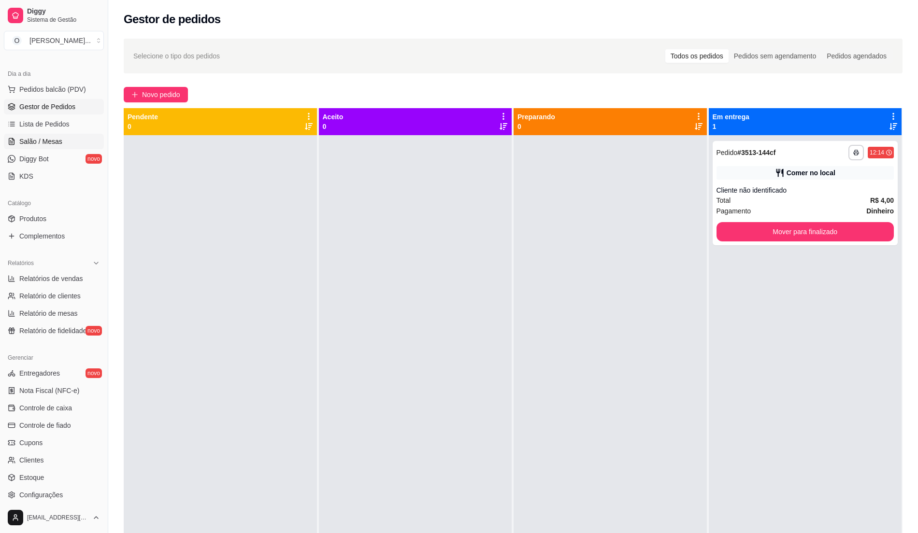
scroll to position [33, 0]
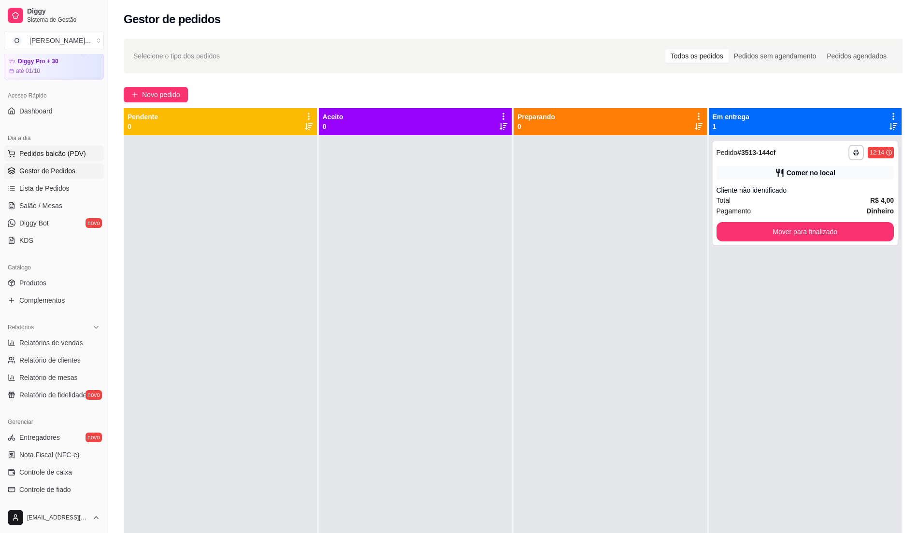
click at [36, 151] on span "Pedidos balcão (PDV)" at bounding box center [52, 154] width 67 height 10
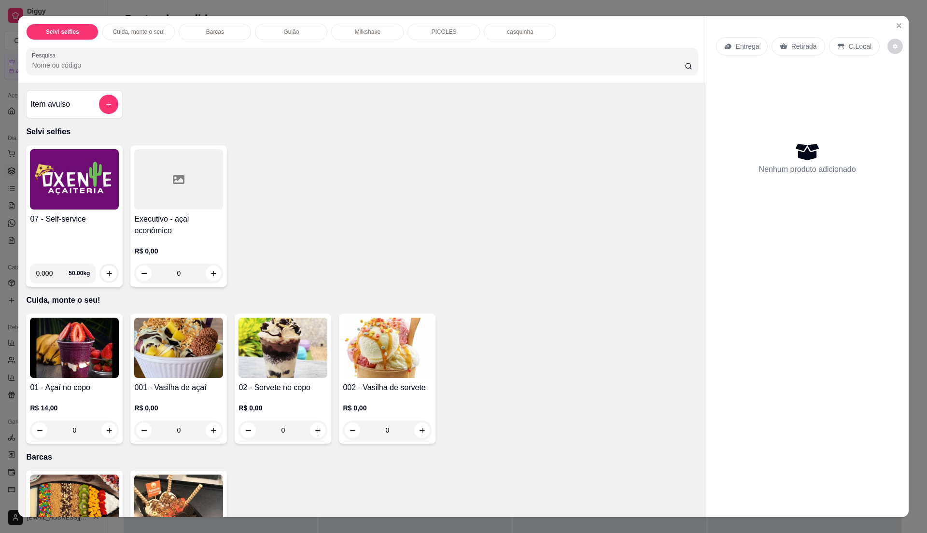
click at [70, 233] on div "07 - Self-service" at bounding box center [74, 234] width 89 height 43
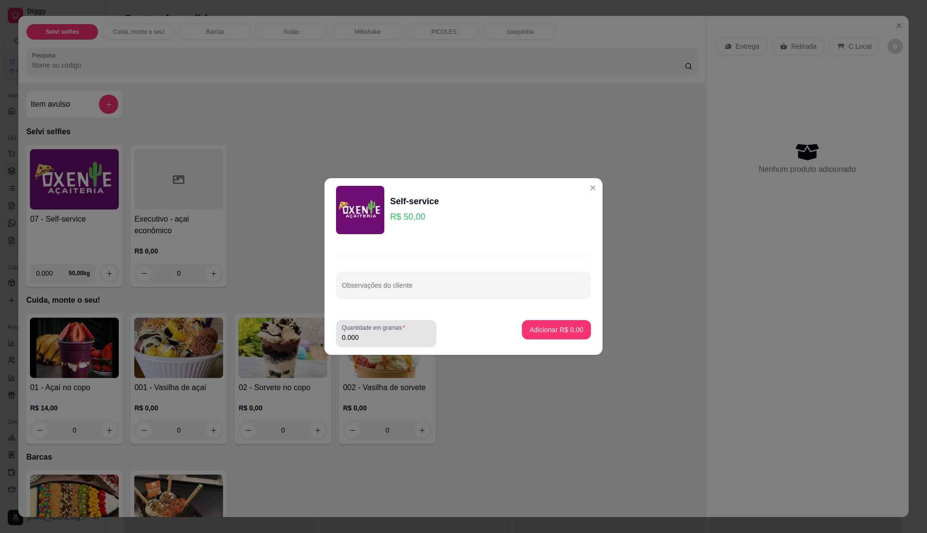
click at [391, 331] on label "Quantidade em gramas" at bounding box center [375, 328] width 67 height 8
click at [391, 333] on input "0.000" at bounding box center [386, 338] width 89 height 10
click at [392, 333] on input "0" at bounding box center [386, 338] width 89 height 10
type input "0.875"
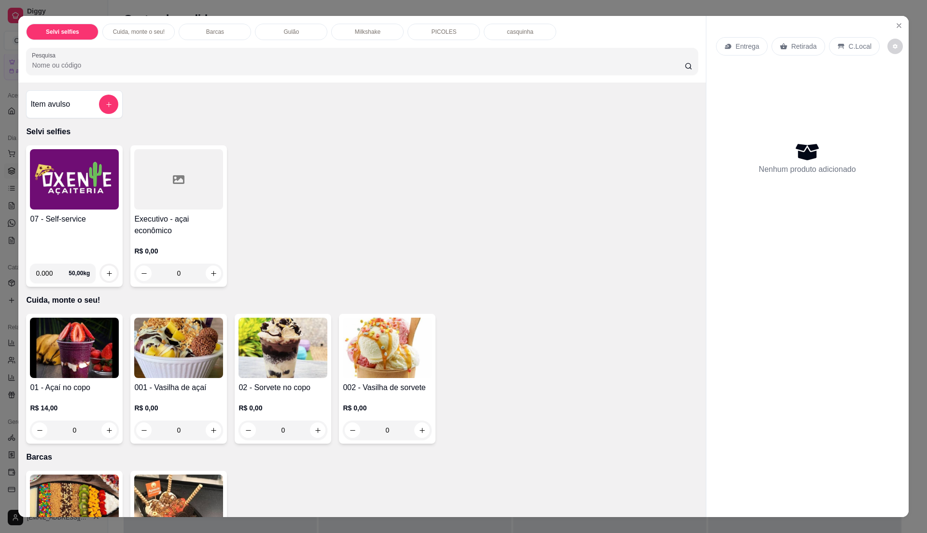
click at [53, 192] on img at bounding box center [74, 179] width 89 height 60
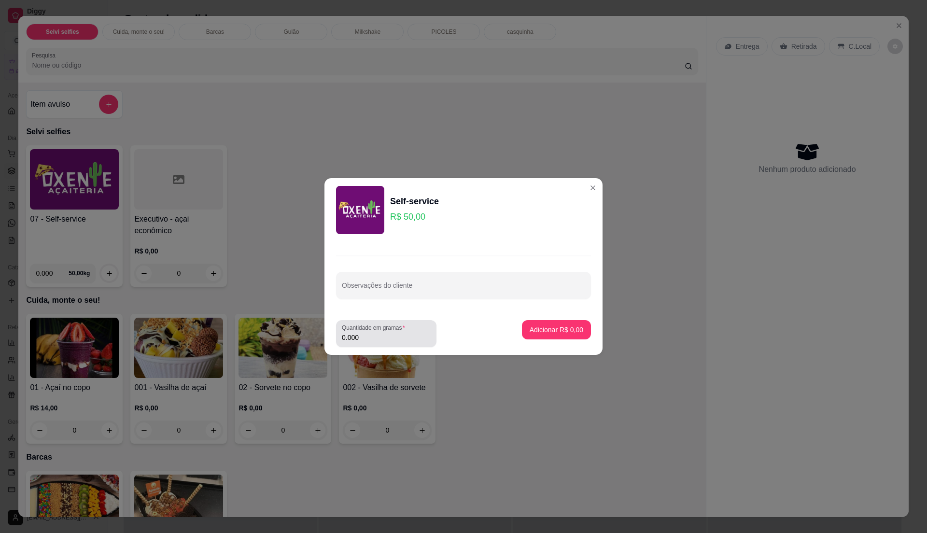
click at [381, 332] on div "0.000" at bounding box center [386, 333] width 89 height 19
click at [383, 335] on input "0.000" at bounding box center [386, 338] width 89 height 10
type input "0.875"
click at [562, 334] on p "Adicionar R$ 43,75" at bounding box center [554, 330] width 57 height 10
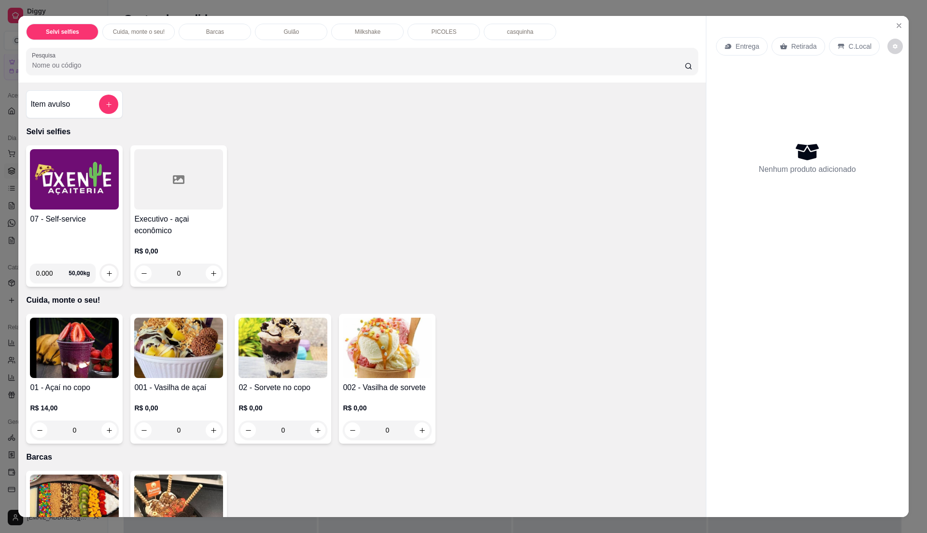
click at [106, 230] on div "07 - Self-service" at bounding box center [74, 234] width 89 height 43
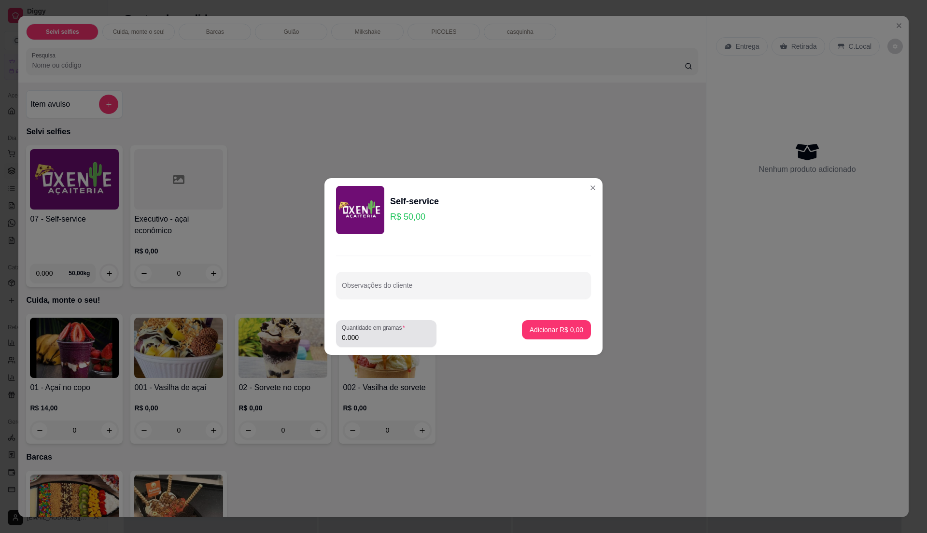
click at [394, 337] on input "0.000" at bounding box center [386, 338] width 89 height 10
type input "0.88"
click at [556, 329] on p "Adicionar R$ 44,00" at bounding box center [555, 329] width 56 height 9
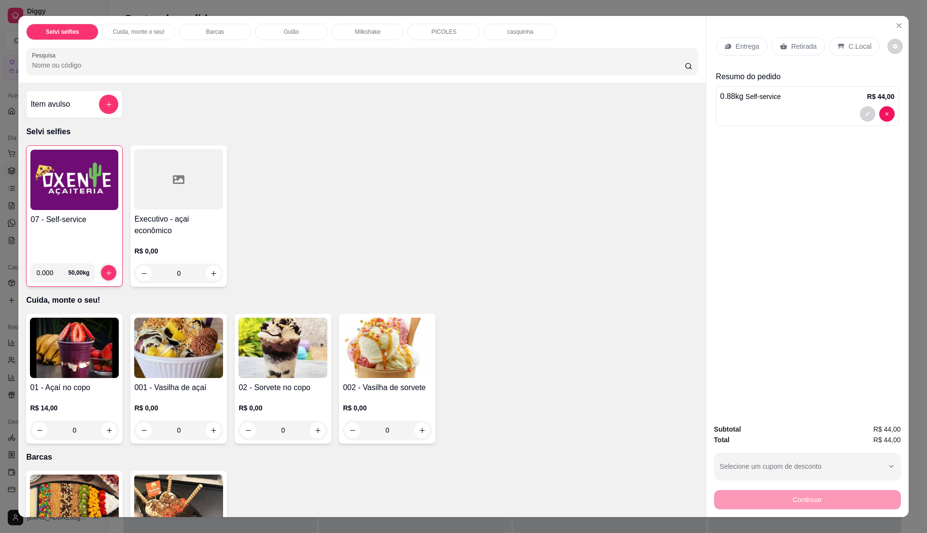
click at [840, 49] on div "C.Local" at bounding box center [854, 46] width 51 height 18
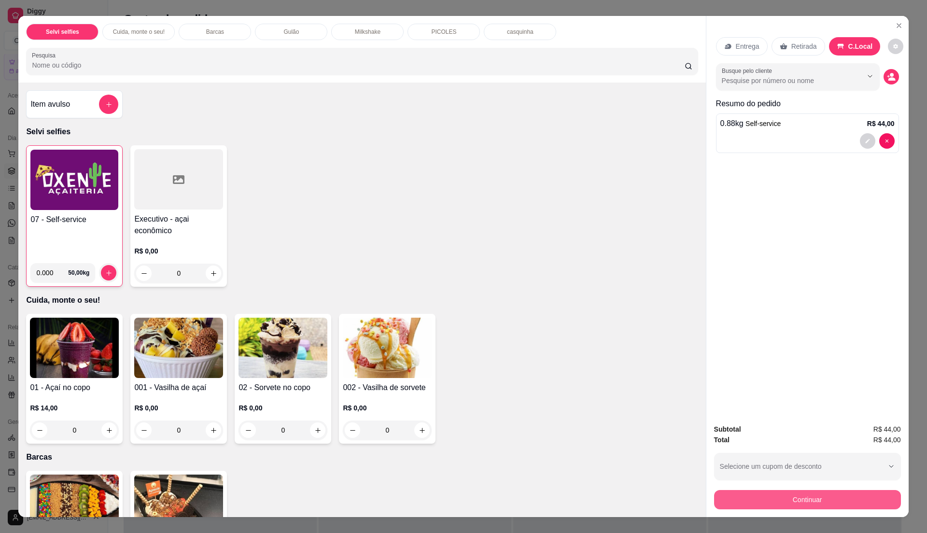
click at [808, 499] on button "Continuar" at bounding box center [807, 499] width 187 height 19
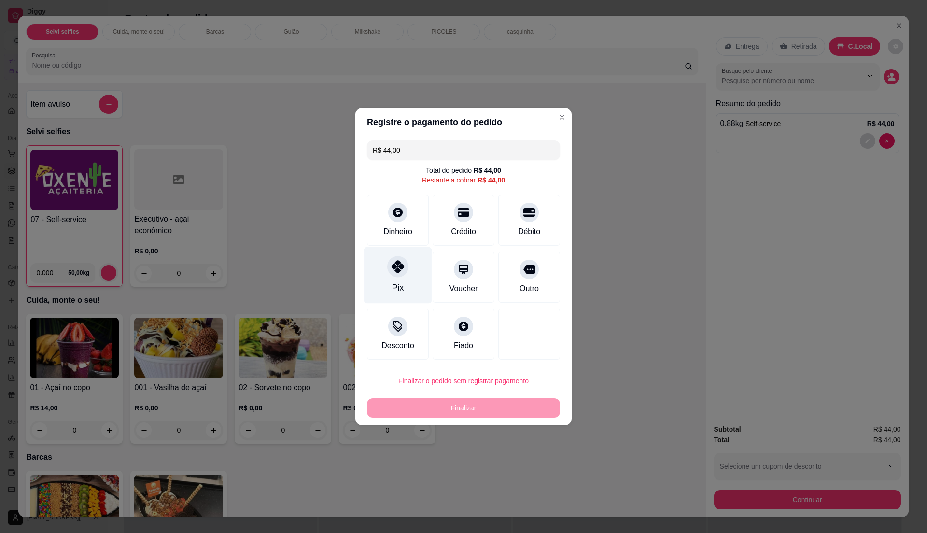
click at [405, 269] on div at bounding box center [397, 266] width 21 height 21
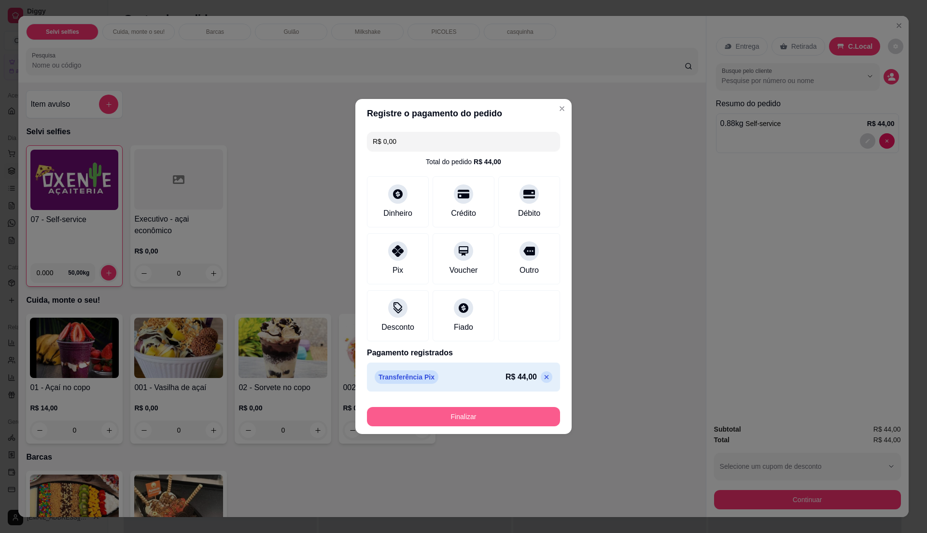
click at [491, 419] on button "Finalizar" at bounding box center [463, 416] width 193 height 19
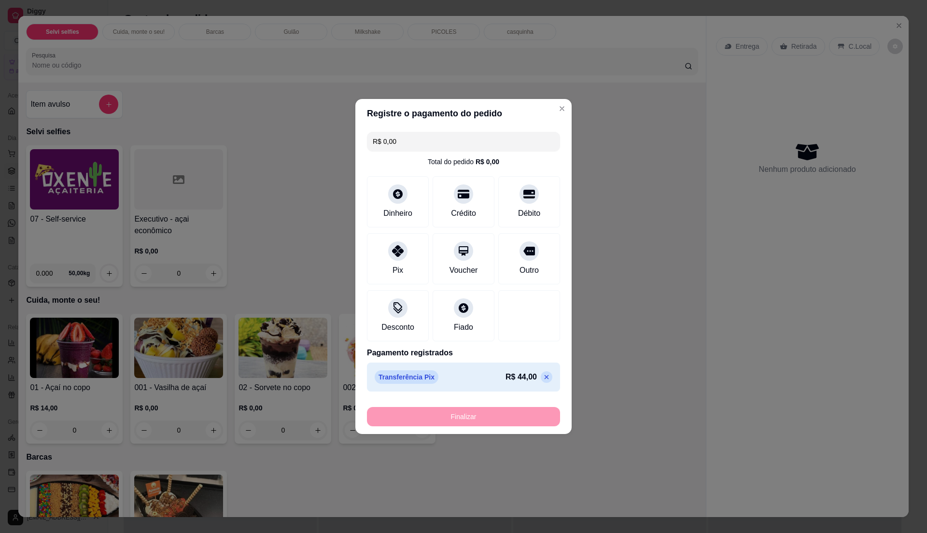
type input "-R$ 44,00"
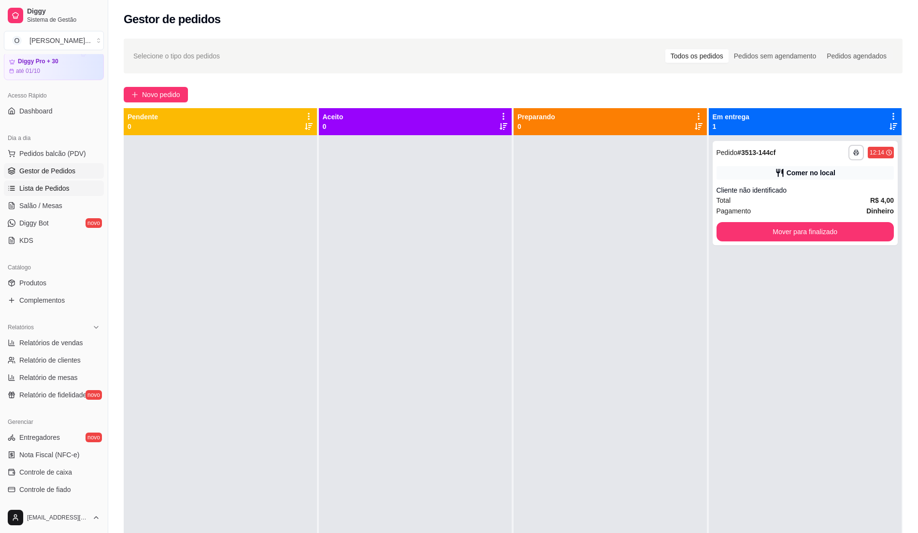
click at [49, 182] on link "Lista de Pedidos" at bounding box center [54, 188] width 100 height 15
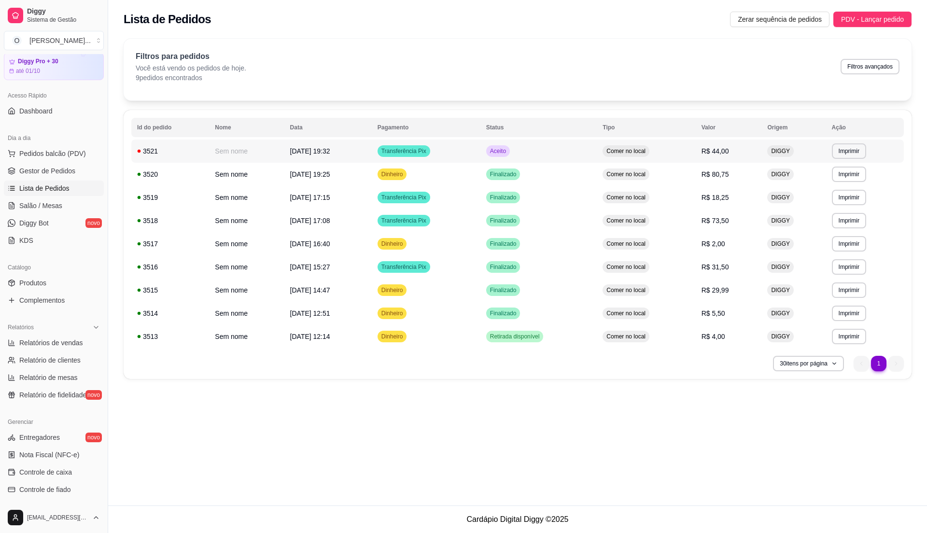
click at [503, 155] on span "Aceito" at bounding box center [498, 151] width 20 height 8
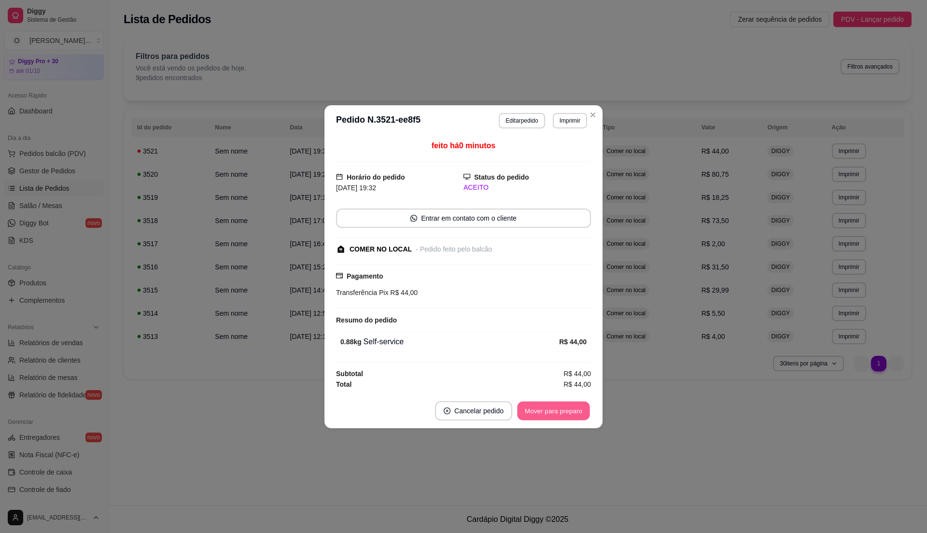
click at [542, 414] on button "Mover para preparo" at bounding box center [553, 410] width 72 height 19
click at [542, 414] on button "Mover para retirada disponível" at bounding box center [537, 410] width 107 height 19
click at [542, 414] on button "Mover para finalizado" at bounding box center [551, 410] width 80 height 19
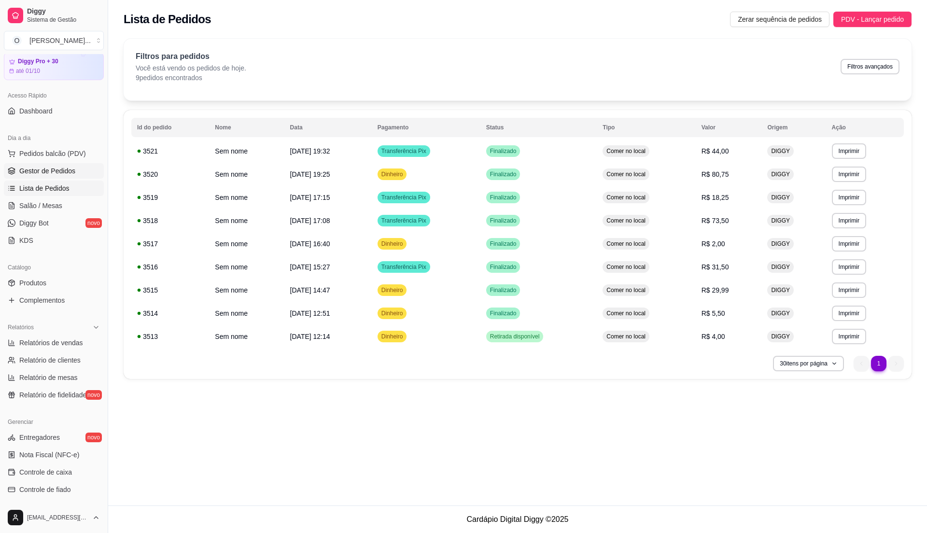
click at [58, 175] on span "Gestor de Pedidos" at bounding box center [47, 171] width 56 height 10
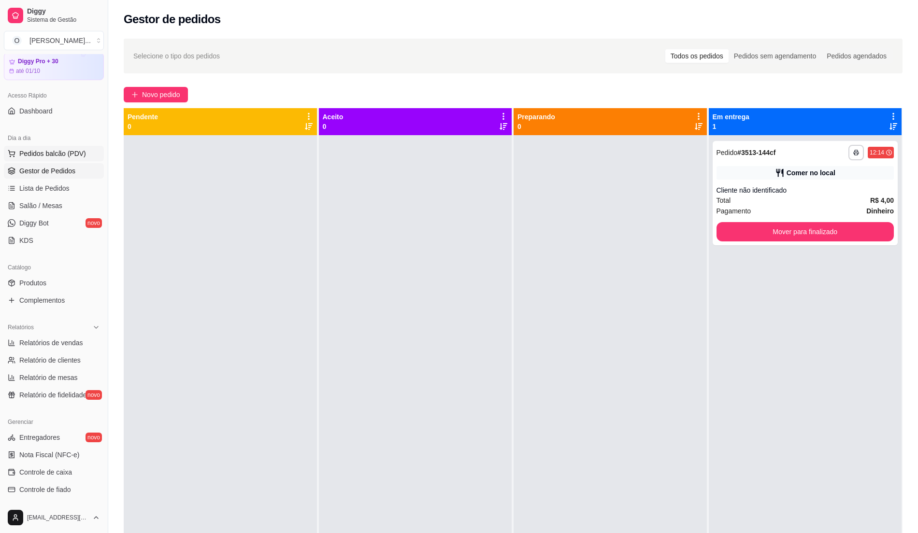
click at [74, 157] on span "Pedidos balcão (PDV)" at bounding box center [52, 154] width 67 height 10
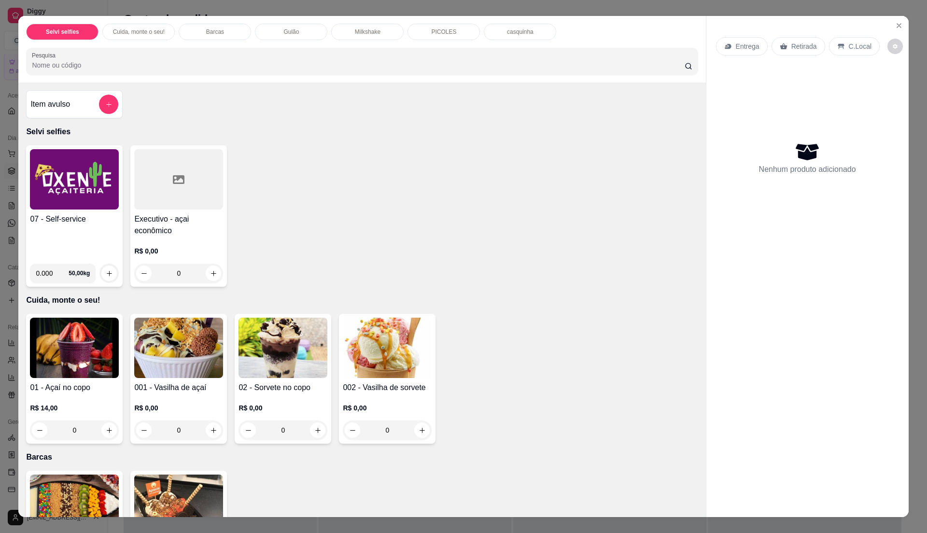
click at [78, 227] on div "07 - Self-service" at bounding box center [74, 234] width 89 height 43
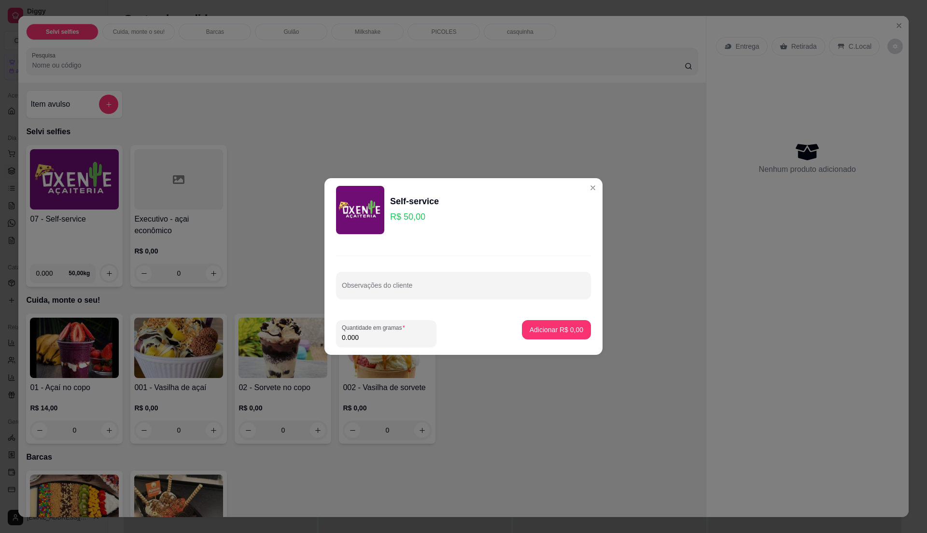
click at [397, 338] on input "0.000" at bounding box center [386, 338] width 89 height 10
click at [397, 338] on input "0" at bounding box center [386, 338] width 89 height 10
type input "0.36"
click at [555, 325] on button "Adicionar R$ 18,00" at bounding box center [554, 330] width 71 height 19
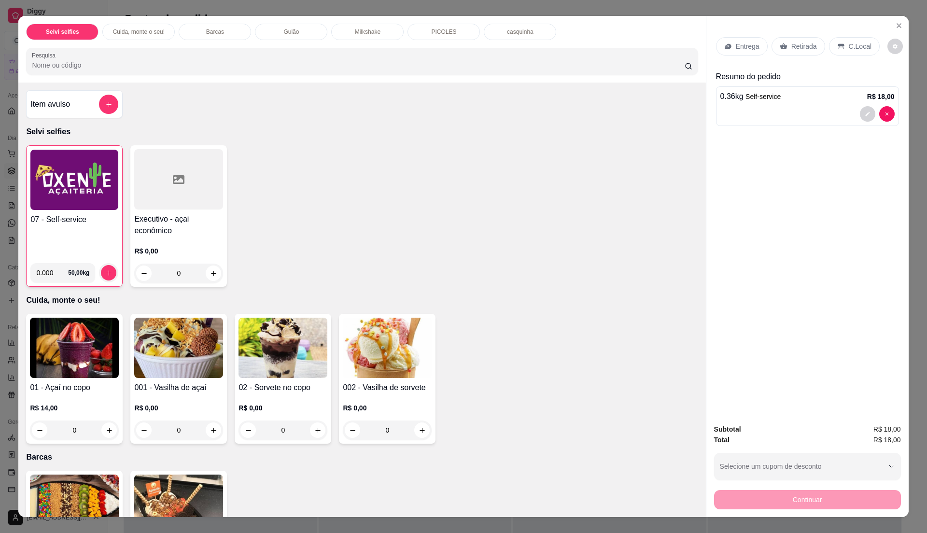
click at [839, 41] on div "C.Local" at bounding box center [854, 46] width 51 height 18
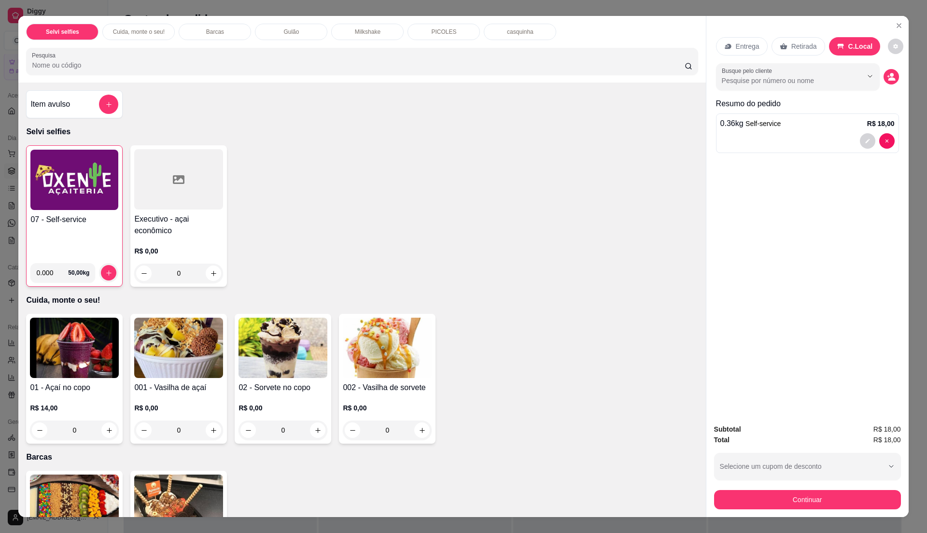
click at [70, 241] on div "07 - Self-service" at bounding box center [74, 235] width 88 height 42
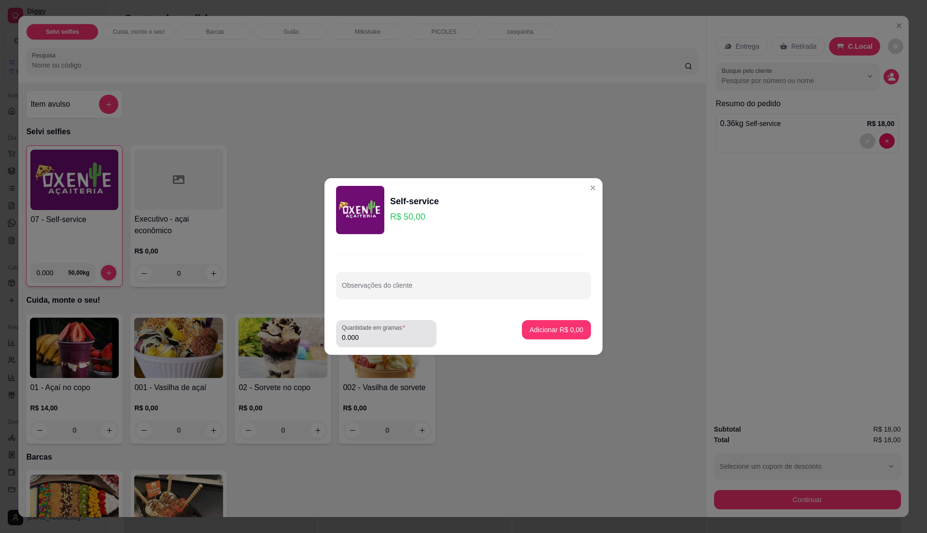
click at [391, 342] on input "0.000" at bounding box center [386, 338] width 89 height 10
type input "0"
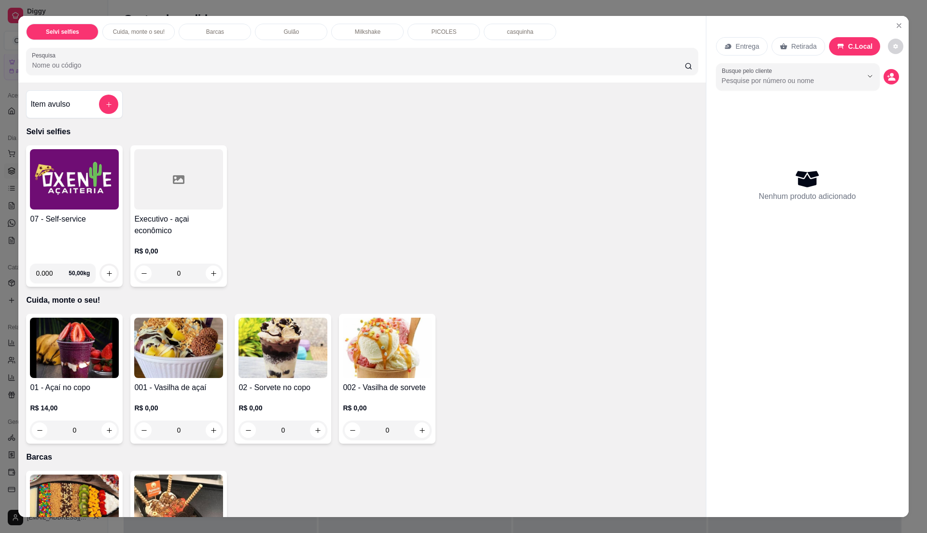
click at [63, 219] on h4 "07 - Self-service" at bounding box center [74, 219] width 89 height 12
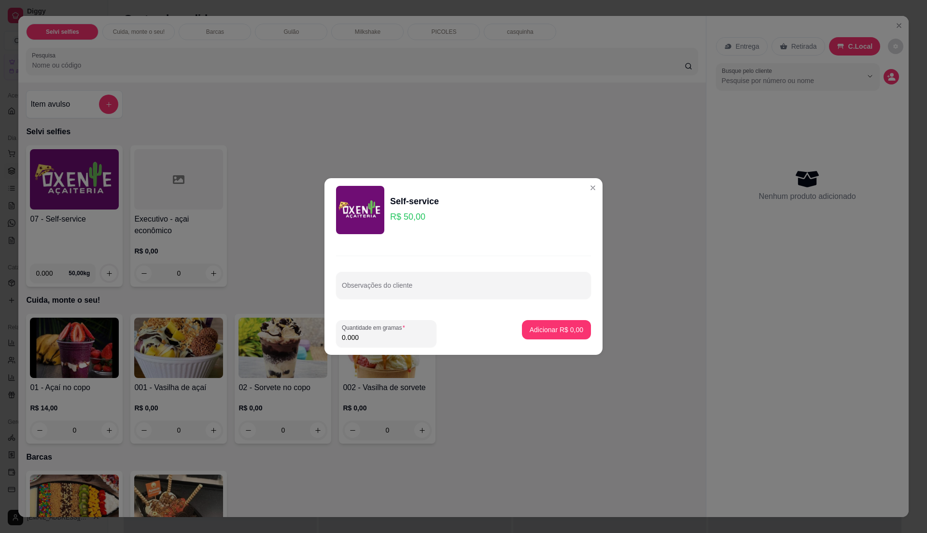
click at [409, 333] on input "0.000" at bounding box center [386, 338] width 89 height 10
type input "0.83"
click at [547, 325] on p "Adicionar R$ 41,50" at bounding box center [554, 330] width 57 height 10
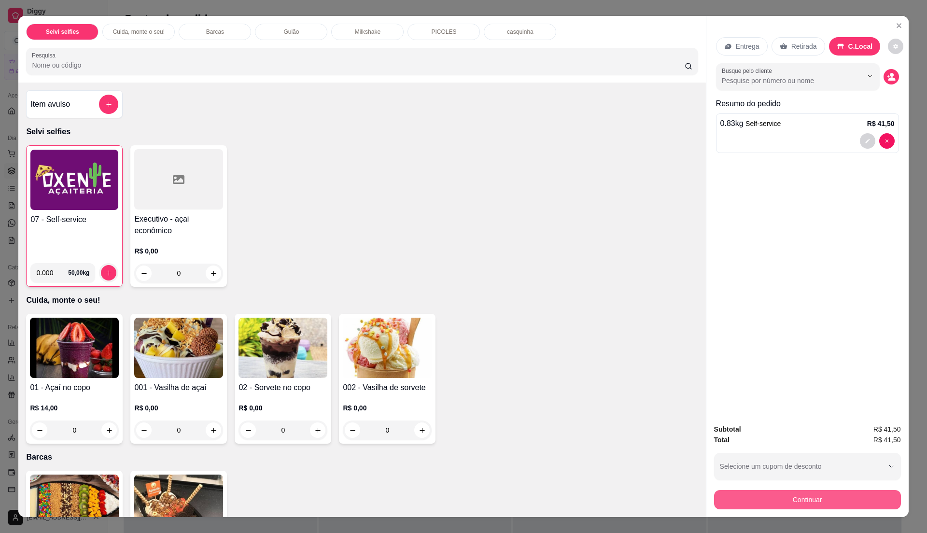
click at [835, 497] on button "Continuar" at bounding box center [807, 499] width 187 height 19
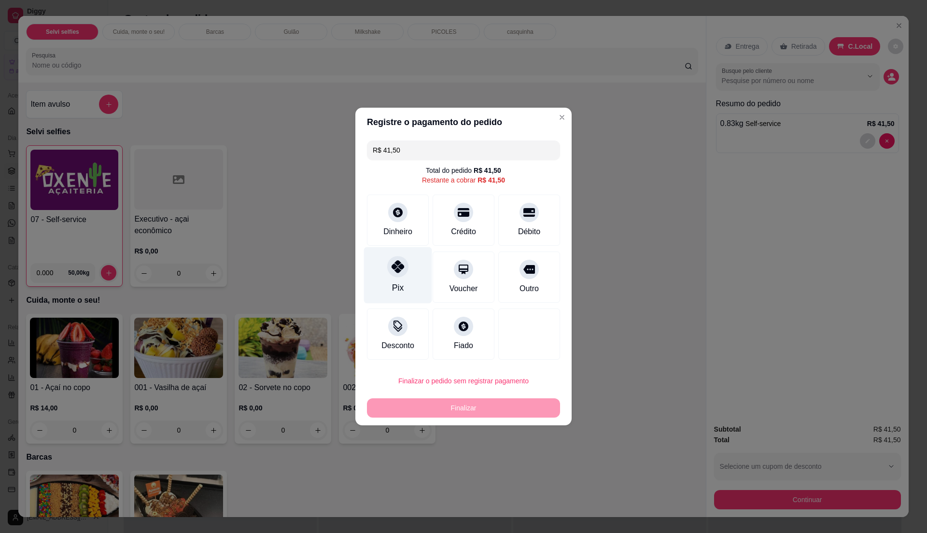
click at [403, 269] on div at bounding box center [397, 266] width 21 height 21
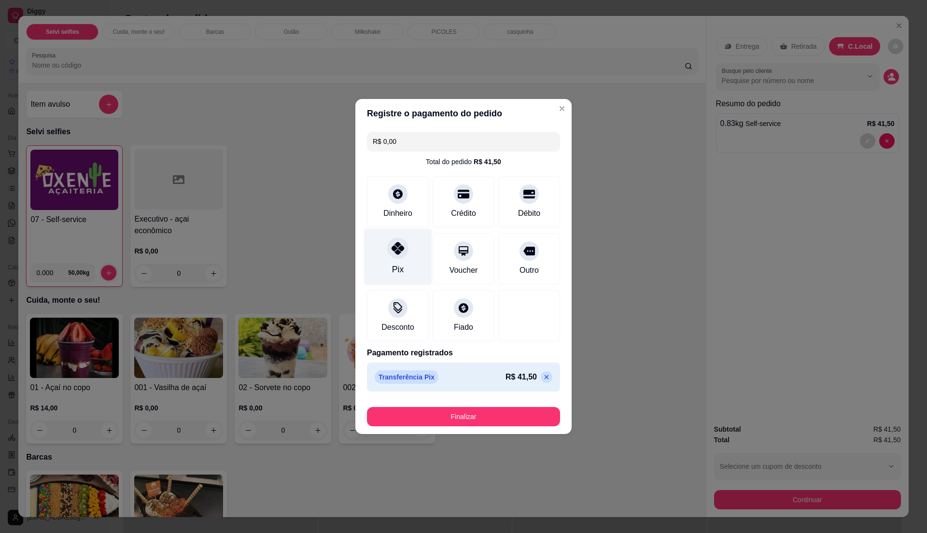
click at [396, 264] on div "Pix" at bounding box center [398, 269] width 12 height 13
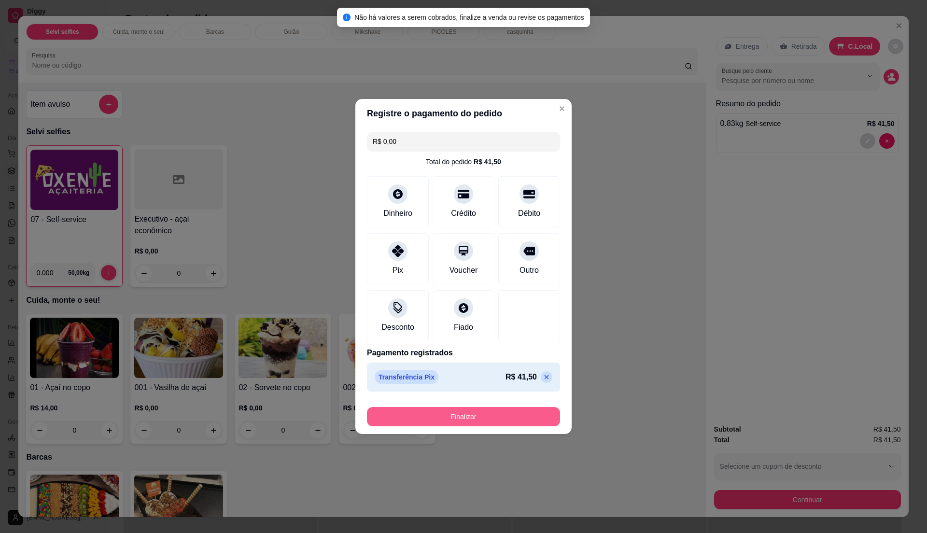
click at [485, 417] on button "Finalizar" at bounding box center [463, 416] width 193 height 19
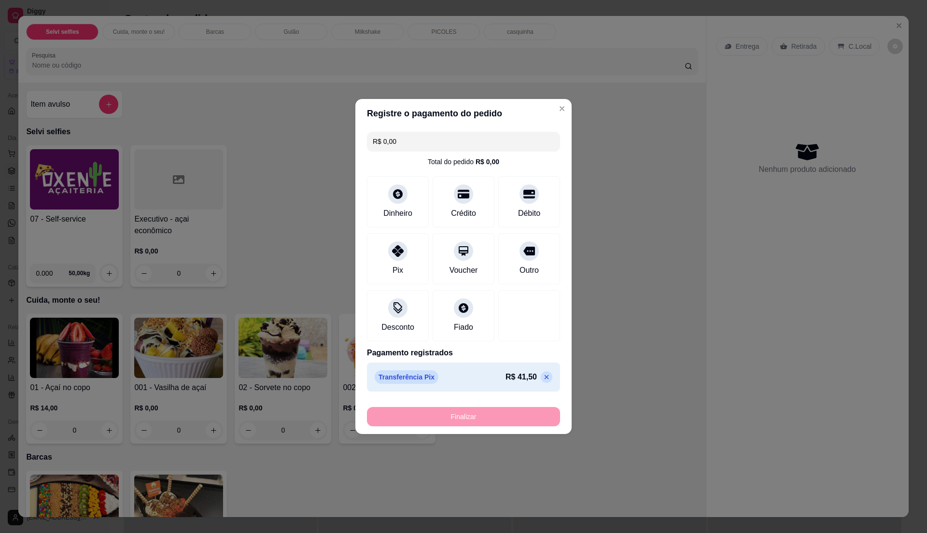
type input "-R$ 41,50"
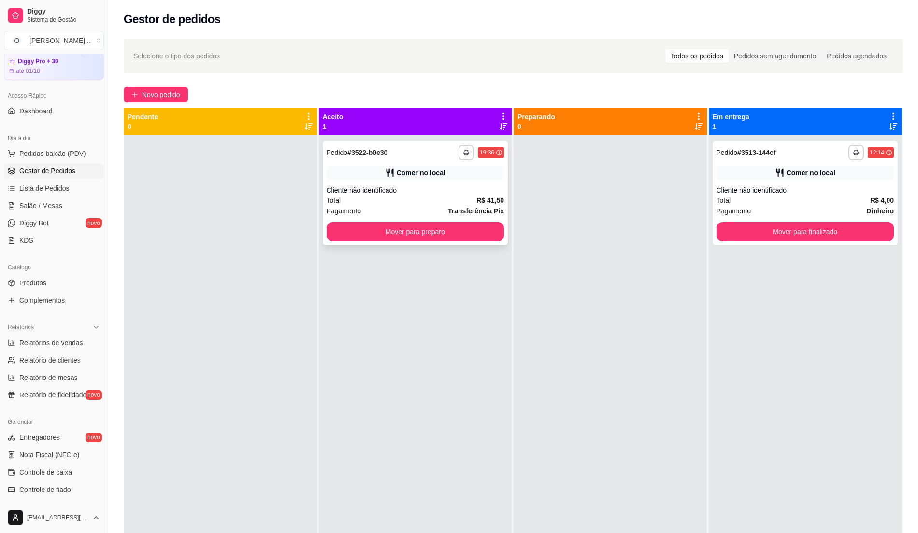
click at [402, 198] on div "Total R$ 41,50" at bounding box center [416, 200] width 178 height 11
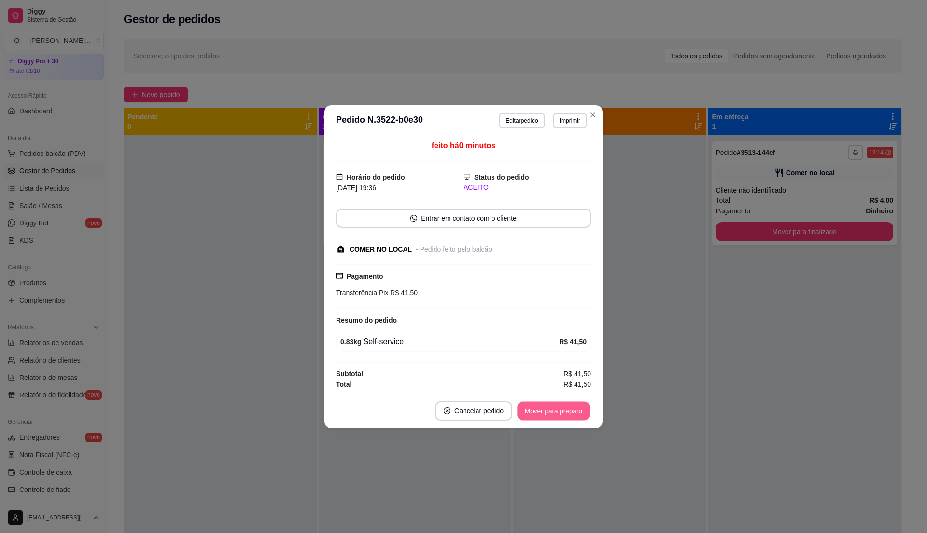
click at [553, 410] on button "Mover para preparo" at bounding box center [553, 410] width 72 height 19
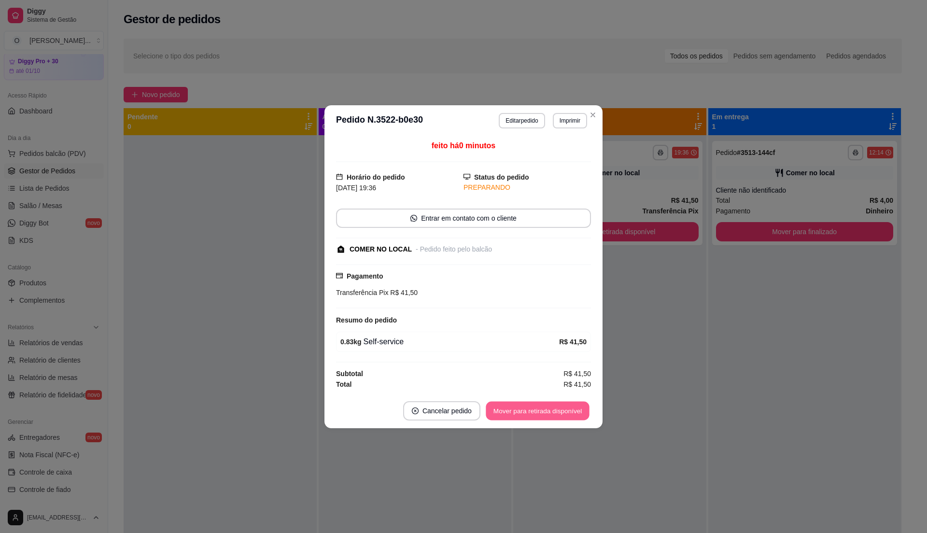
click at [553, 410] on button "Mover para retirada disponível" at bounding box center [537, 410] width 103 height 19
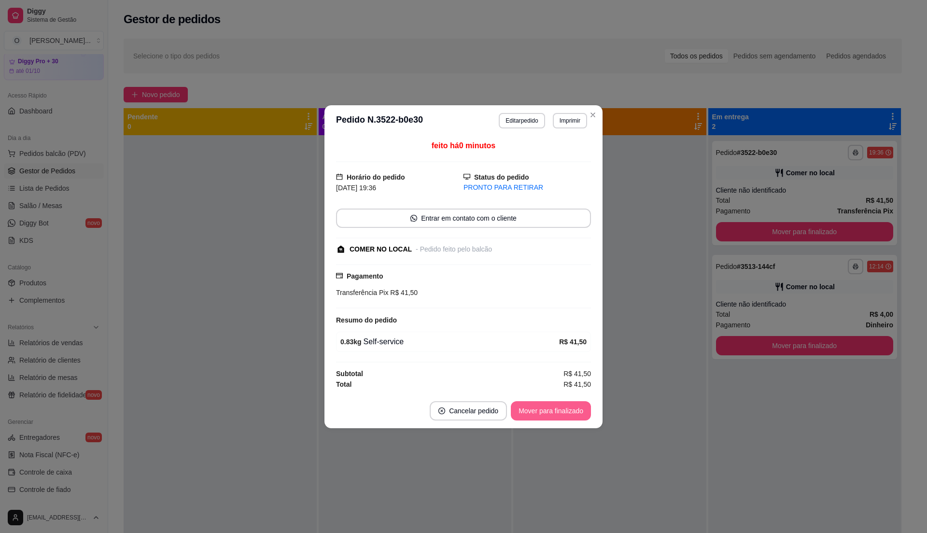
click at [553, 410] on button "Mover para finalizado" at bounding box center [551, 410] width 80 height 19
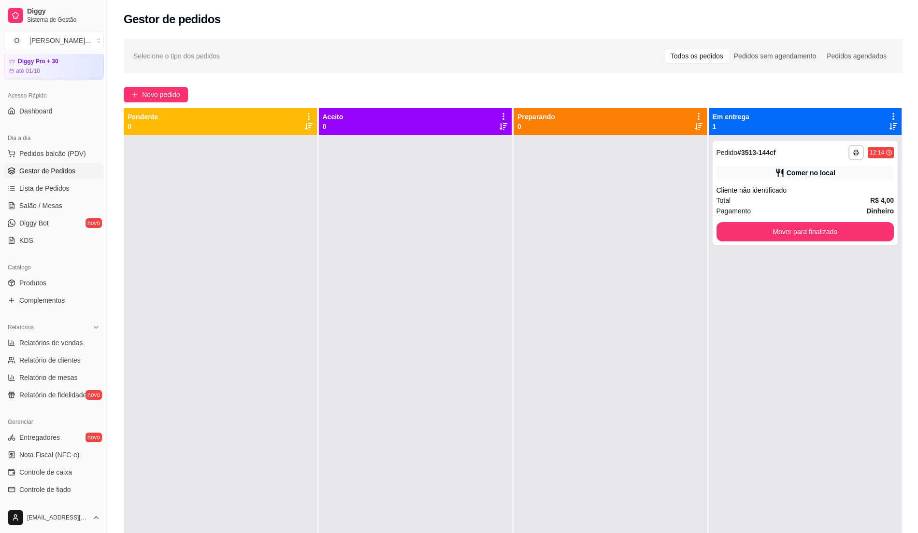
click at [663, 351] on div at bounding box center [609, 401] width 193 height 533
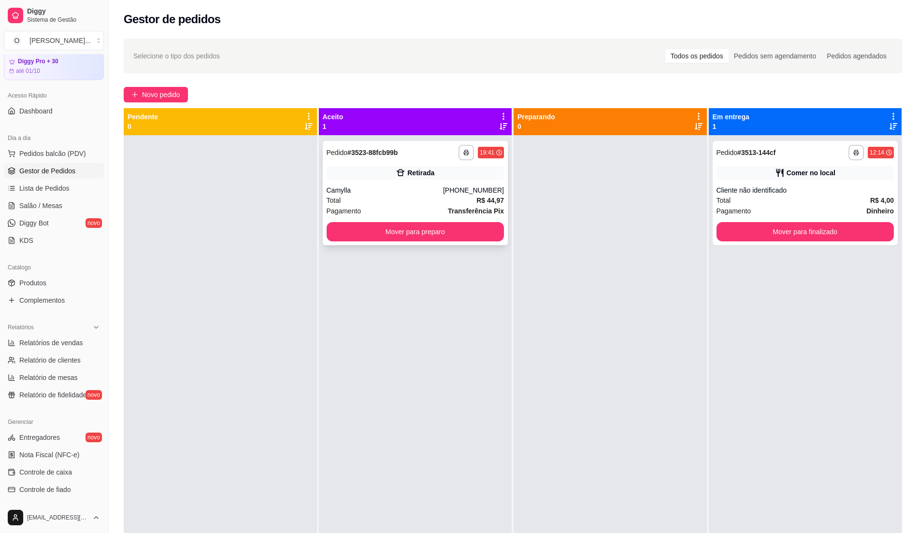
click at [452, 181] on div "**********" at bounding box center [415, 193] width 185 height 104
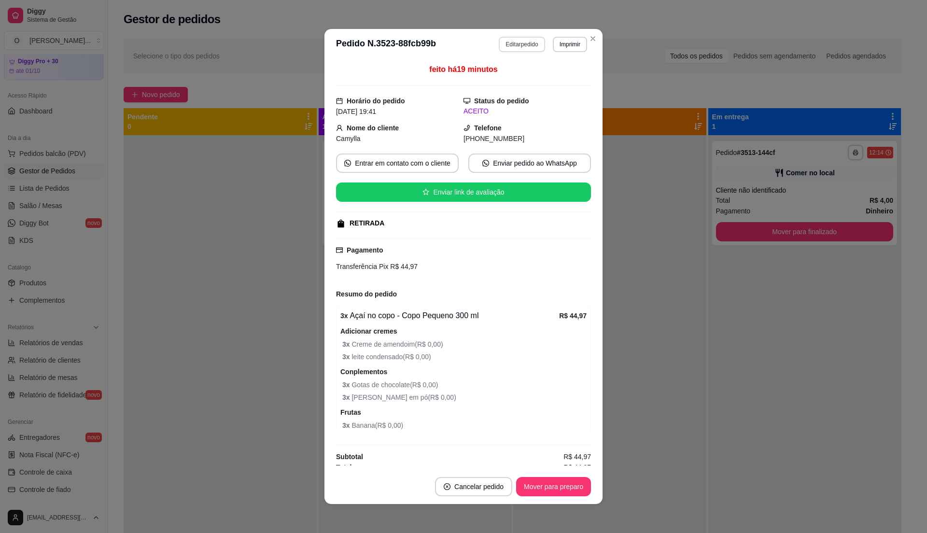
click at [522, 43] on button "Editar pedido" at bounding box center [522, 44] width 46 height 15
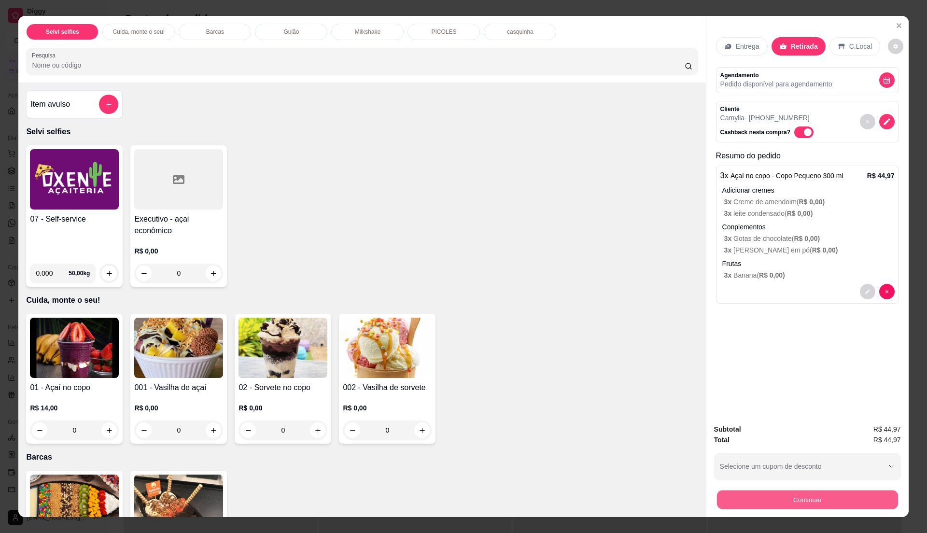
click at [801, 496] on button "Continuar" at bounding box center [807, 499] width 181 height 19
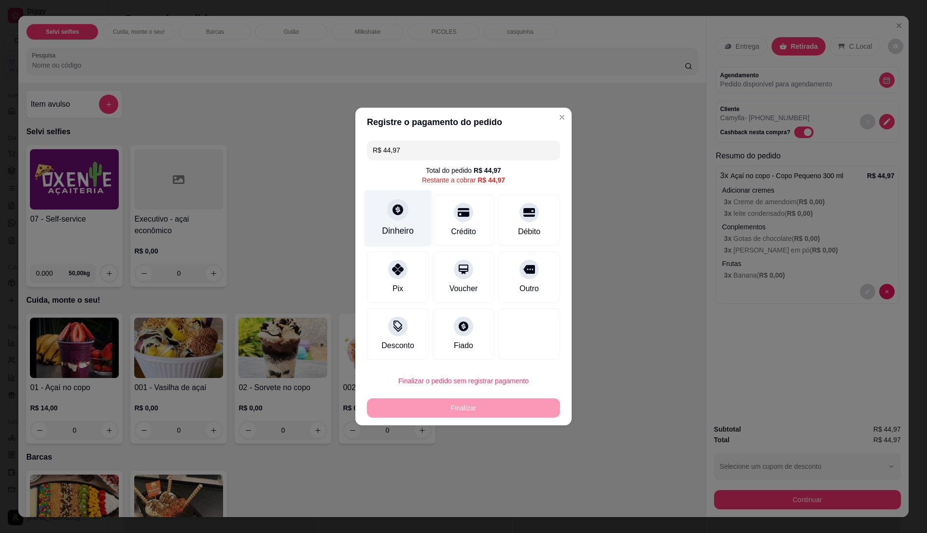
click at [386, 236] on div "Dinheiro" at bounding box center [398, 231] width 32 height 13
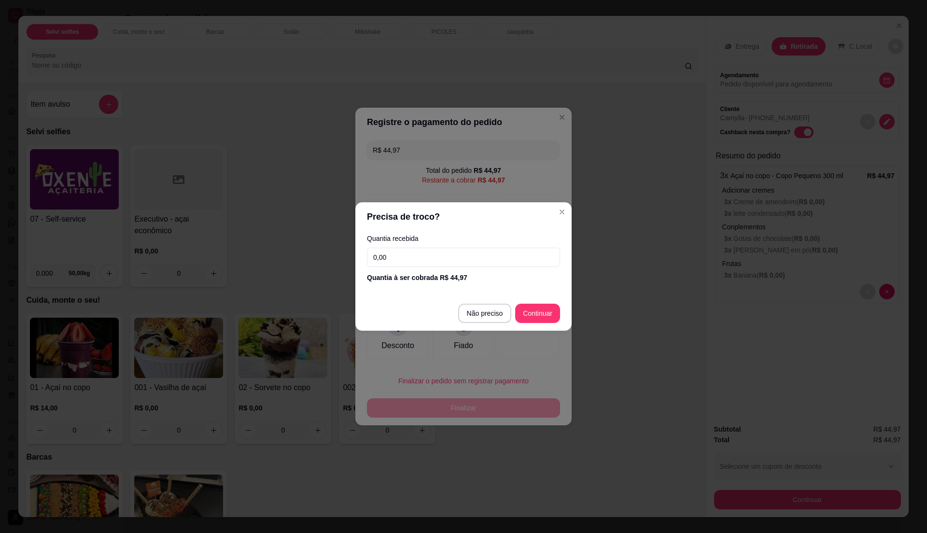
click at [412, 257] on input "0,00" at bounding box center [463, 257] width 193 height 19
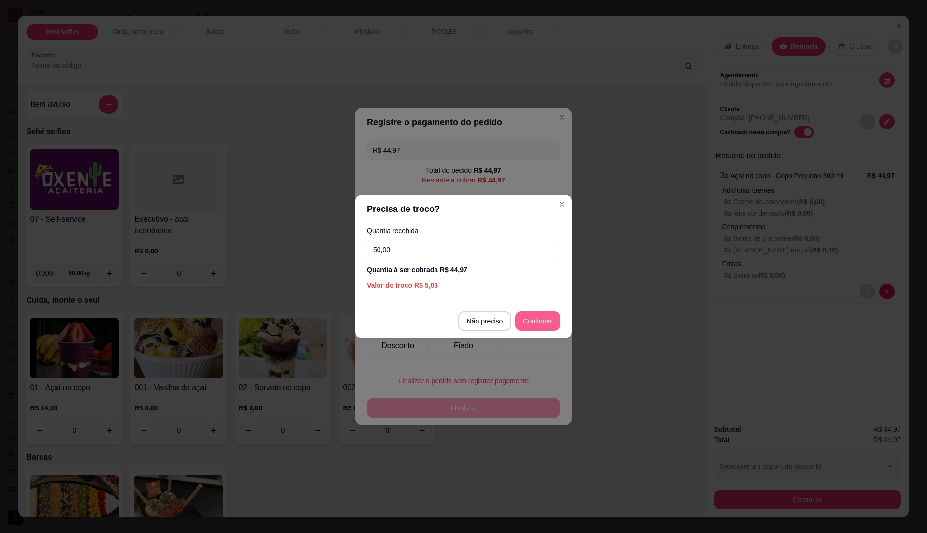
type input "50,00"
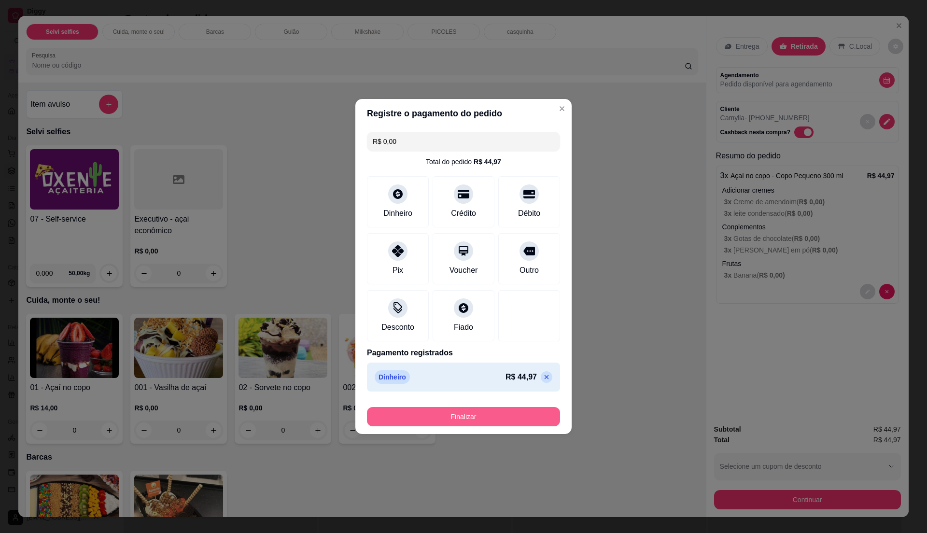
click at [509, 412] on button "Finalizar" at bounding box center [463, 416] width 193 height 19
type input "-R$ 44,97"
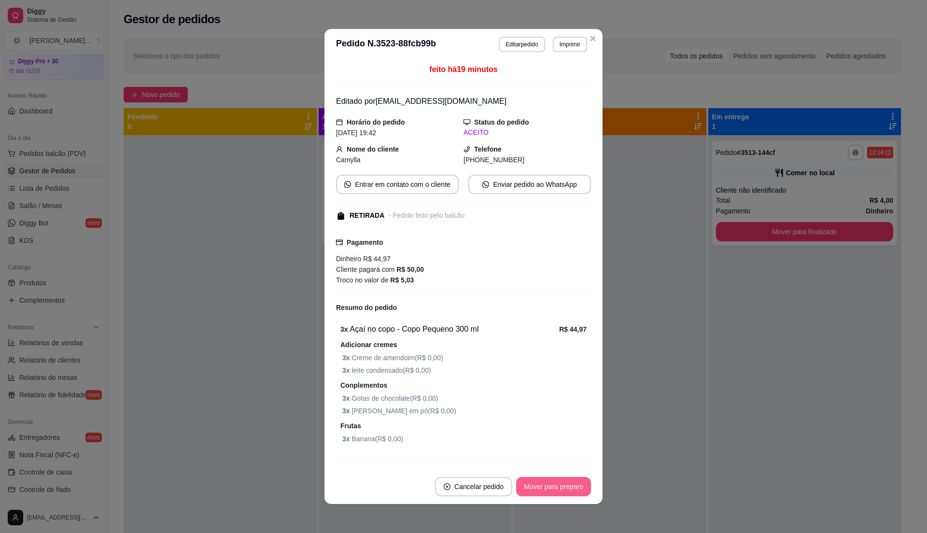
click at [543, 491] on button "Mover para preparo" at bounding box center [553, 486] width 75 height 19
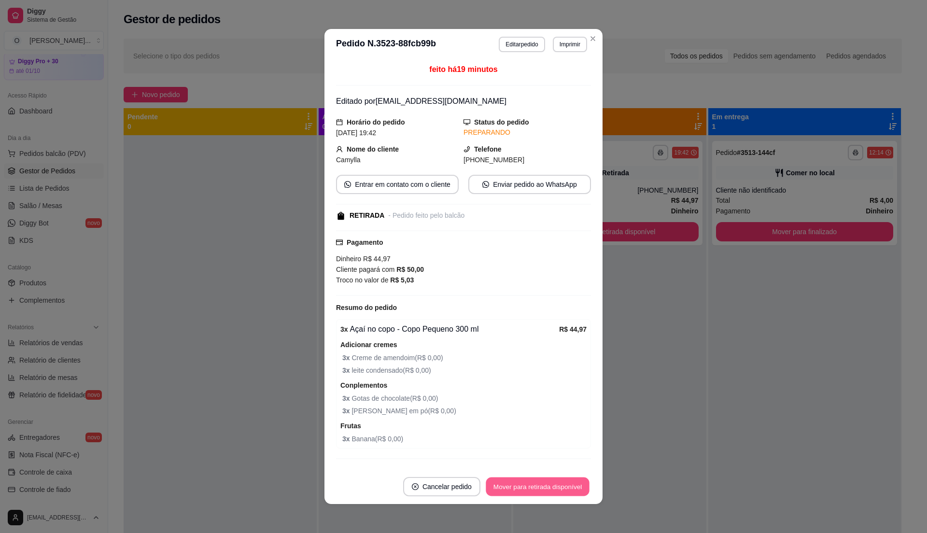
click at [543, 491] on button "Mover para retirada disponível" at bounding box center [537, 487] width 103 height 19
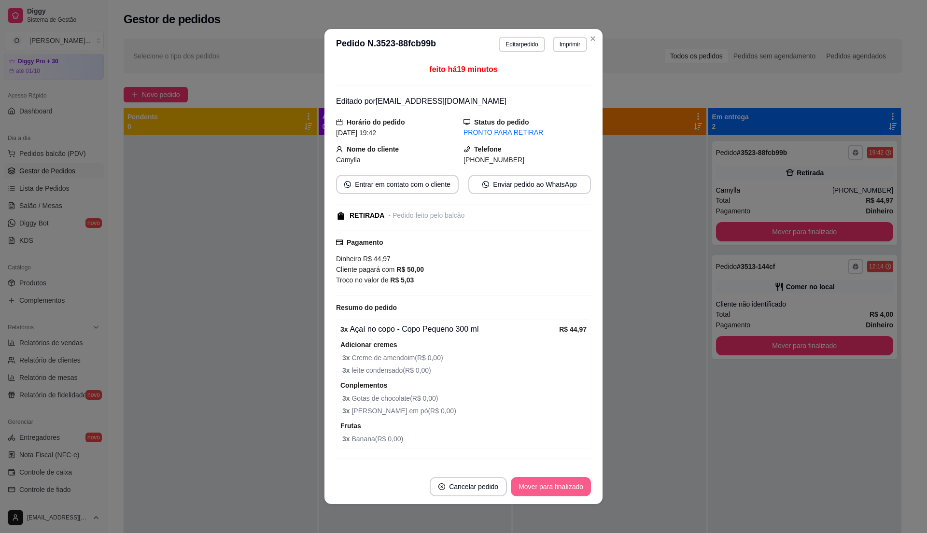
click at [543, 491] on button "Mover para finalizado" at bounding box center [551, 486] width 80 height 19
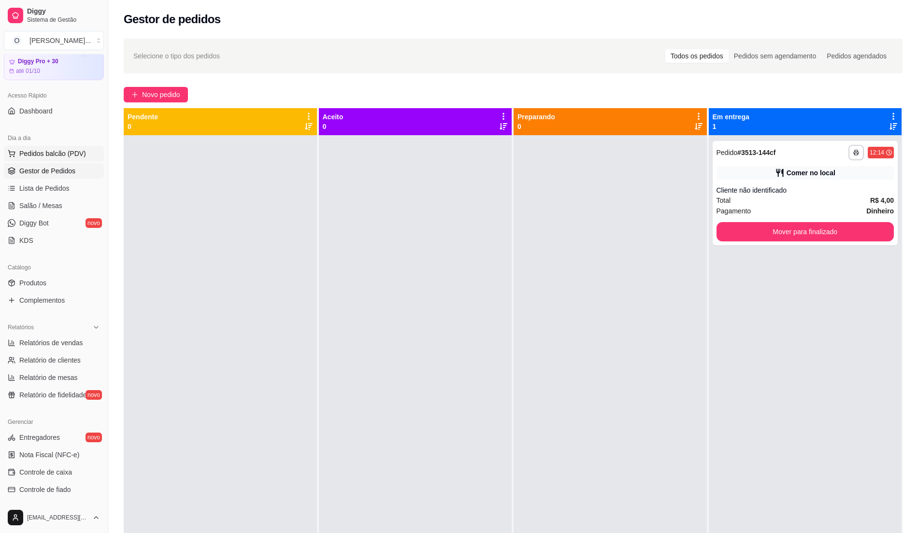
click at [71, 158] on span "Pedidos balcão (PDV)" at bounding box center [52, 154] width 67 height 10
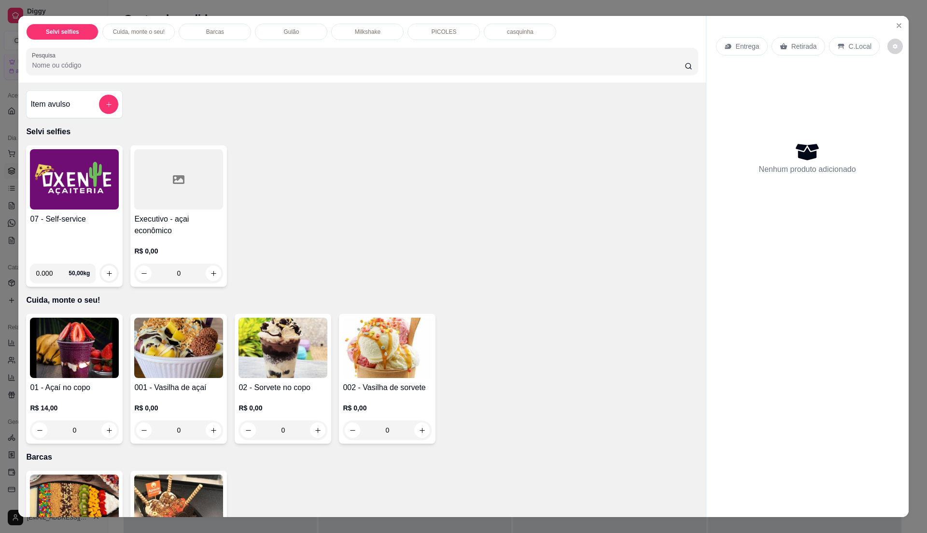
click at [44, 212] on div "07 - Self-service 0.000 50,00 kg" at bounding box center [74, 216] width 97 height 142
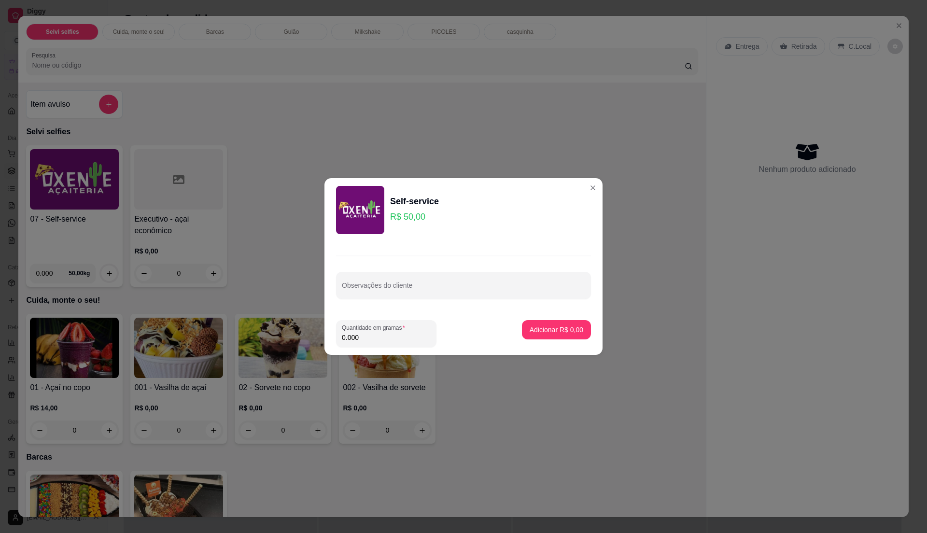
click at [383, 339] on input "0.000" at bounding box center [386, 338] width 89 height 10
click at [383, 339] on input "0" at bounding box center [386, 338] width 89 height 10
click at [373, 334] on input "0" at bounding box center [386, 338] width 89 height 10
type input "0.375"
click at [570, 327] on p "Adicionar R$ 18,75" at bounding box center [555, 329] width 56 height 9
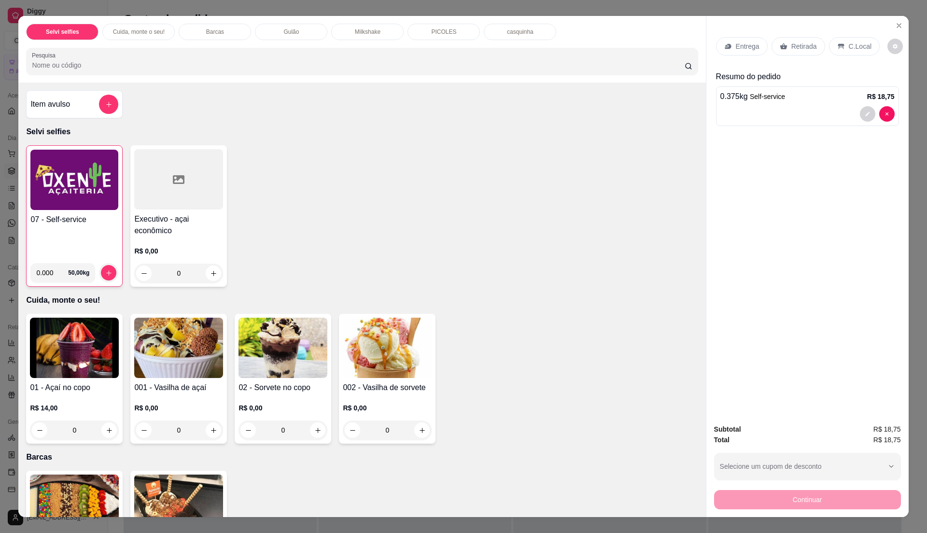
click at [849, 43] on p "C.Local" at bounding box center [860, 47] width 23 height 10
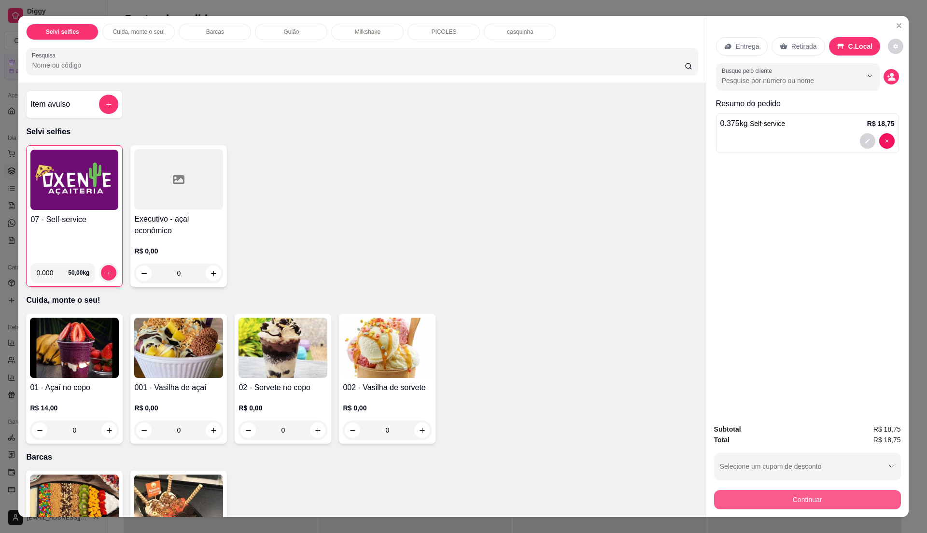
click at [789, 502] on button "Continuar" at bounding box center [807, 499] width 187 height 19
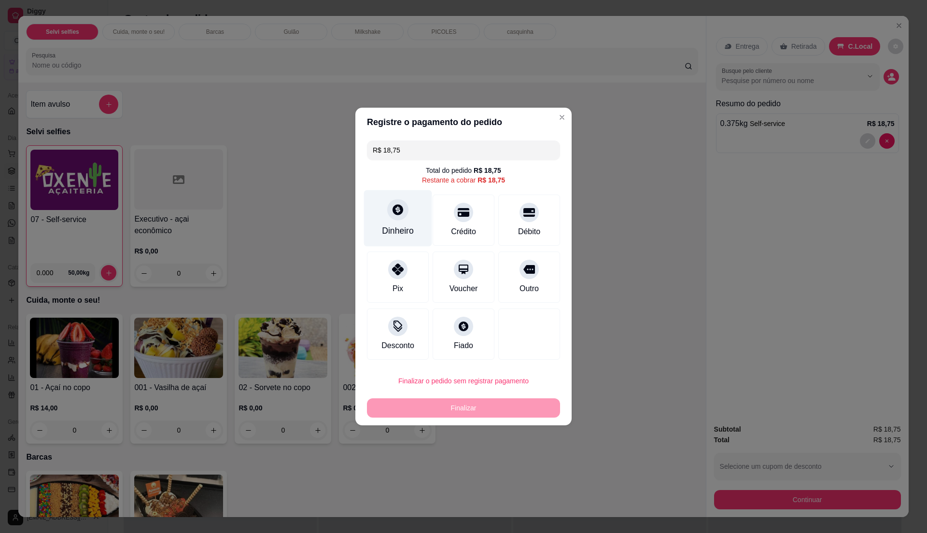
click at [396, 219] on div at bounding box center [397, 209] width 21 height 21
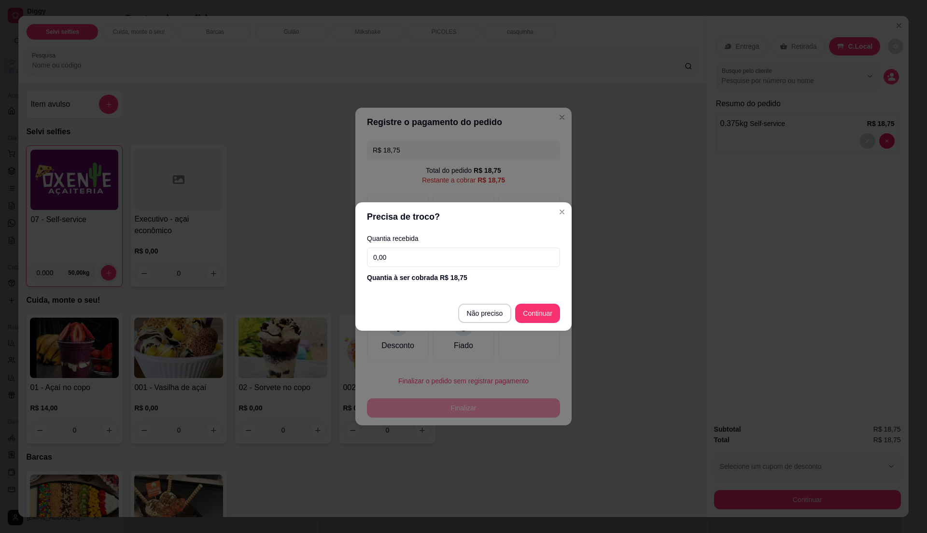
click at [414, 256] on input "0,00" at bounding box center [463, 257] width 193 height 19
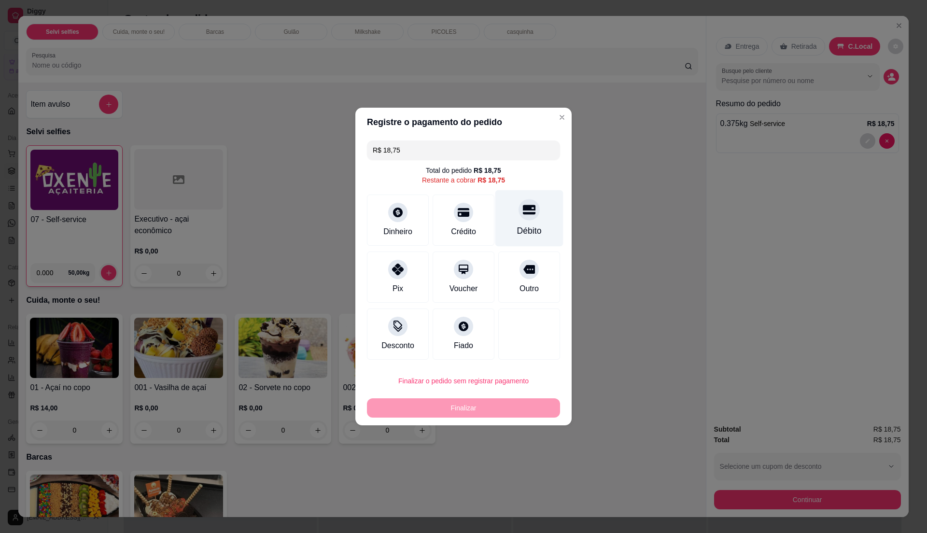
click at [518, 222] on div "Débito" at bounding box center [530, 218] width 68 height 57
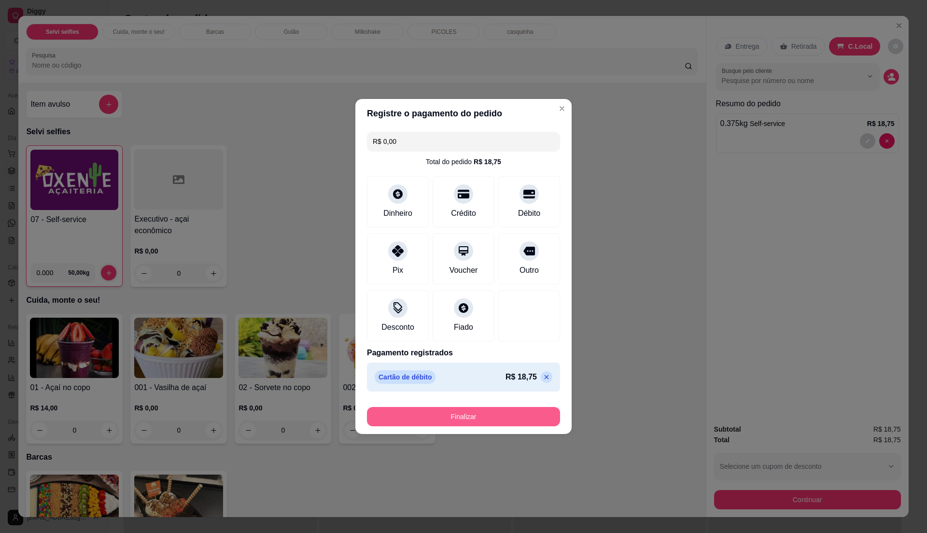
click at [509, 412] on button "Finalizar" at bounding box center [463, 416] width 193 height 19
type input "-R$ 18,75"
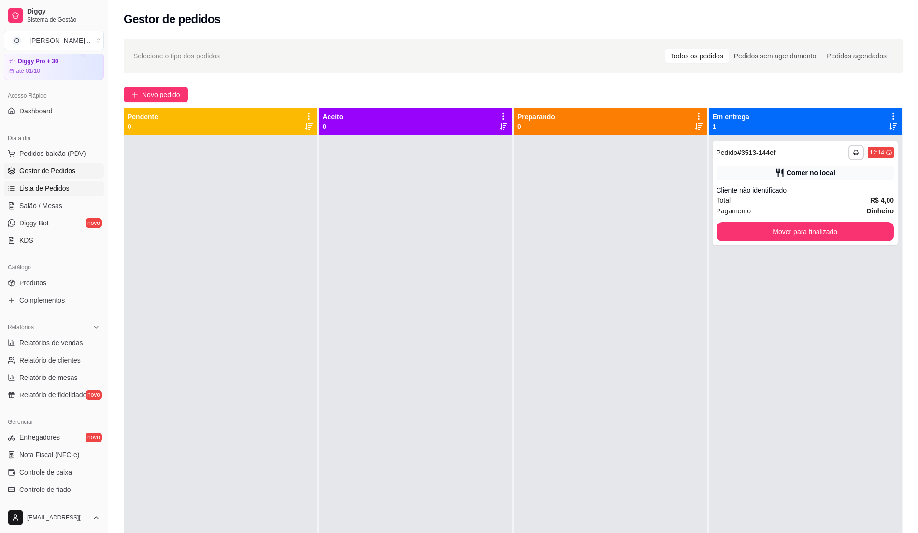
click at [43, 186] on span "Lista de Pedidos" at bounding box center [44, 189] width 50 height 10
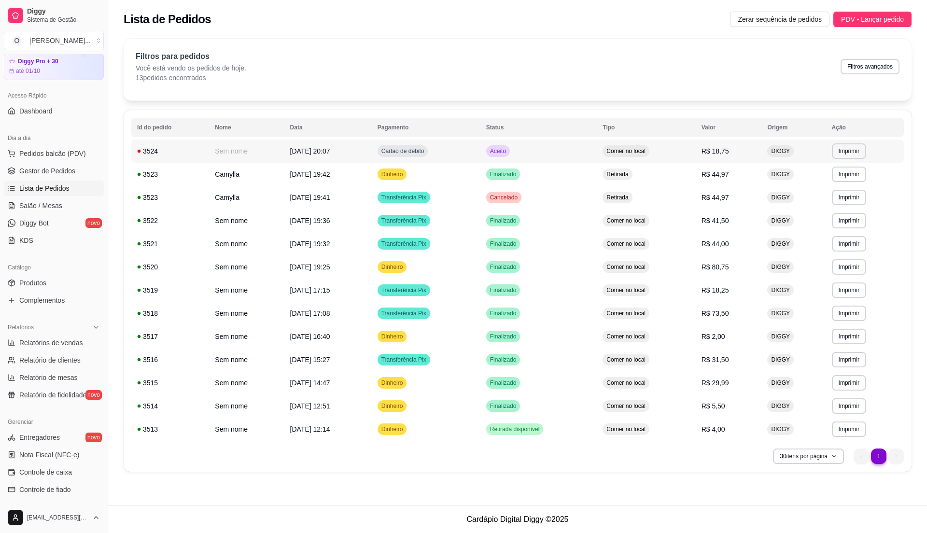
click at [480, 153] on td "Cartão de débito" at bounding box center [426, 151] width 109 height 23
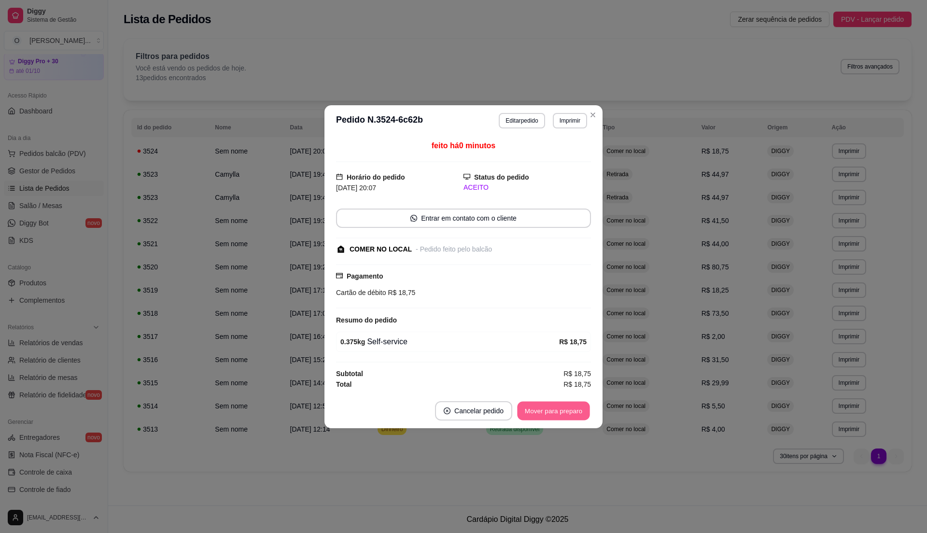
click at [561, 416] on button "Mover para preparo" at bounding box center [553, 410] width 72 height 19
click at [561, 416] on button "Mover para retirada disponível" at bounding box center [537, 410] width 103 height 19
click at [561, 416] on button "Mover para finalizado" at bounding box center [551, 410] width 78 height 19
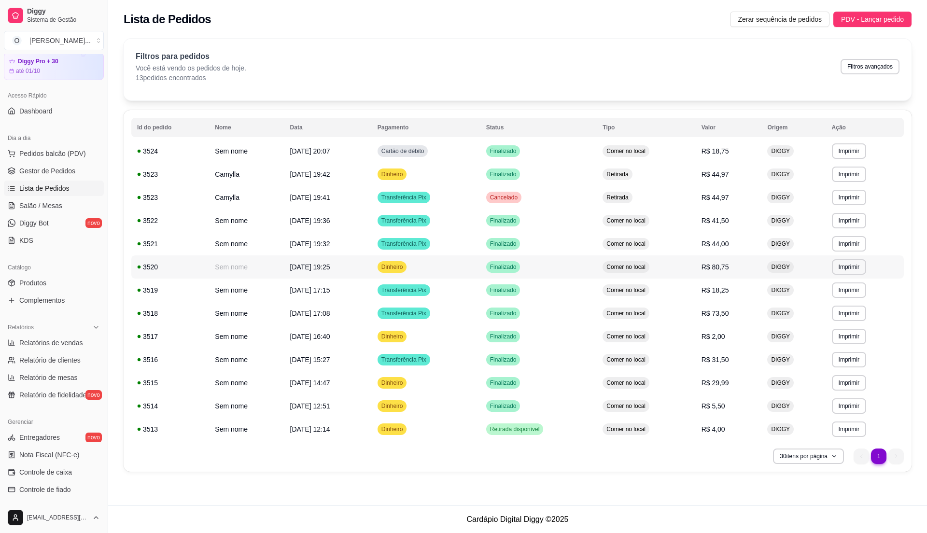
click at [669, 273] on td "Comer no local" at bounding box center [646, 267] width 99 height 23
click at [84, 177] on link "Gestor de Pedidos" at bounding box center [54, 170] width 100 height 15
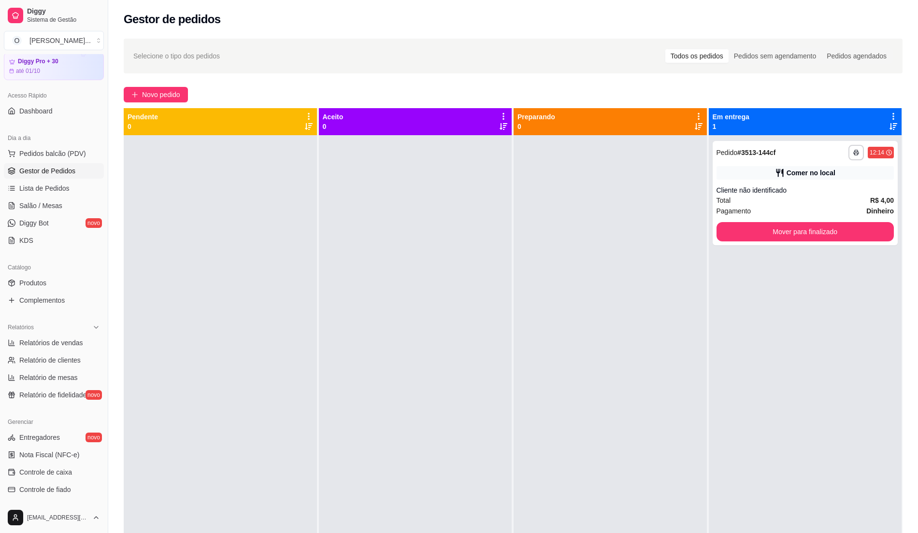
click at [319, 420] on div at bounding box center [415, 401] width 193 height 533
click at [75, 344] on span "Relatórios de vendas" at bounding box center [51, 343] width 64 height 10
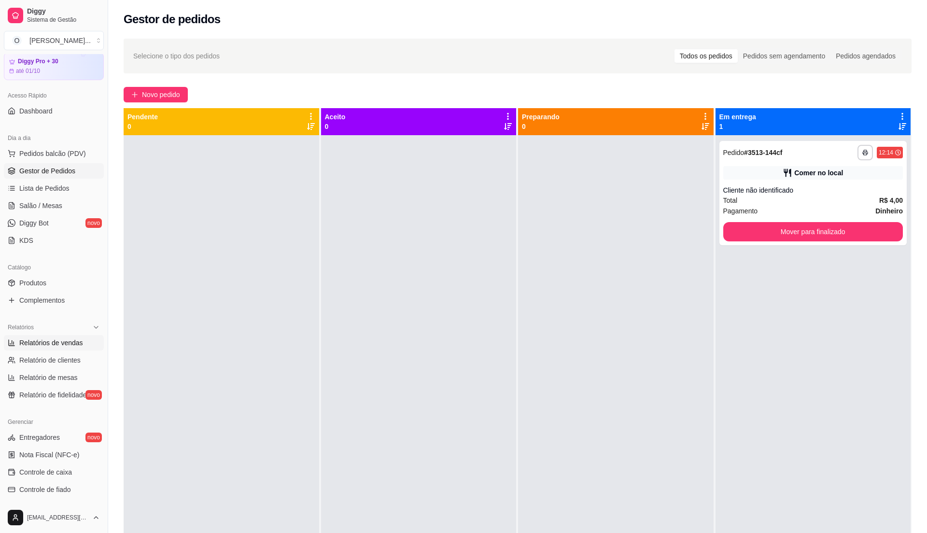
select select "ALL"
select select "0"
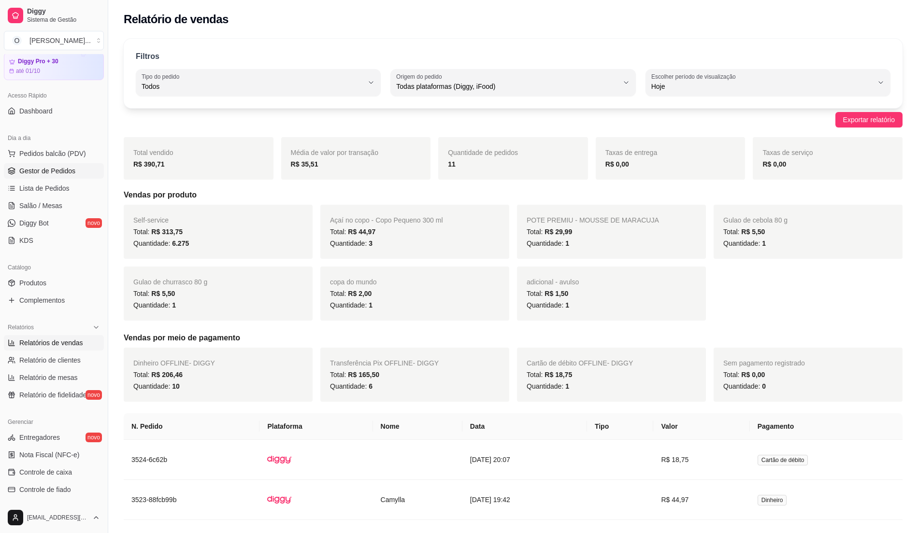
click at [71, 170] on span "Gestor de Pedidos" at bounding box center [47, 171] width 56 height 10
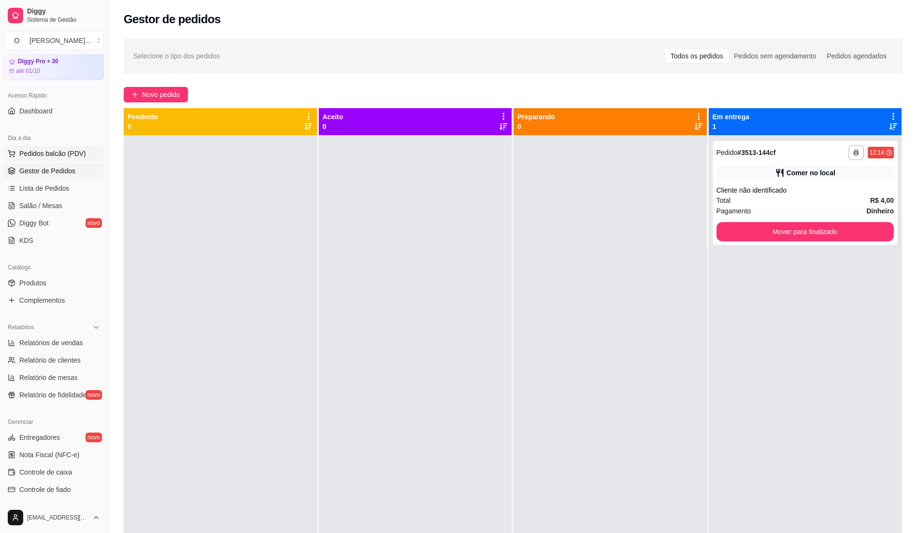
click at [53, 161] on button "Pedidos balcão (PDV)" at bounding box center [54, 153] width 100 height 15
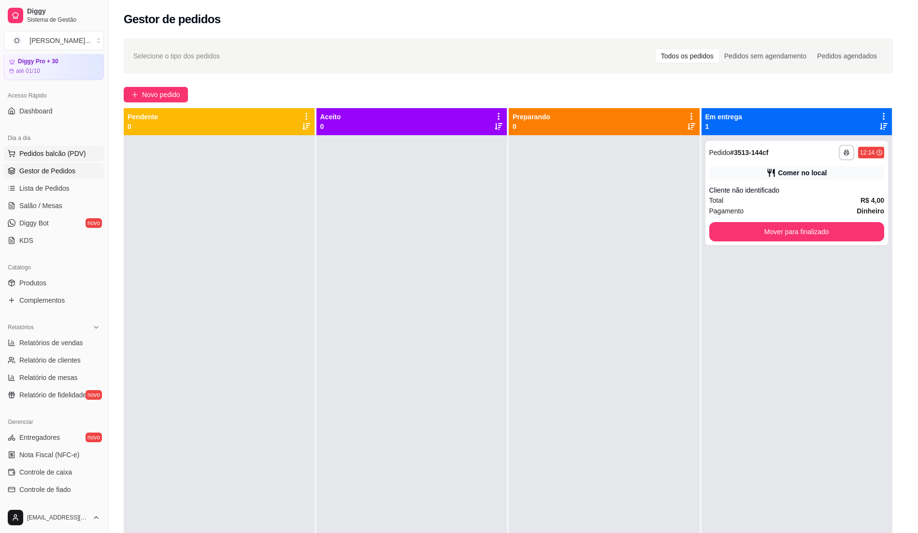
click at [59, 155] on img at bounding box center [65, 178] width 91 height 62
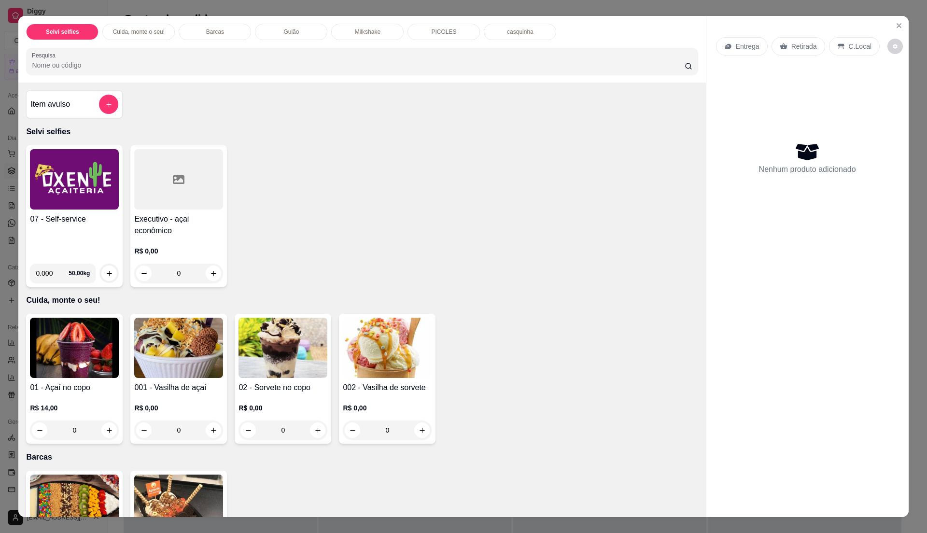
click at [76, 235] on div "07 - Self-service" at bounding box center [74, 234] width 89 height 43
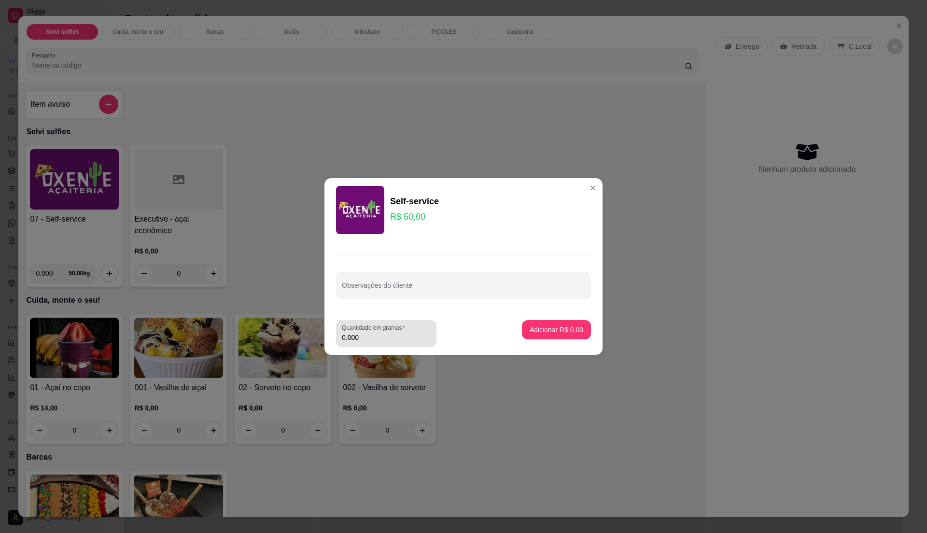
click at [375, 339] on input "0.000" at bounding box center [386, 338] width 89 height 10
type input "0.800"
click at [544, 323] on button "Adicionar R$ 40,00" at bounding box center [554, 330] width 71 height 19
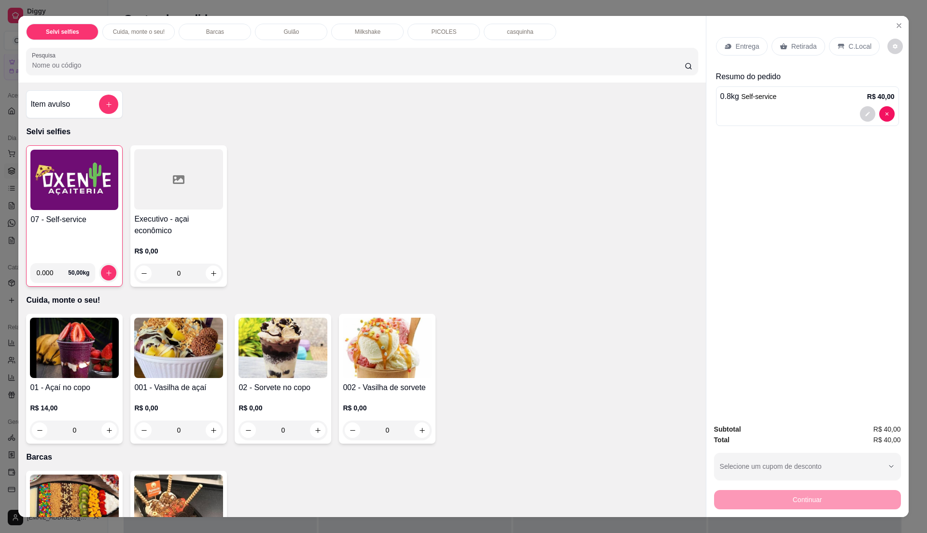
click at [748, 47] on p "Entrega" at bounding box center [748, 47] width 24 height 10
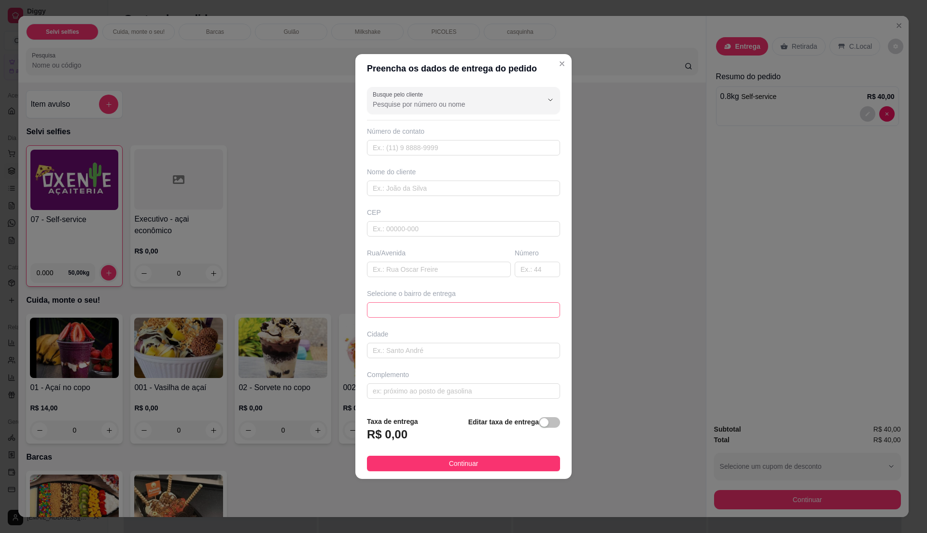
click at [541, 313] on span at bounding box center [464, 310] width 182 height 14
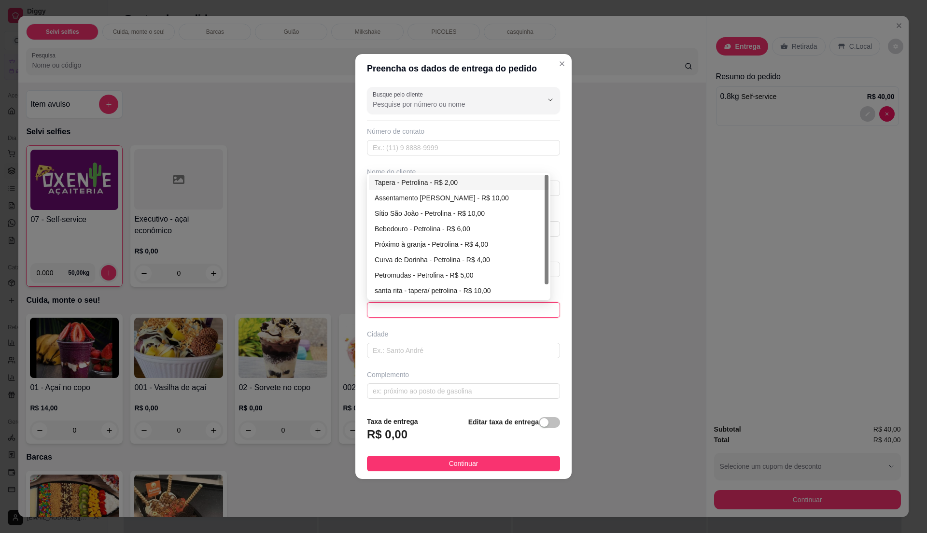
click at [443, 184] on div "Tapera - Petrolina - R$ 2,00" at bounding box center [459, 182] width 168 height 11
type input "Petrolina"
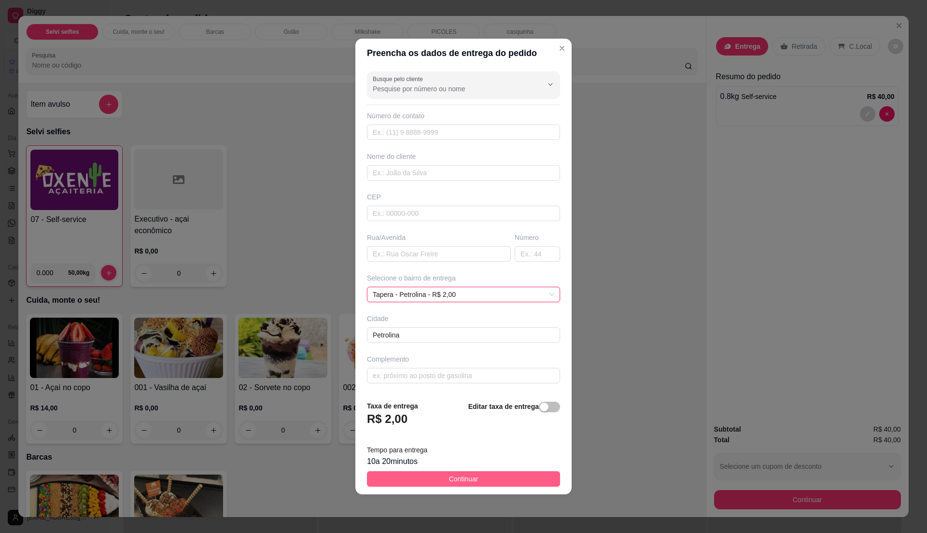
click at [496, 477] on button "Continuar" at bounding box center [463, 478] width 193 height 15
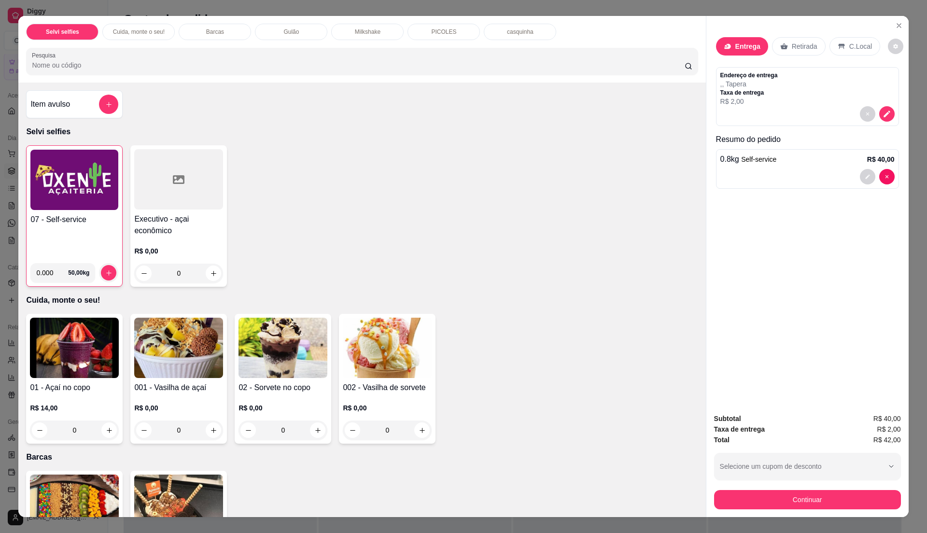
click at [761, 499] on button "Continuar" at bounding box center [807, 499] width 187 height 19
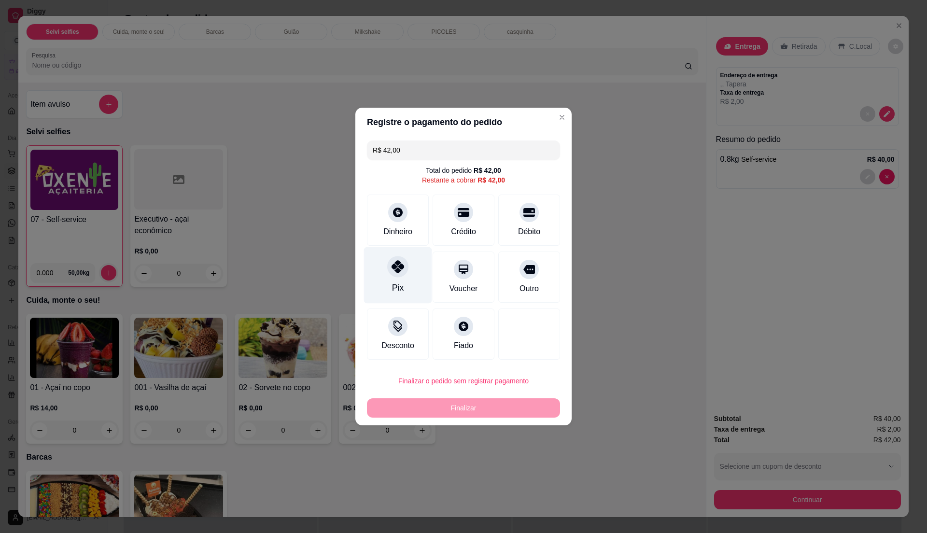
click at [371, 270] on div "Pix" at bounding box center [398, 275] width 68 height 57
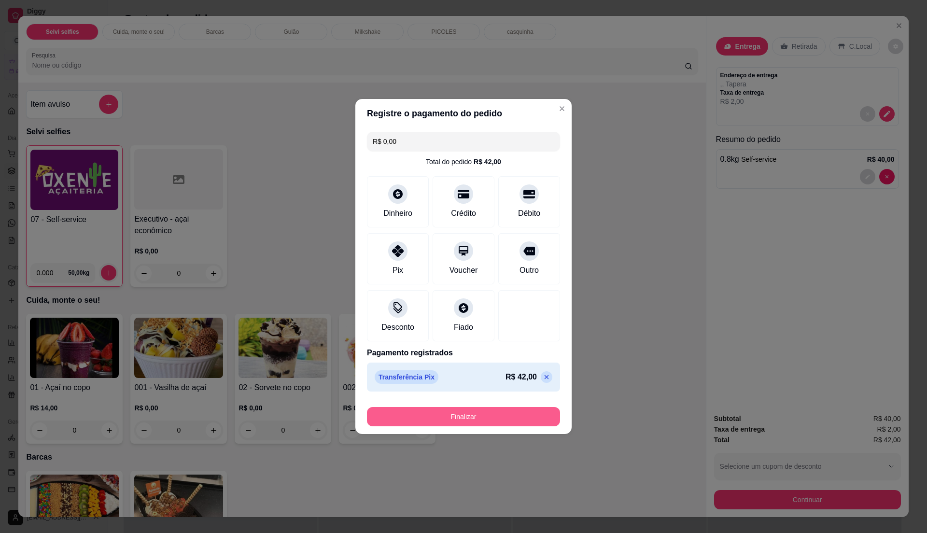
click at [489, 408] on button "Finalizar" at bounding box center [463, 416] width 193 height 19
type input "-R$ 42,00"
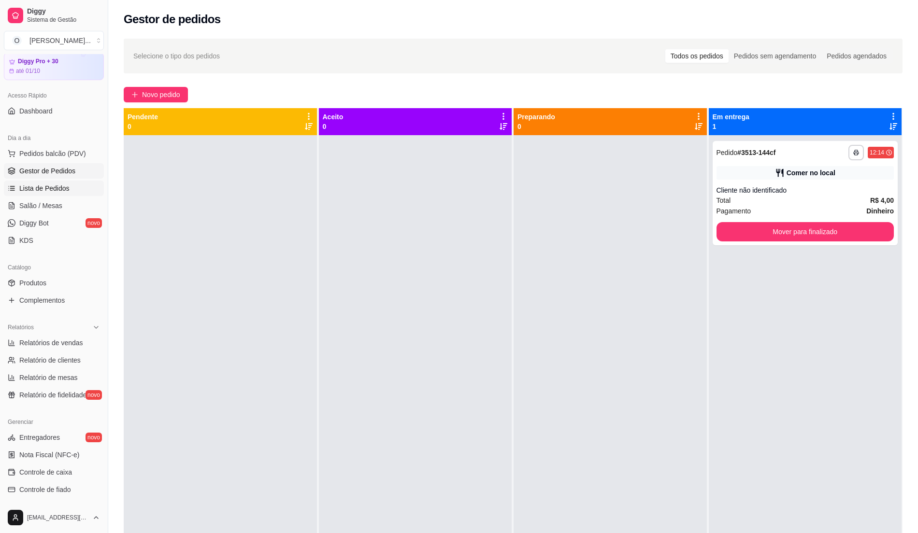
click at [62, 182] on link "Lista de Pedidos" at bounding box center [54, 188] width 100 height 15
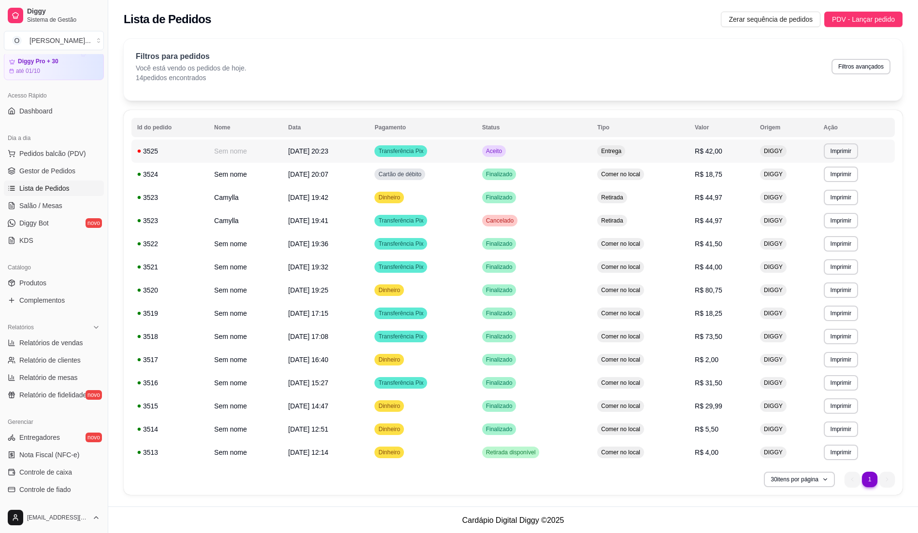
click at [556, 157] on td "Aceito" at bounding box center [533, 151] width 115 height 23
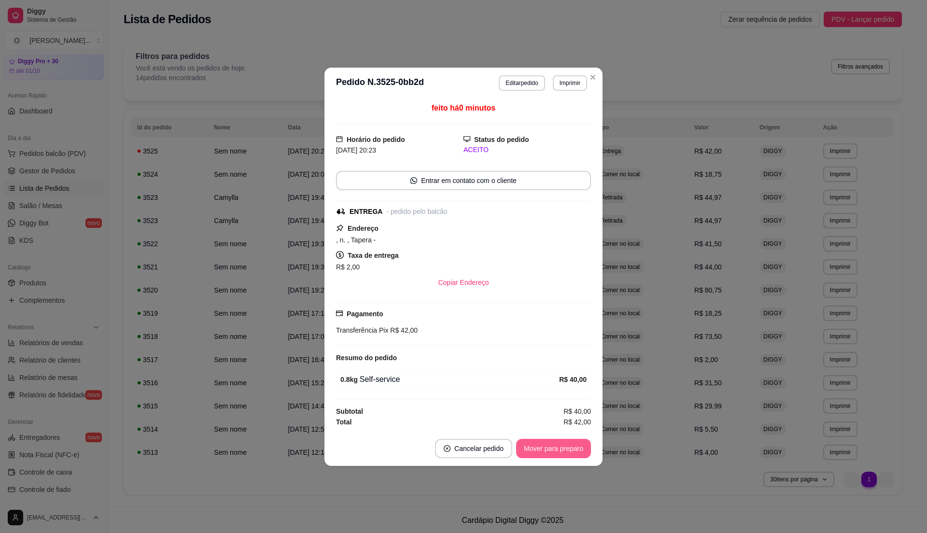
click at [547, 449] on button "Mover para preparo" at bounding box center [553, 448] width 75 height 19
click at [547, 449] on button "Mover para entrega" at bounding box center [554, 448] width 74 height 19
click at [547, 449] on button "Mover para finalizado" at bounding box center [551, 448] width 78 height 19
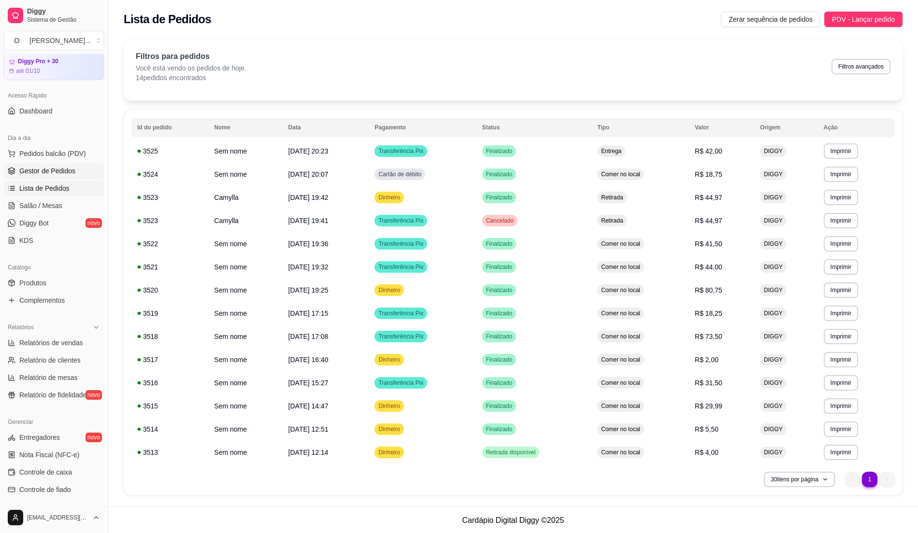
click at [55, 178] on link "Gestor de Pedidos" at bounding box center [54, 170] width 100 height 15
